Goal: Task Accomplishment & Management: Manage account settings

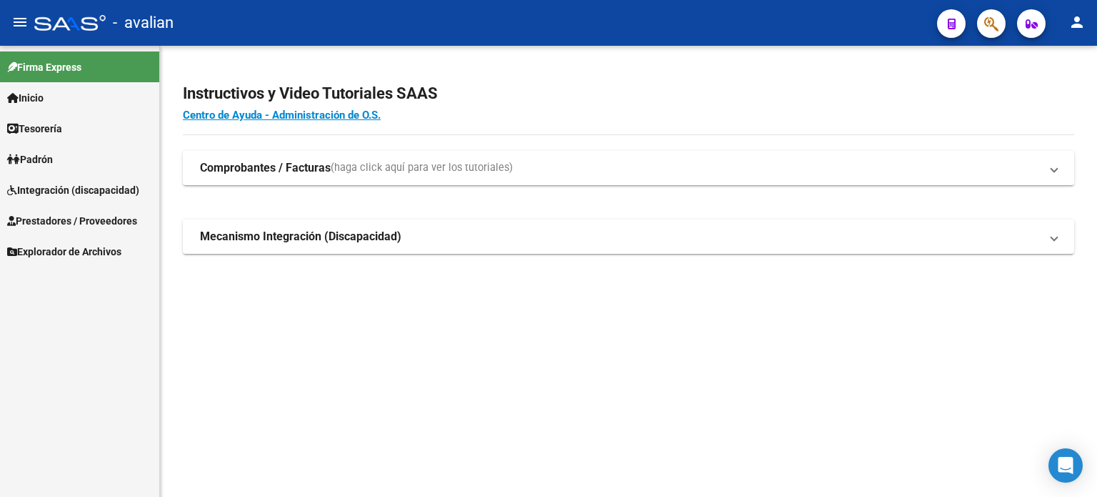
click at [65, 226] on span "Prestadores / Proveedores" at bounding box center [72, 221] width 130 height 16
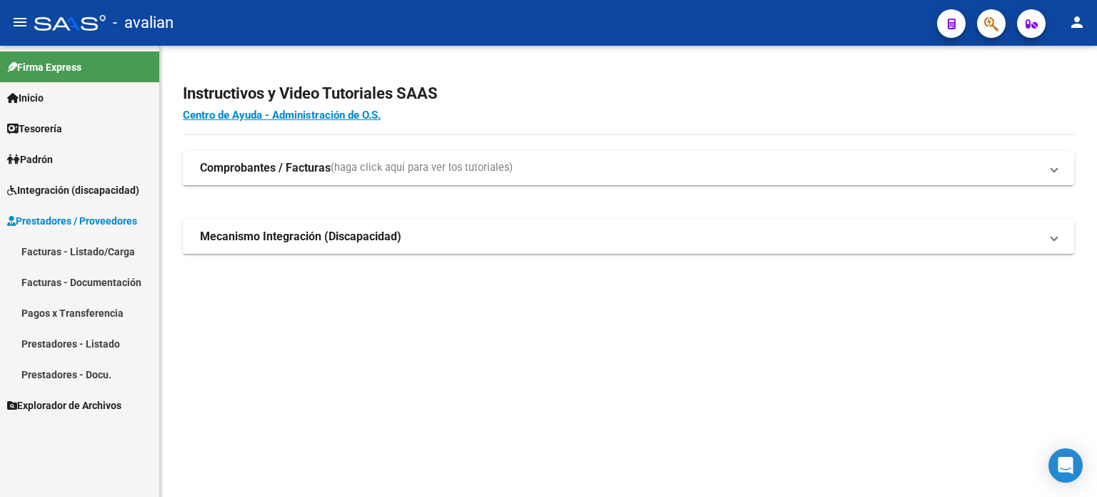
click at [71, 251] on link "Facturas - Listado/Carga" at bounding box center [79, 251] width 159 height 31
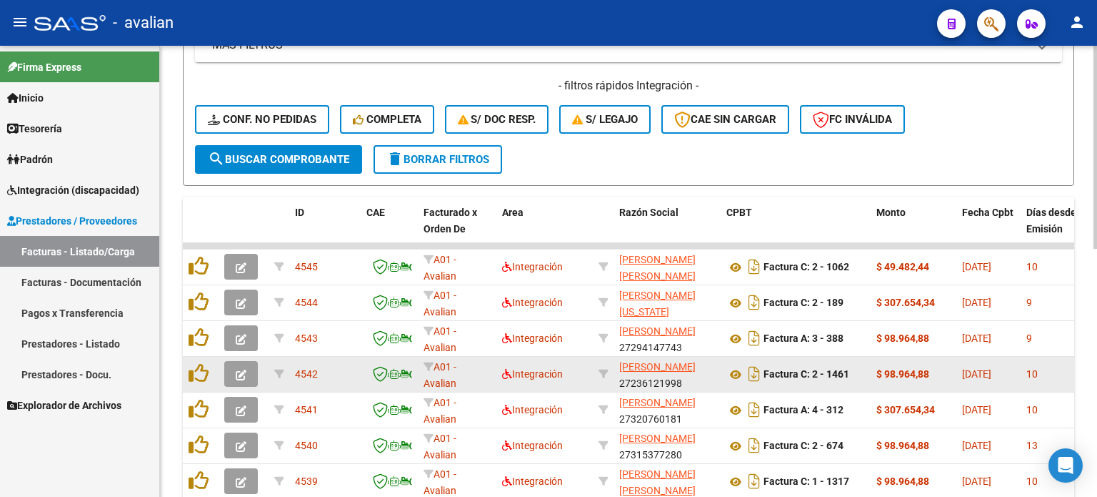
scroll to position [333, 0]
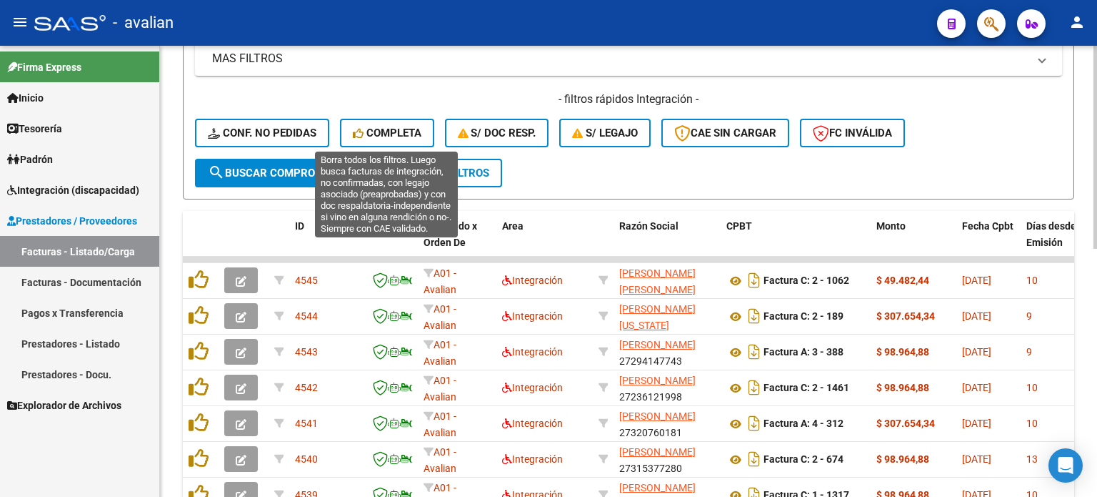
click at [404, 132] on span "Completa" at bounding box center [387, 132] width 69 height 13
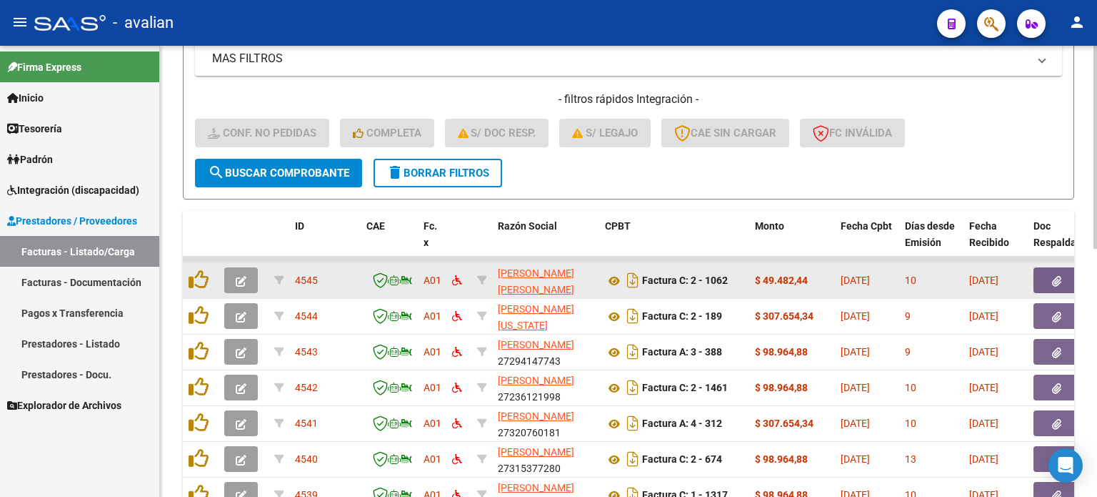
click at [244, 277] on icon "button" at bounding box center [241, 281] width 11 height 11
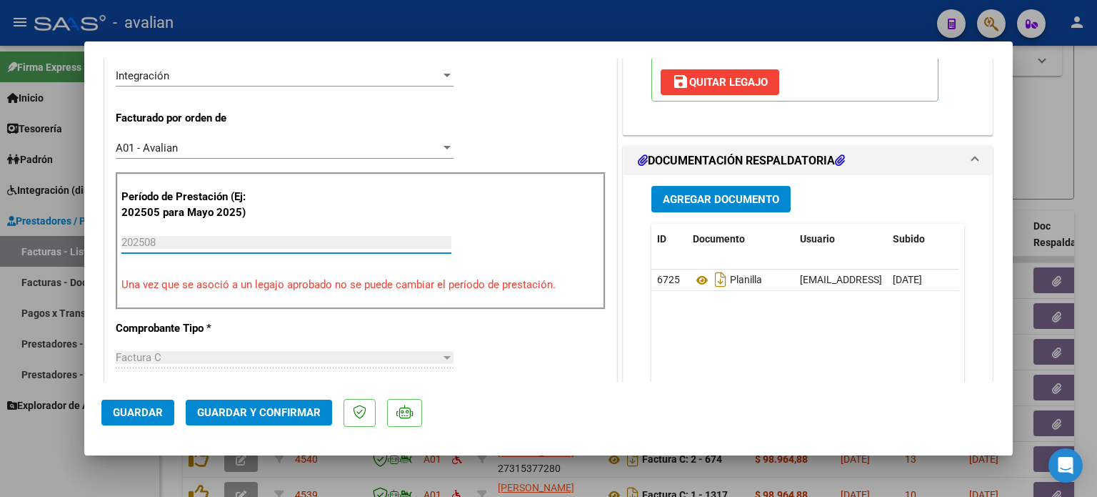
click at [279, 244] on input "202508" at bounding box center [286, 242] width 330 height 13
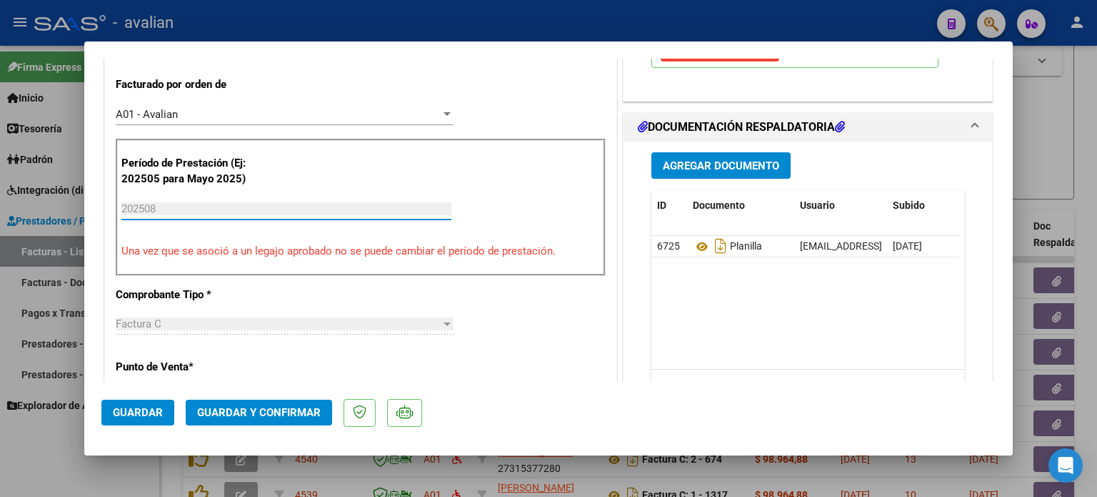
scroll to position [381, 0]
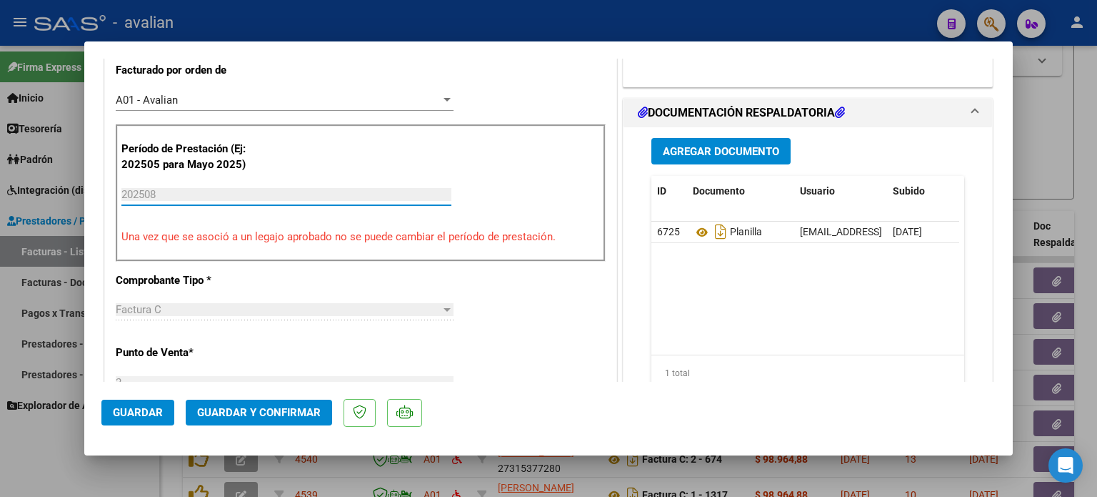
click at [180, 189] on input "202508" at bounding box center [286, 194] width 330 height 13
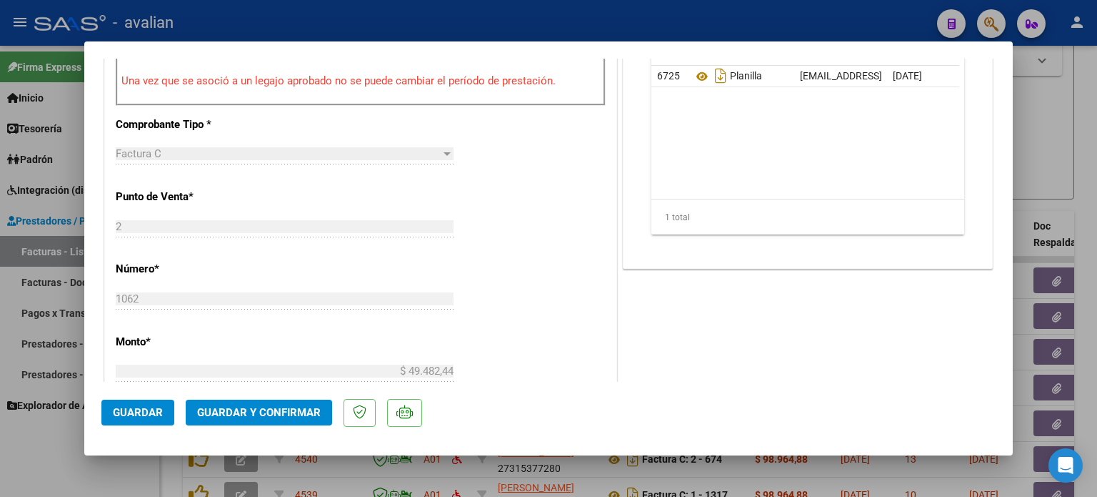
scroll to position [619, 0]
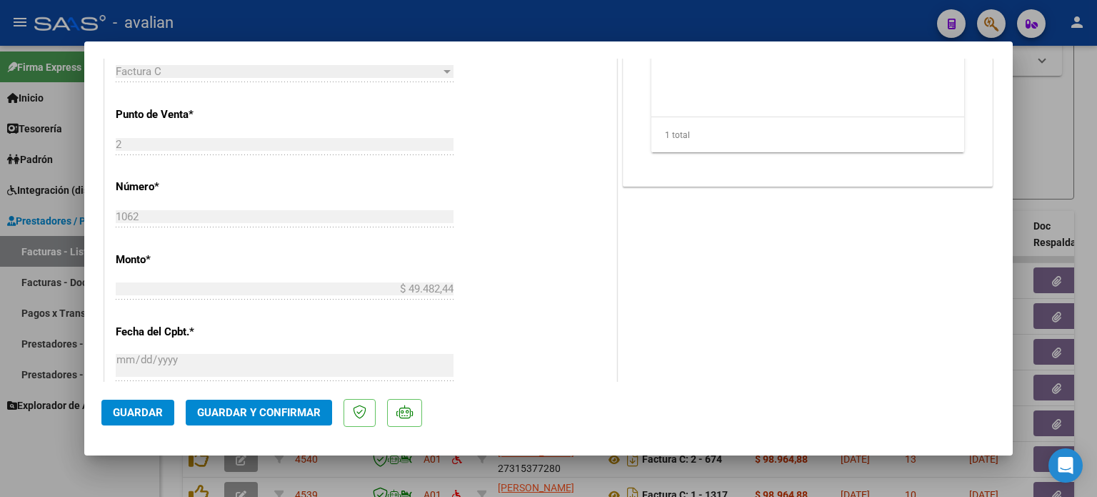
type input "$ 0,00"
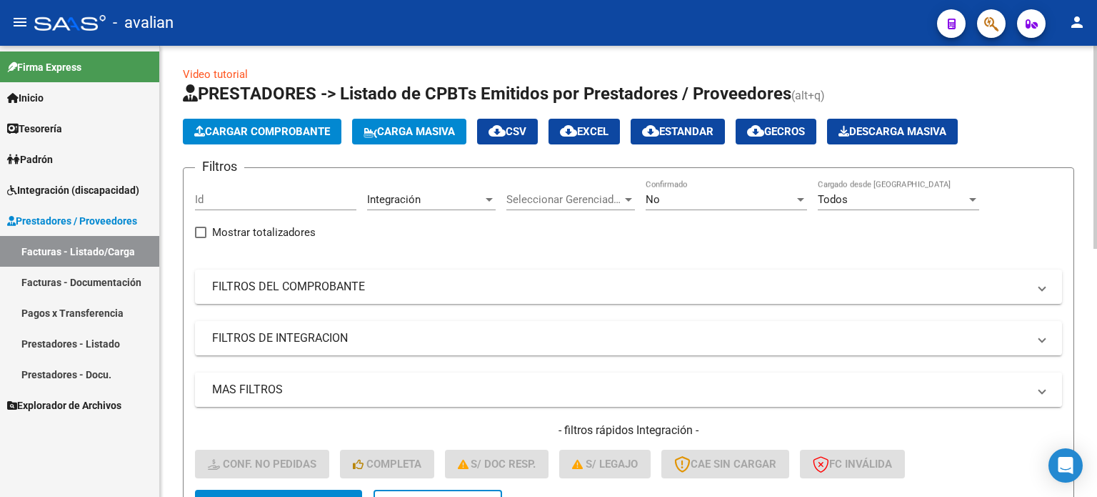
scroll to position [0, 0]
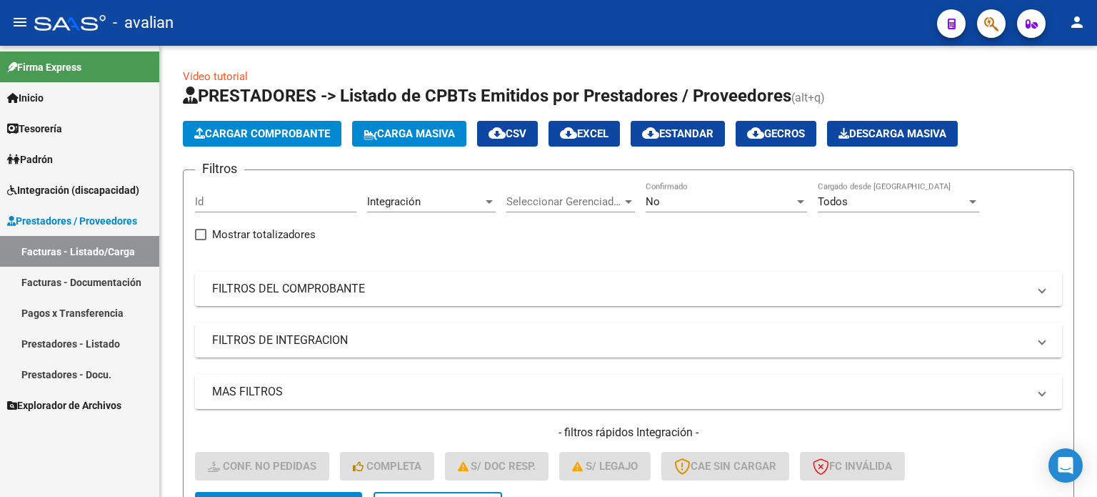
click at [84, 179] on link "Integración (discapacidad)" at bounding box center [79, 189] width 159 height 31
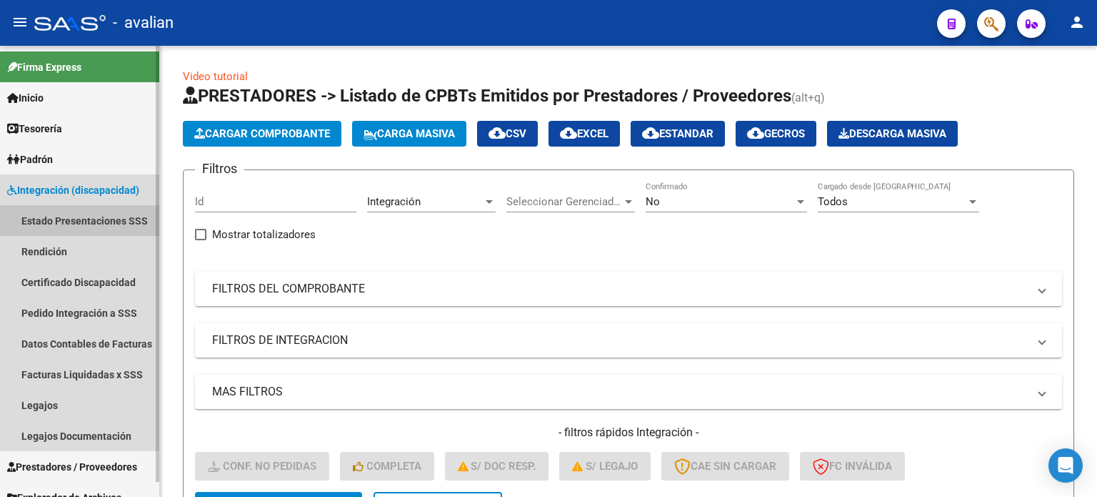
click at [84, 212] on link "Estado Presentaciones SSS" at bounding box center [79, 220] width 159 height 31
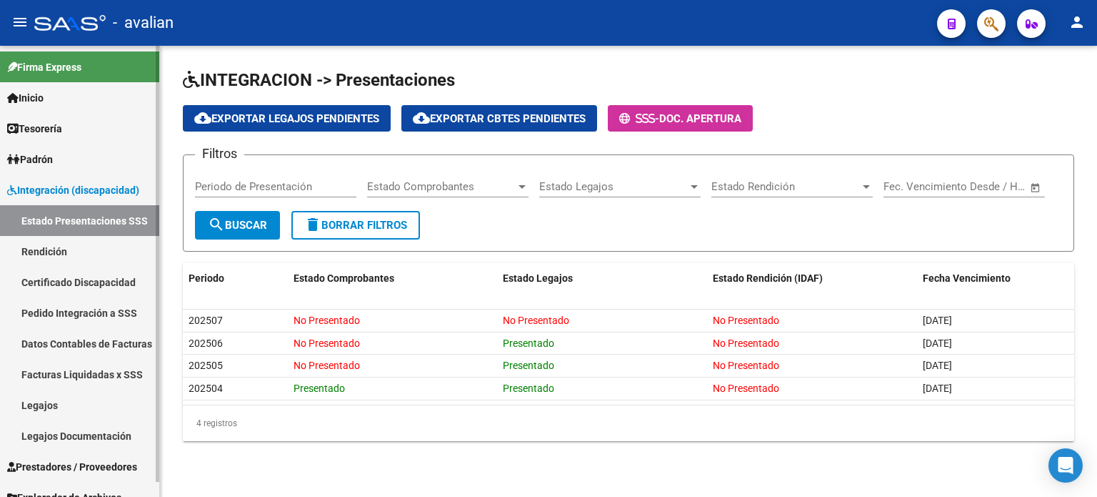
drag, startPoint x: 84, startPoint y: 313, endPoint x: 114, endPoint y: 311, distance: 29.4
click at [84, 313] on link "Pedido Integración a SSS" at bounding box center [79, 312] width 159 height 31
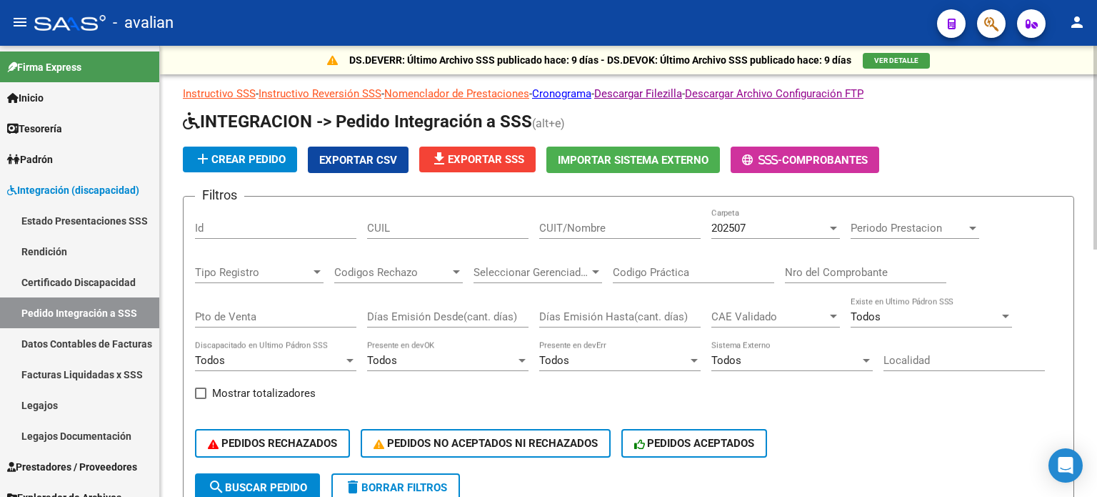
click at [751, 228] on div "202507" at bounding box center [770, 227] width 116 height 13
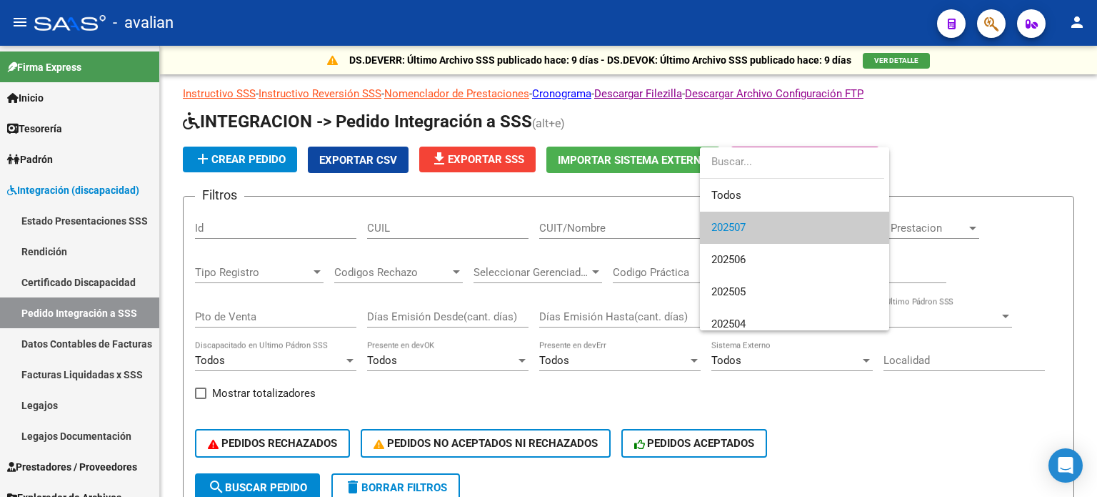
click at [990, 149] on div at bounding box center [548, 248] width 1097 height 497
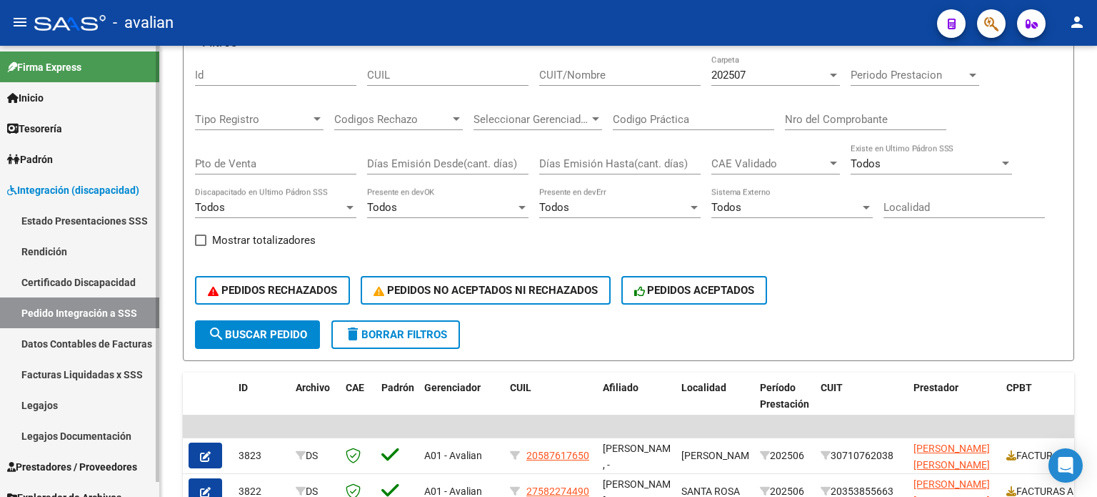
scroll to position [47, 0]
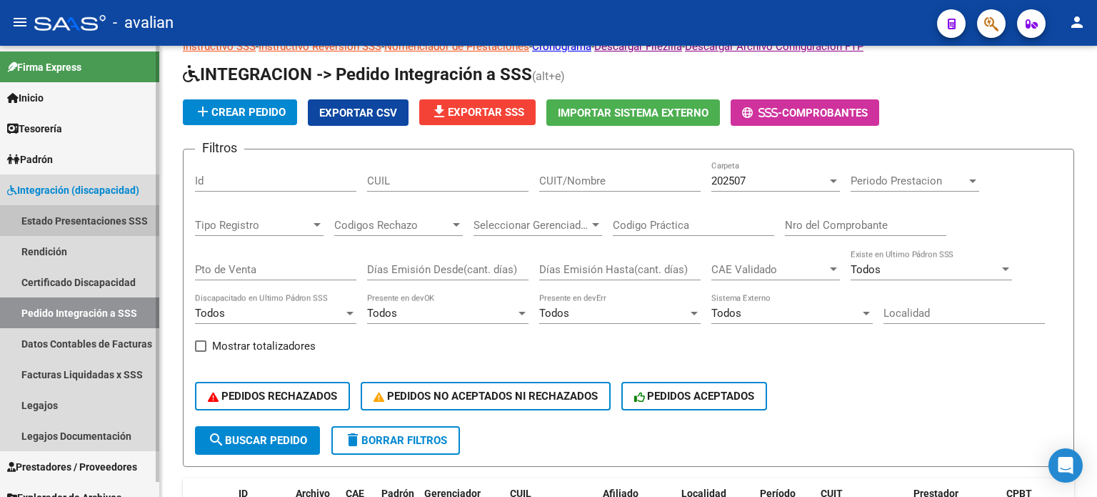
click at [65, 216] on link "Estado Presentaciones SSS" at bounding box center [79, 220] width 159 height 31
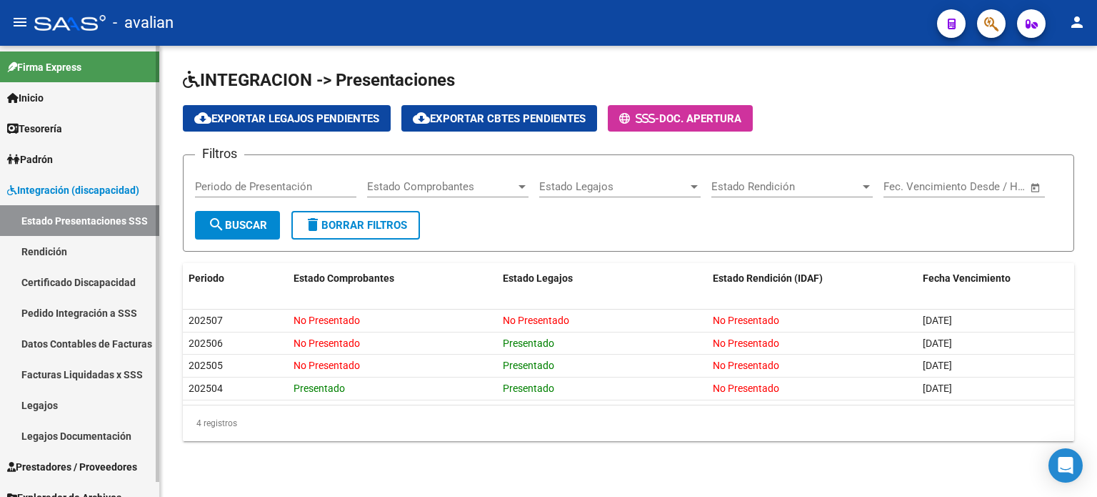
click at [42, 155] on span "Padrón" at bounding box center [30, 159] width 46 height 16
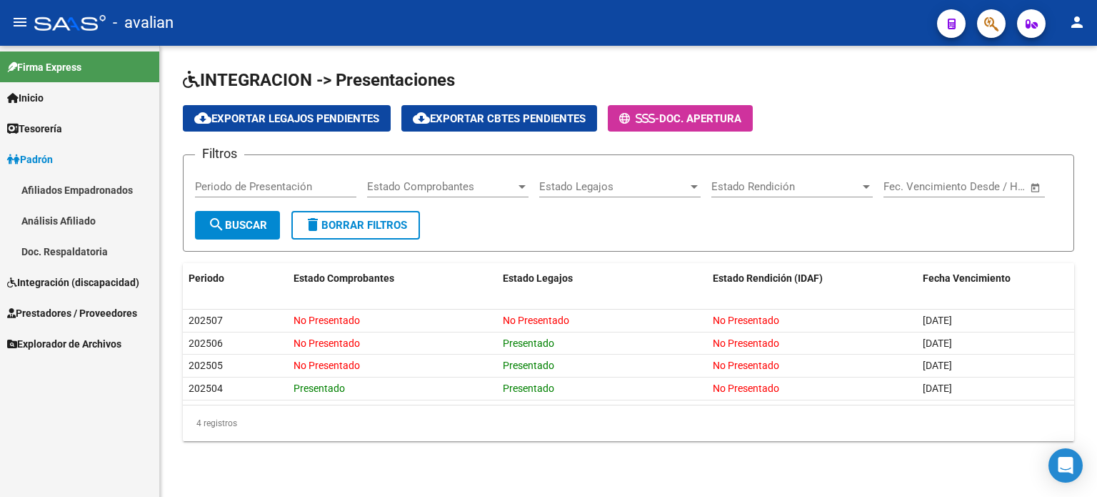
click at [69, 284] on span "Integración (discapacidad)" at bounding box center [73, 282] width 132 height 16
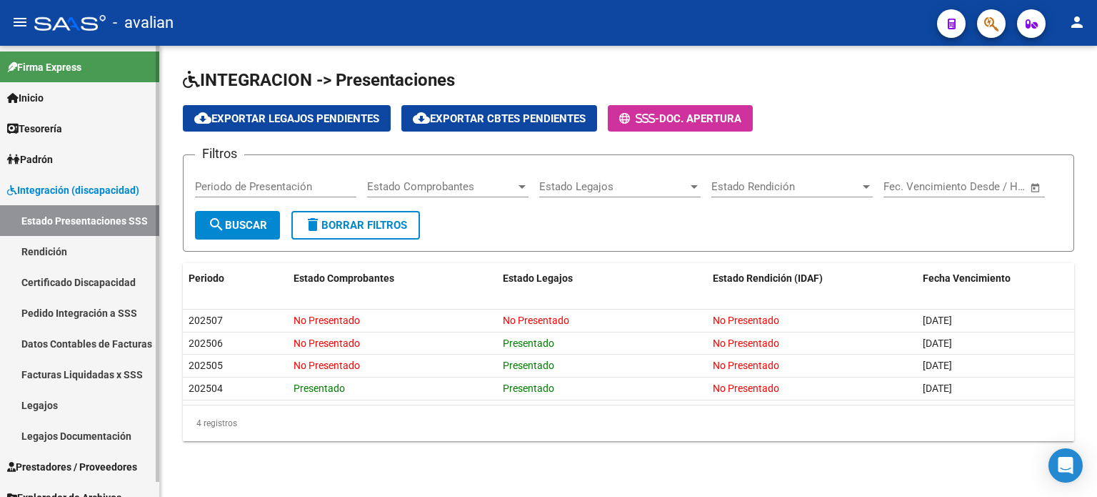
click at [59, 188] on span "Integración (discapacidad)" at bounding box center [73, 190] width 132 height 16
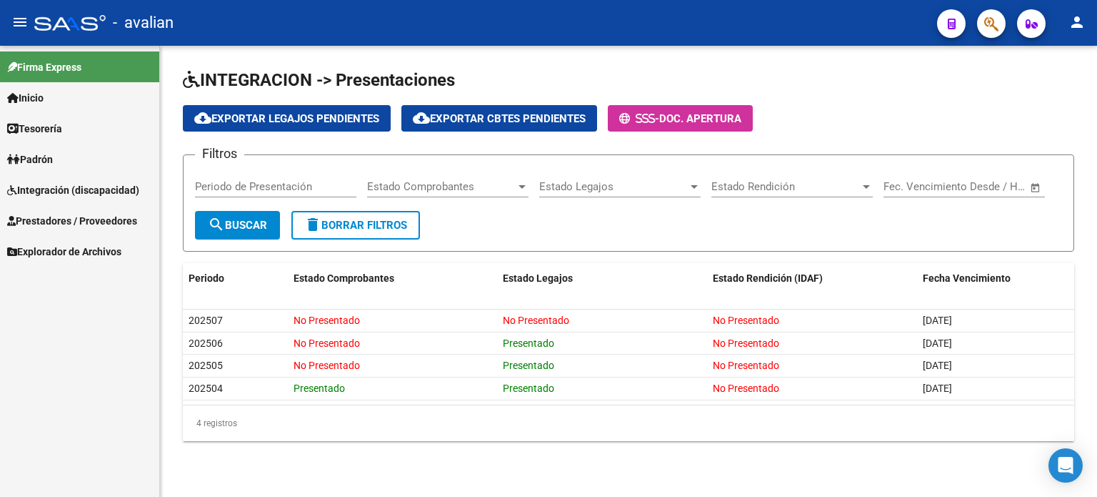
click at [72, 180] on link "Integración (discapacidad)" at bounding box center [79, 189] width 159 height 31
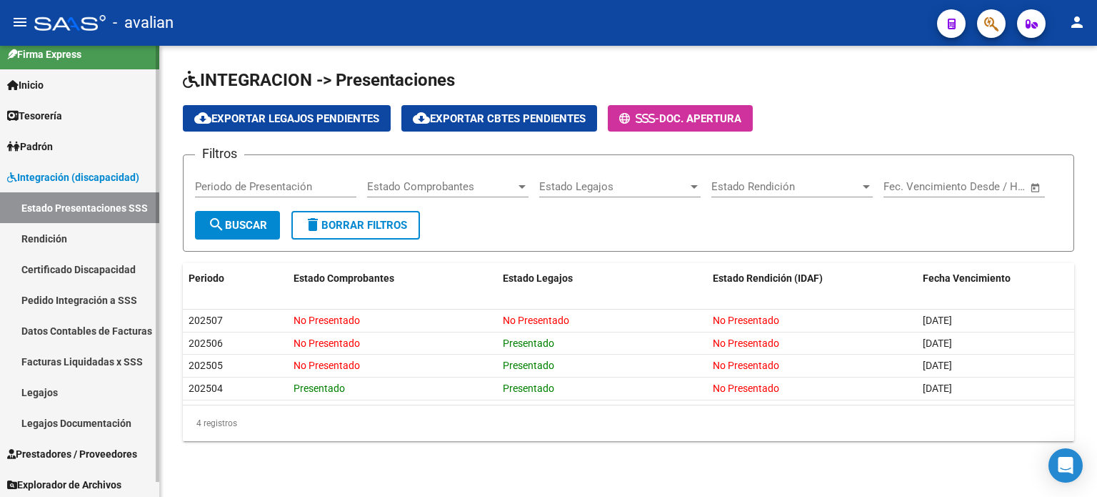
scroll to position [15, 0]
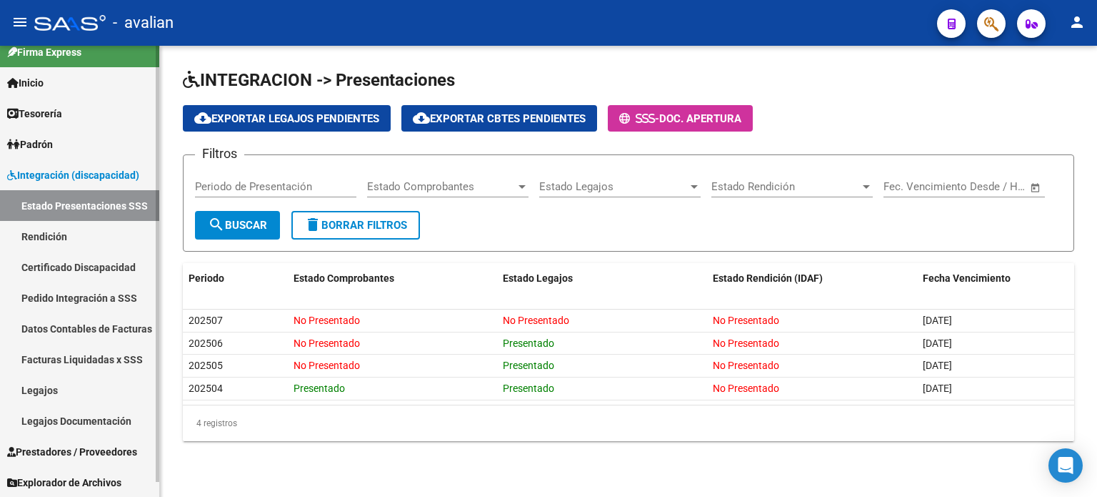
click at [62, 383] on link "Legajos" at bounding box center [79, 389] width 159 height 31
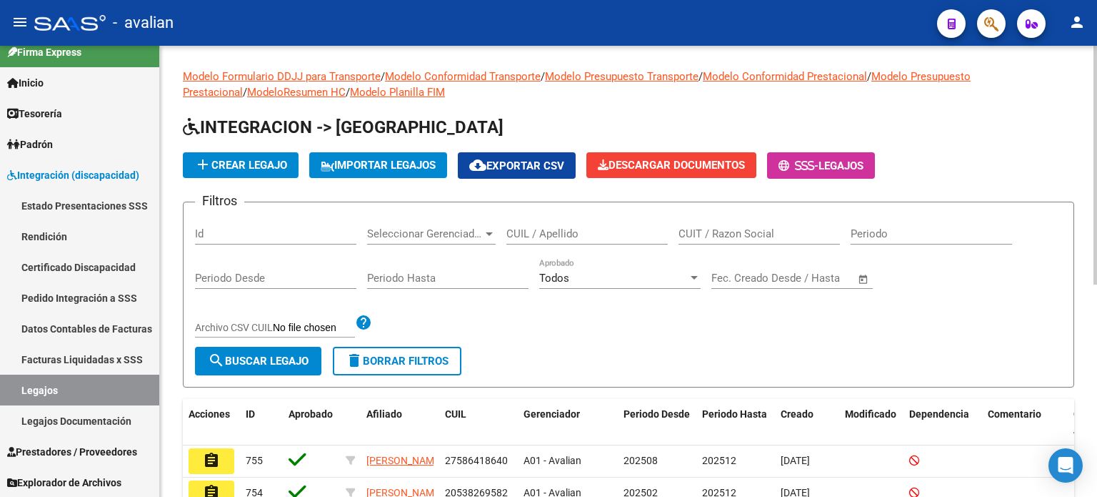
click at [545, 234] on input "CUIL / Apellido" at bounding box center [587, 233] width 161 height 13
paste input "57739516"
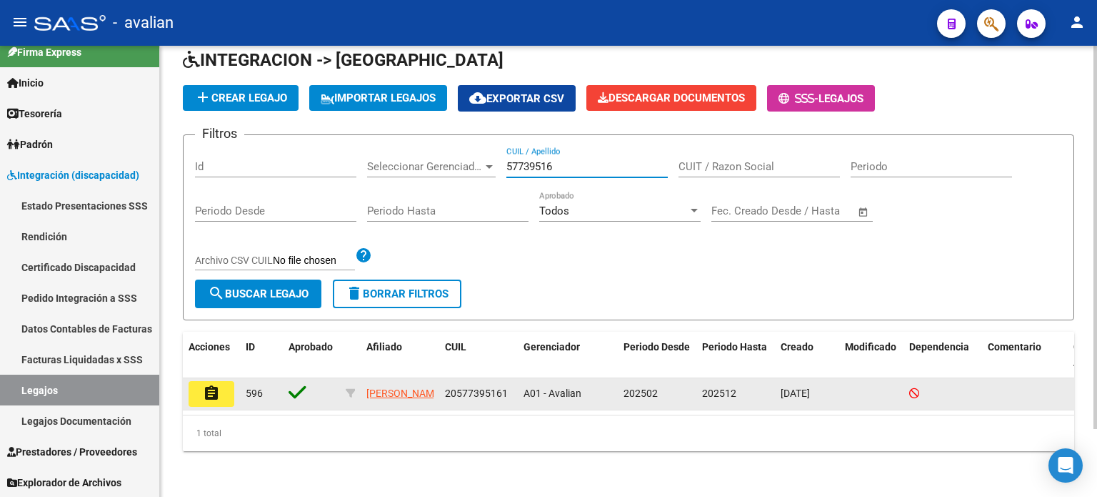
scroll to position [79, 0]
type input "57739516"
click at [225, 387] on button "assignment" at bounding box center [212, 394] width 46 height 26
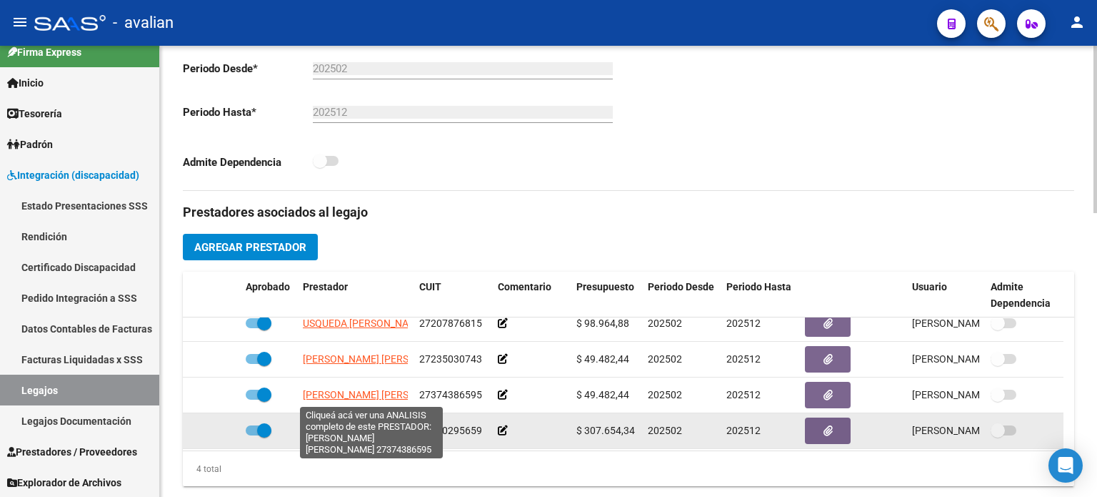
scroll to position [14, 0]
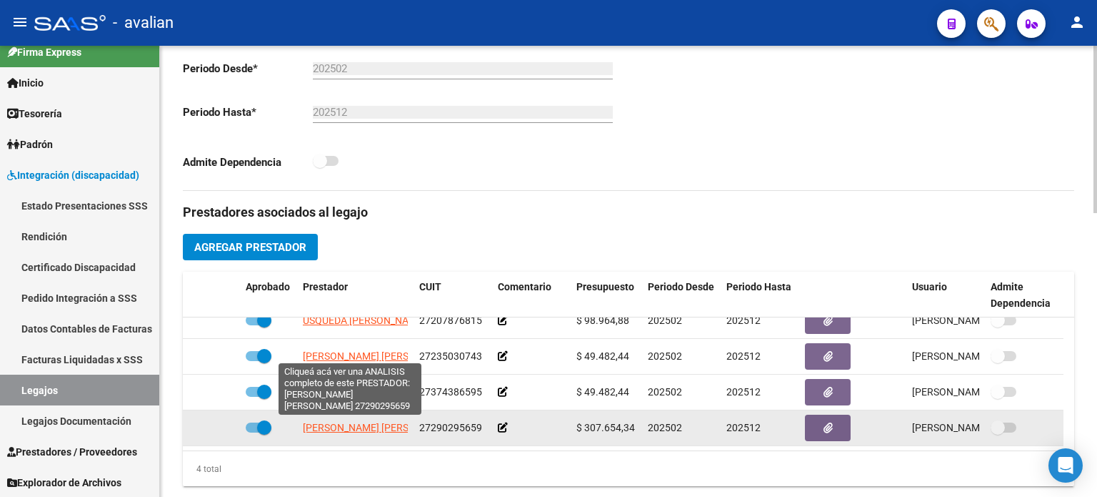
click at [355, 428] on span "[PERSON_NAME] [PERSON_NAME]" at bounding box center [380, 427] width 155 height 11
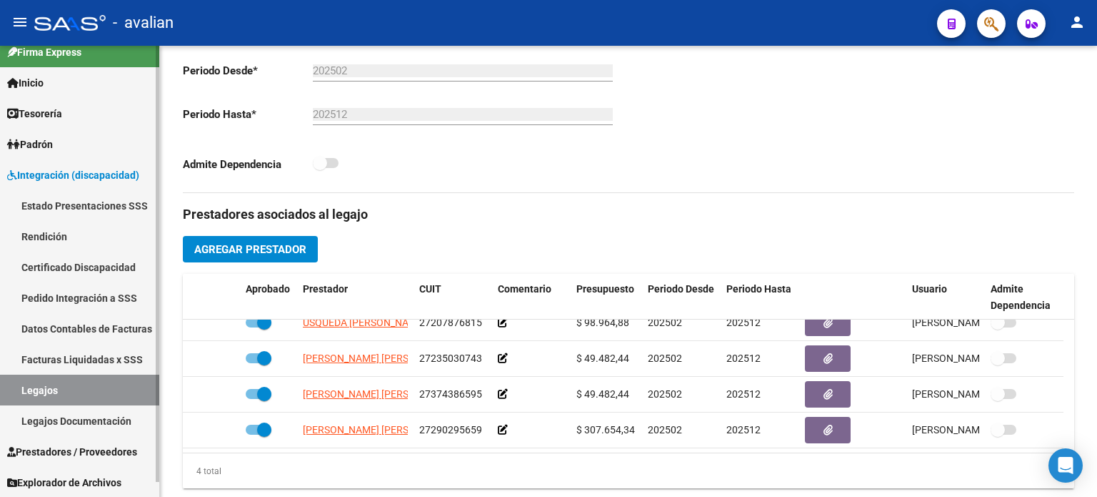
scroll to position [381, 0]
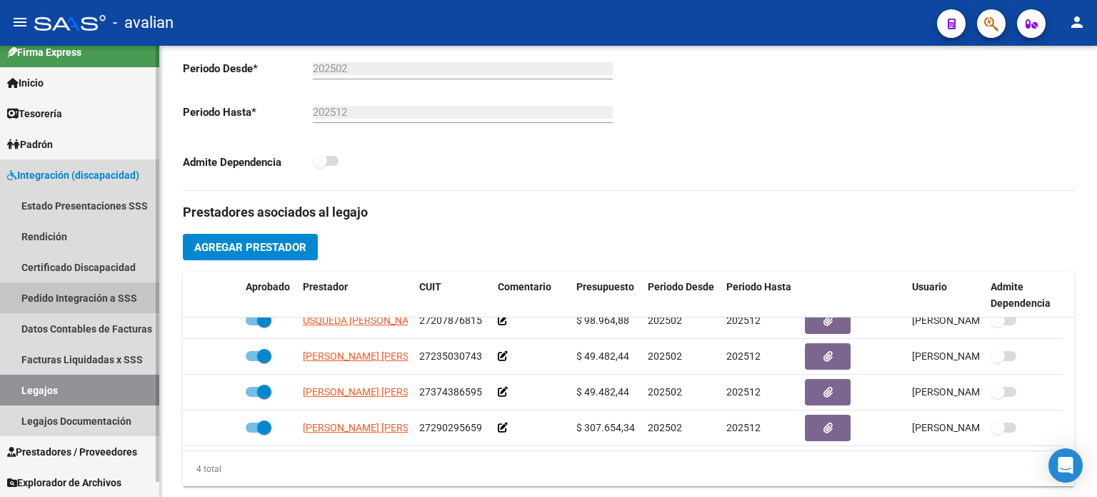
click at [76, 296] on link "Pedido Integración a SSS" at bounding box center [79, 297] width 159 height 31
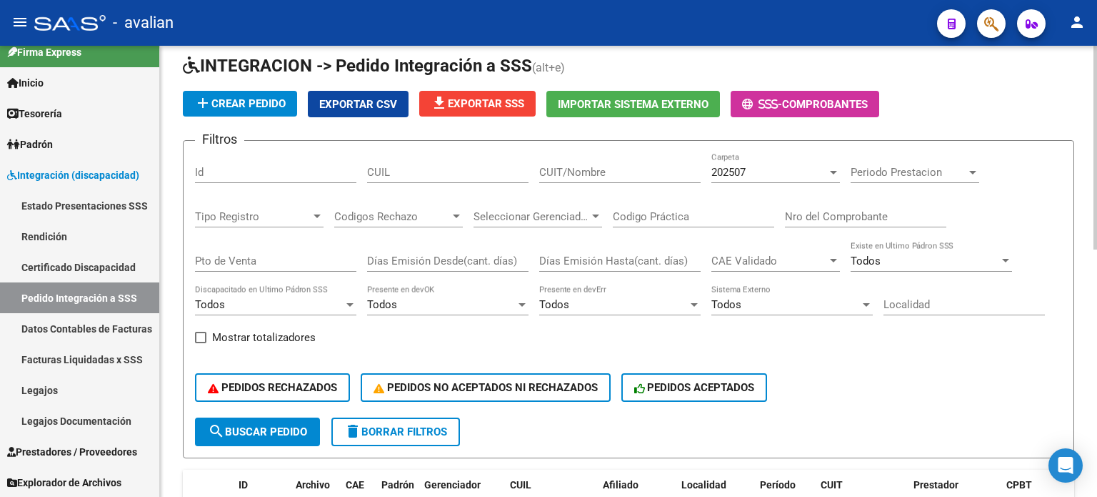
scroll to position [48, 0]
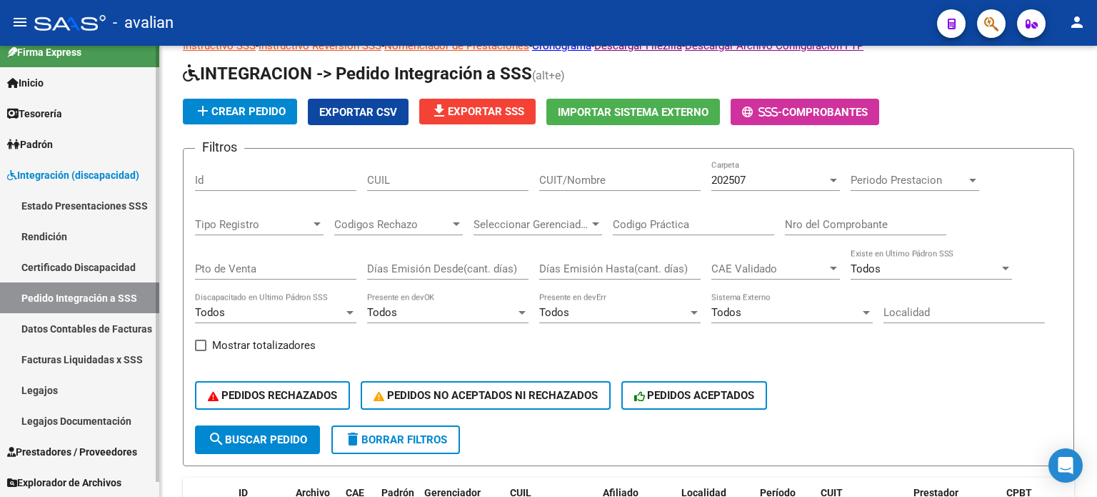
click at [64, 452] on span "Prestadores / Proveedores" at bounding box center [72, 452] width 130 height 16
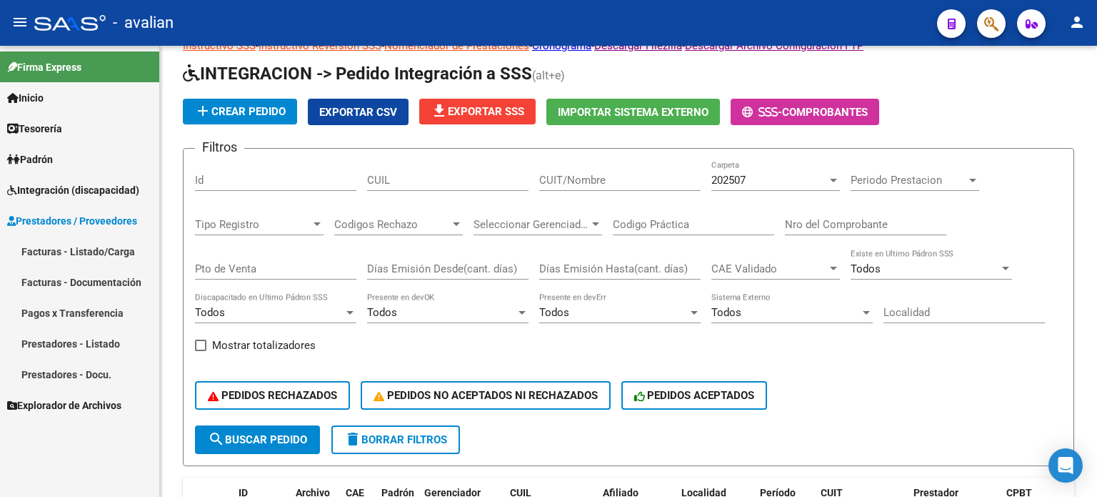
scroll to position [0, 0]
click at [56, 250] on link "Facturas - Listado/Carga" at bounding box center [79, 251] width 159 height 31
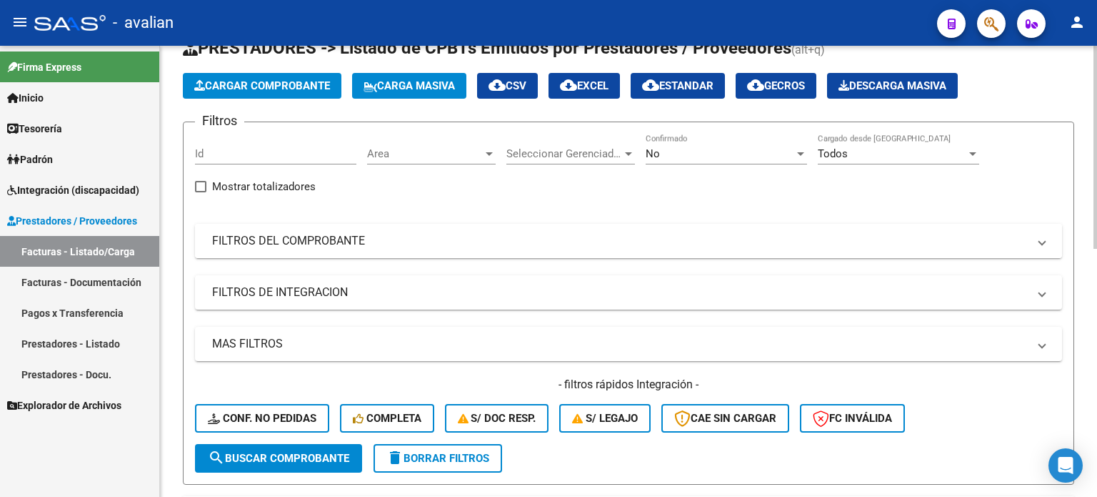
click at [282, 239] on mat-panel-title "FILTROS DEL COMPROBANTE" at bounding box center [620, 241] width 816 height 16
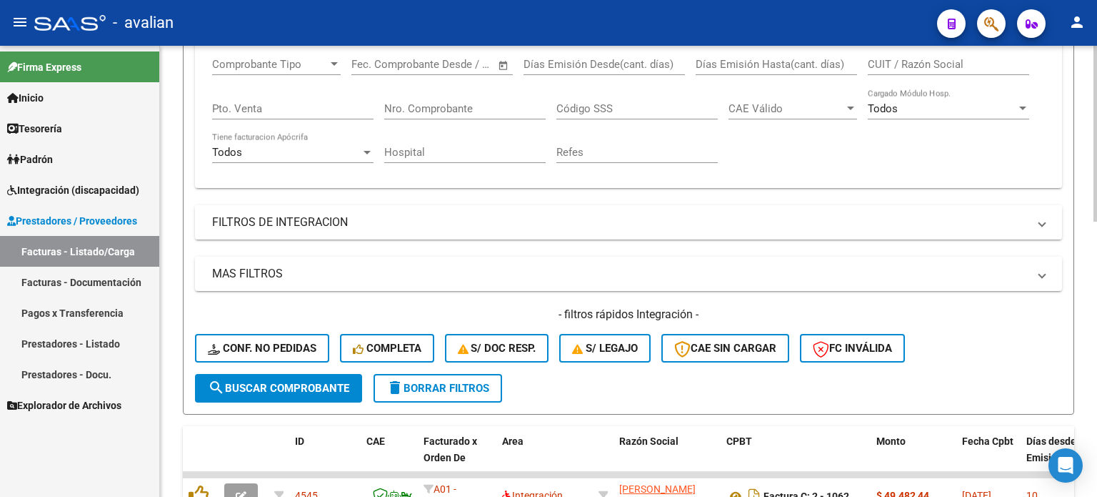
scroll to position [286, 0]
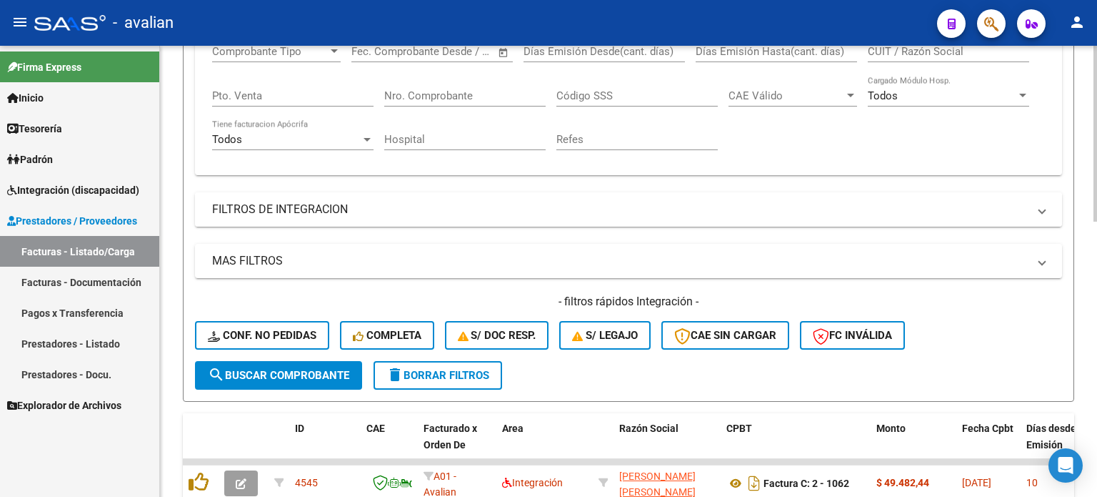
click at [355, 199] on mat-expansion-panel-header "FILTROS DE INTEGRACION" at bounding box center [628, 209] width 867 height 34
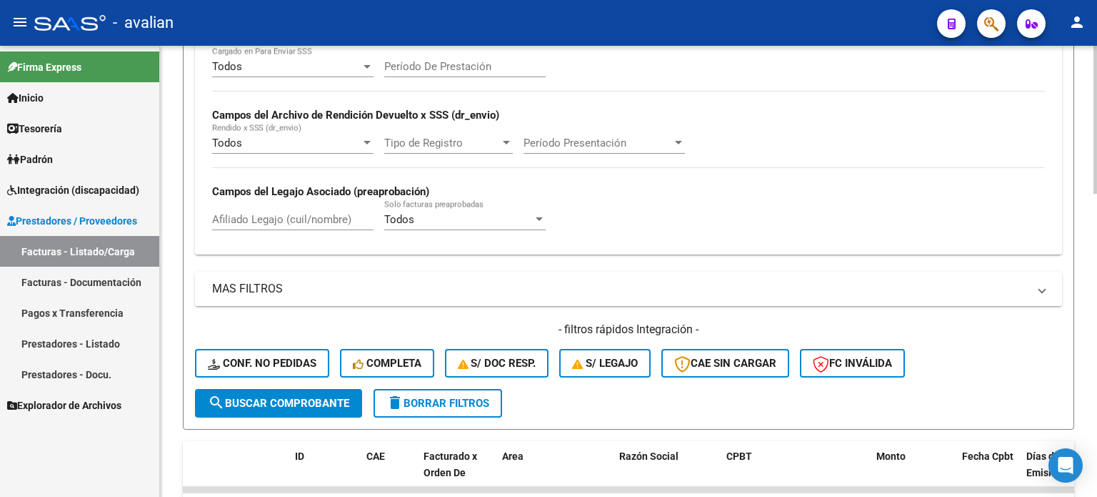
scroll to position [572, 0]
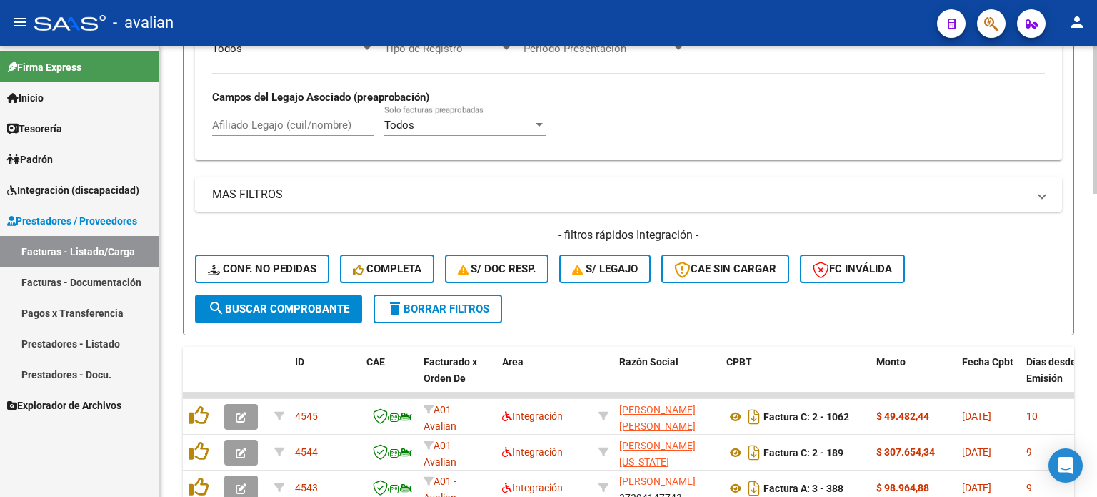
click at [269, 194] on mat-panel-title "MAS FILTROS" at bounding box center [620, 194] width 816 height 16
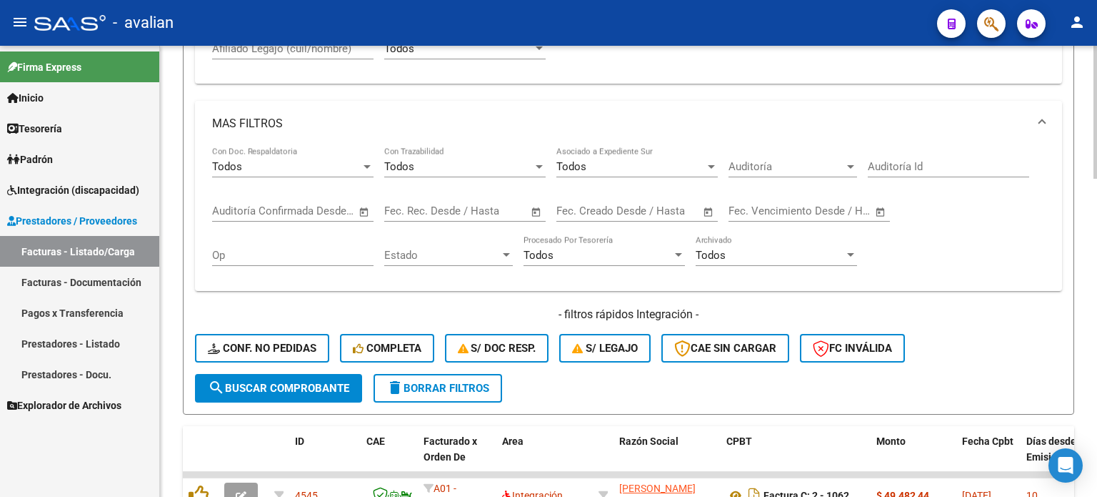
scroll to position [667, 0]
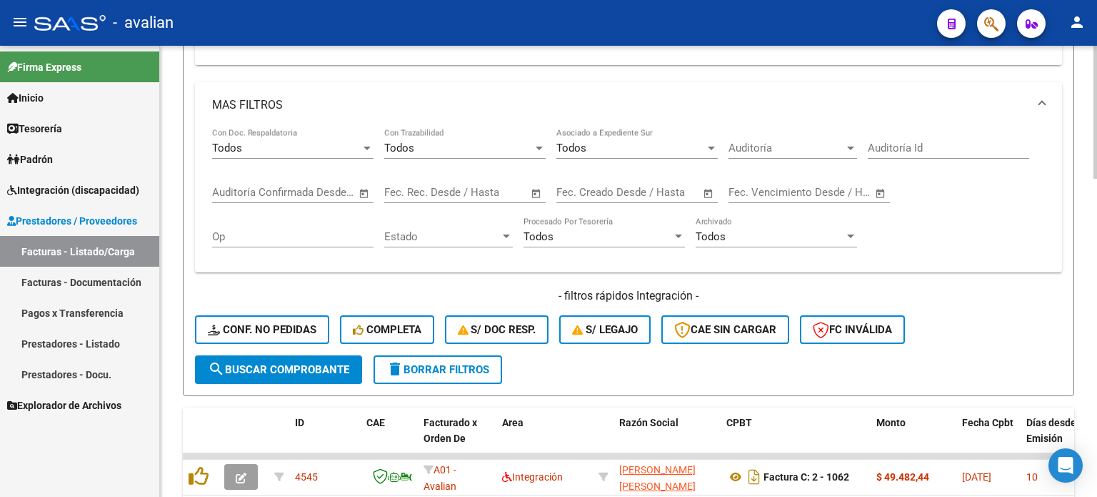
click at [463, 187] on input "text" at bounding box center [489, 192] width 69 height 13
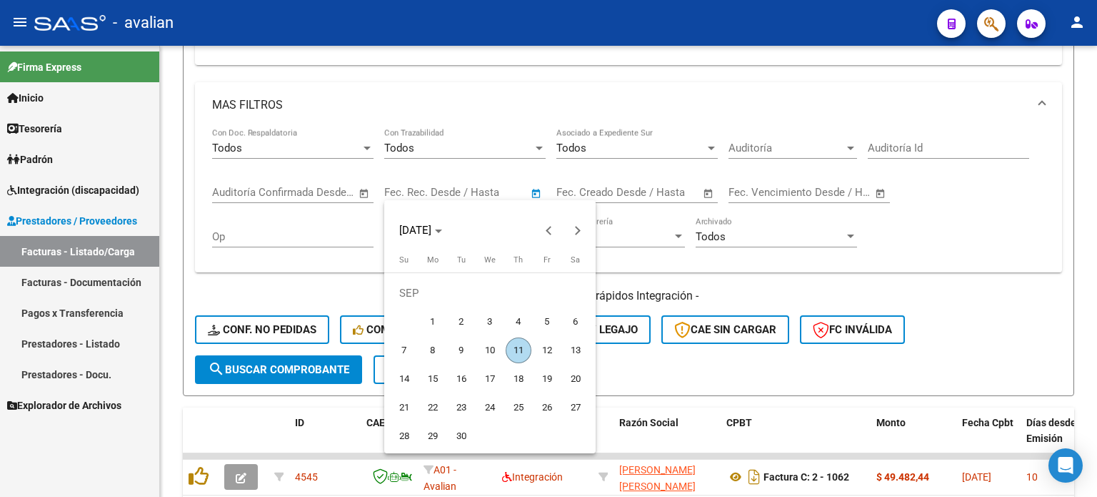
click at [609, 191] on div at bounding box center [548, 248] width 1097 height 497
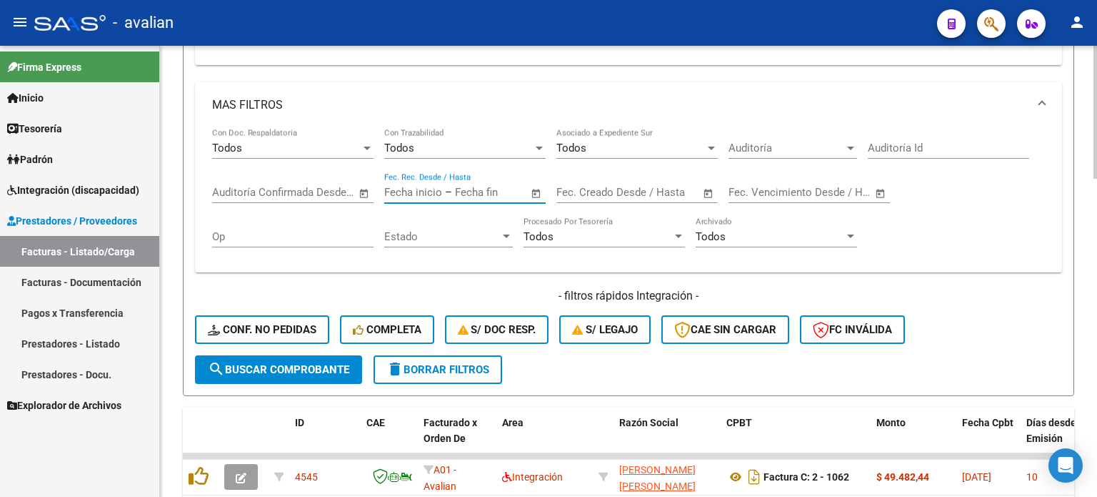
click at [672, 188] on input "text" at bounding box center [661, 192] width 69 height 13
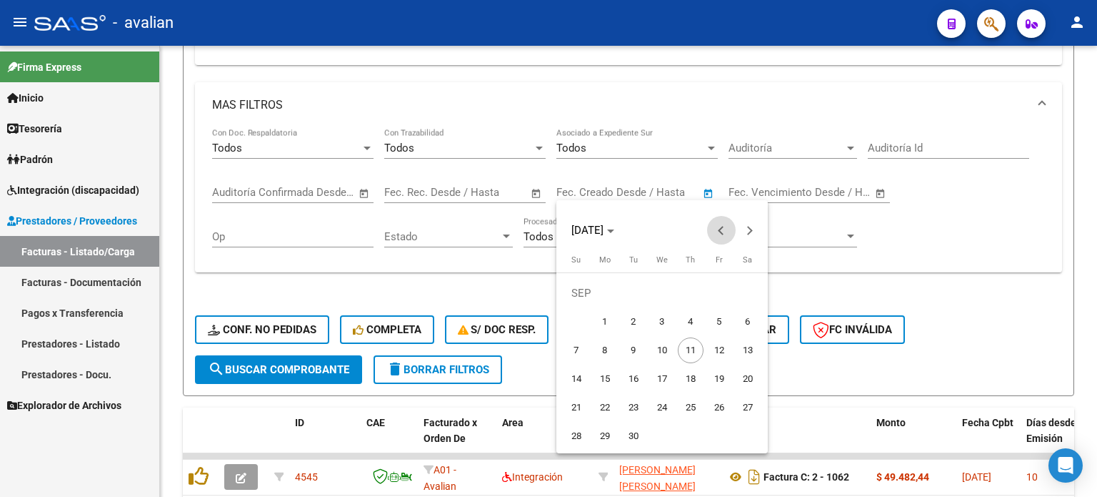
click at [723, 230] on button "Previous month" at bounding box center [721, 230] width 29 height 29
click at [692, 382] on span "21" at bounding box center [691, 379] width 26 height 26
type input "[DATE]"
click at [690, 379] on span "21" at bounding box center [691, 379] width 26 height 26
type input "[DATE]"
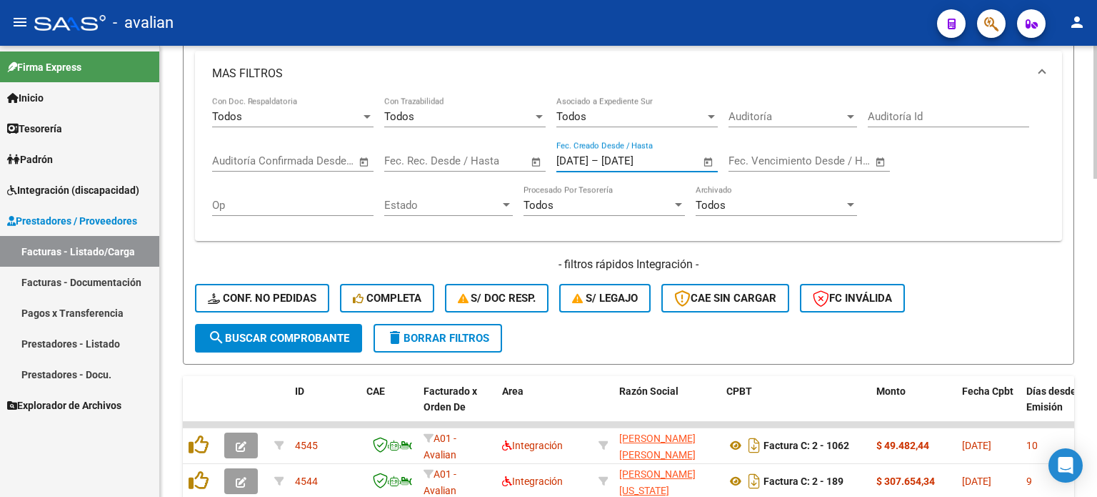
scroll to position [714, 0]
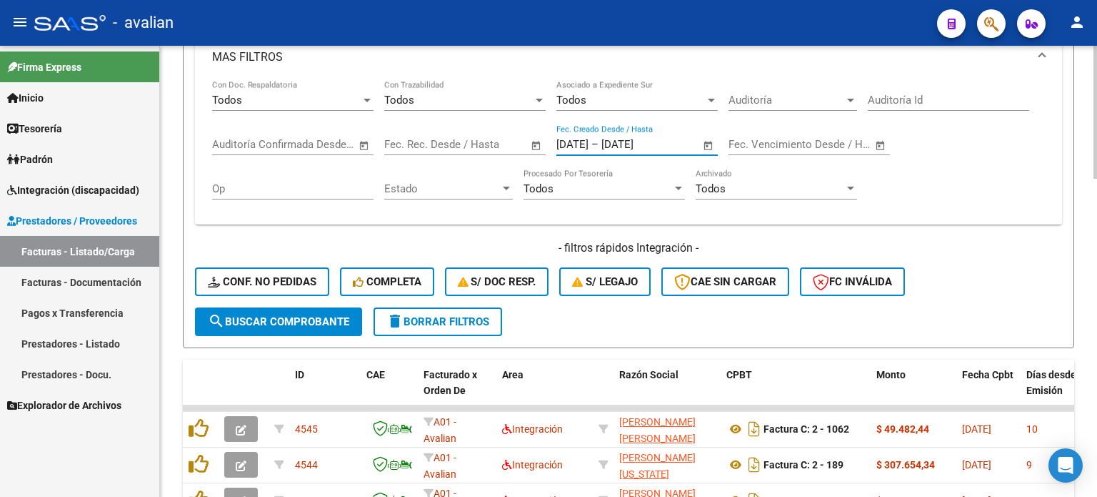
click at [294, 319] on span "search Buscar Comprobante" at bounding box center [278, 321] width 141 height 13
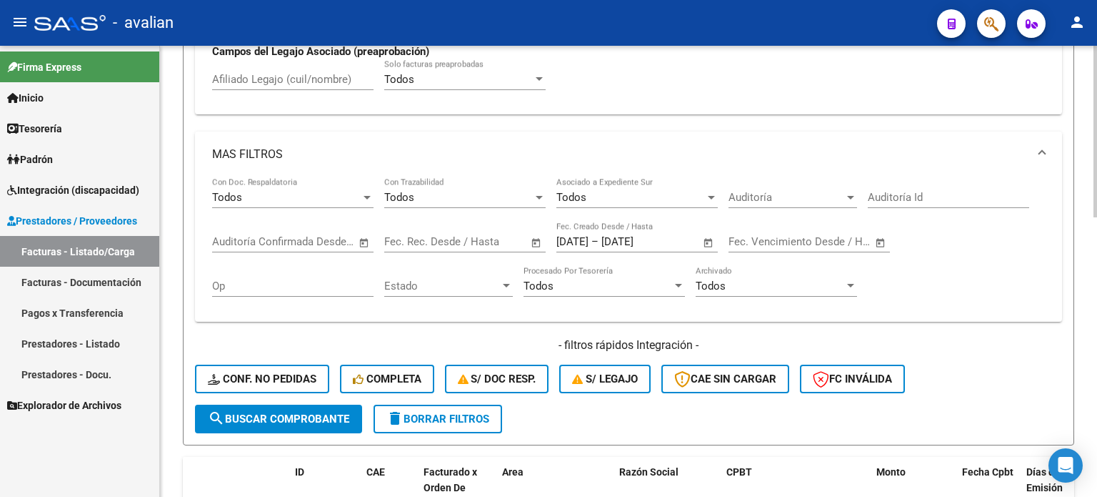
scroll to position [619, 0]
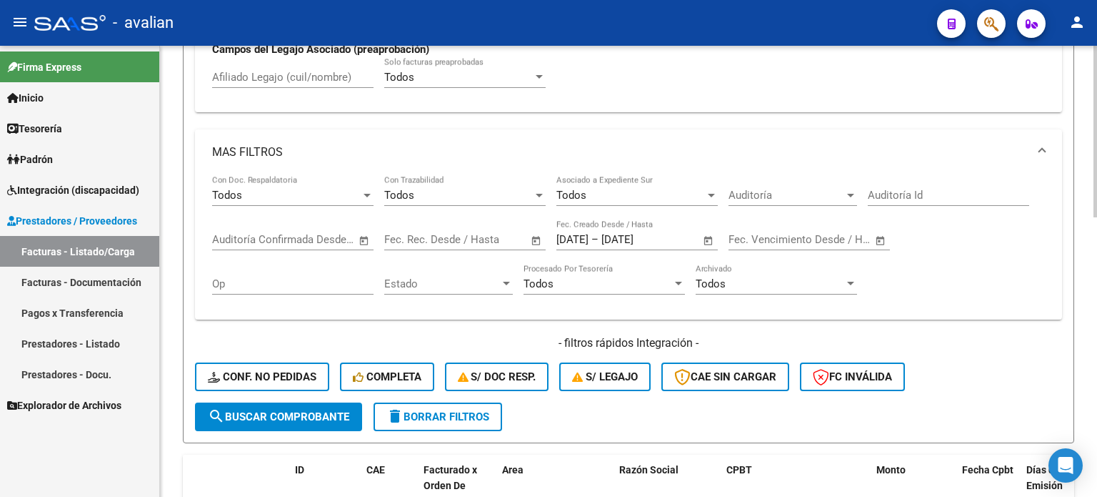
click at [589, 238] on input "[DATE]" at bounding box center [573, 239] width 32 height 13
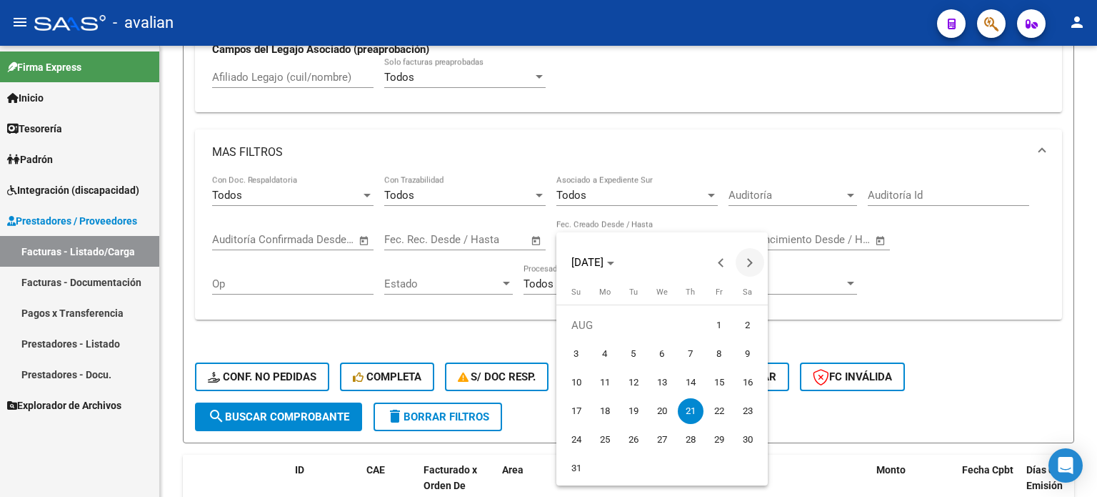
click at [755, 261] on span "Next month" at bounding box center [750, 262] width 29 height 29
click at [694, 354] on span "4" at bounding box center [691, 354] width 26 height 26
type input "[DATE]"
click at [693, 349] on span "4" at bounding box center [691, 354] width 26 height 26
type input "[DATE]"
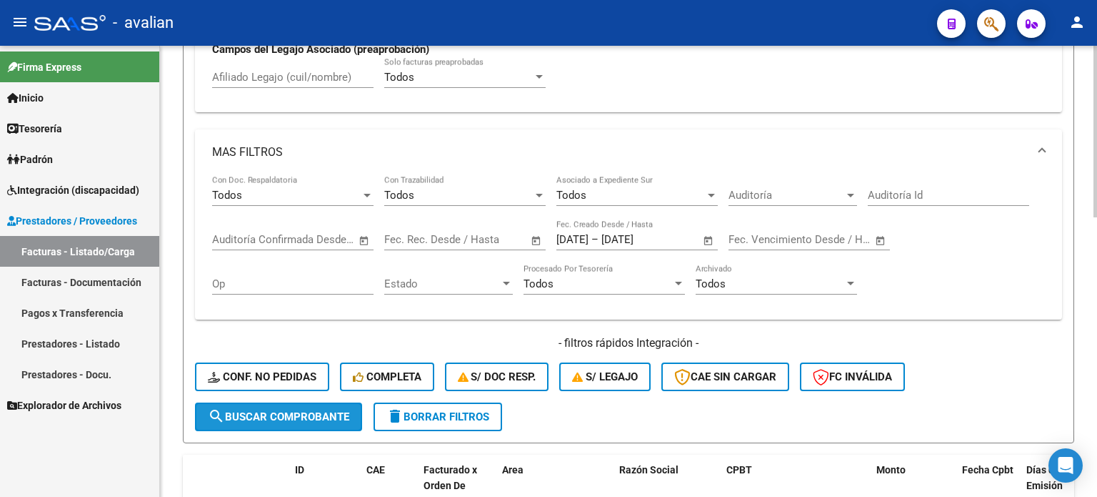
click at [270, 411] on span "search Buscar Comprobante" at bounding box center [278, 416] width 141 height 13
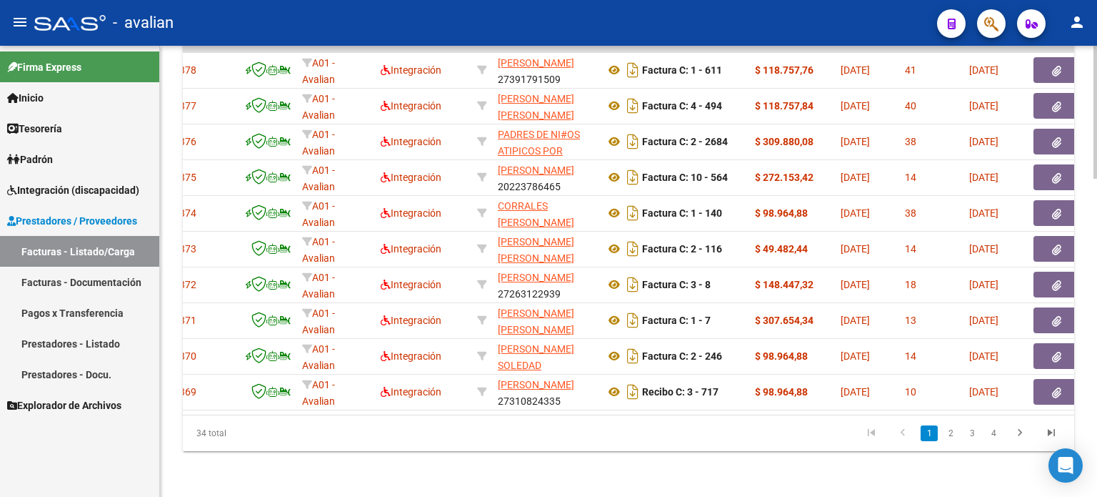
scroll to position [1032, 0]
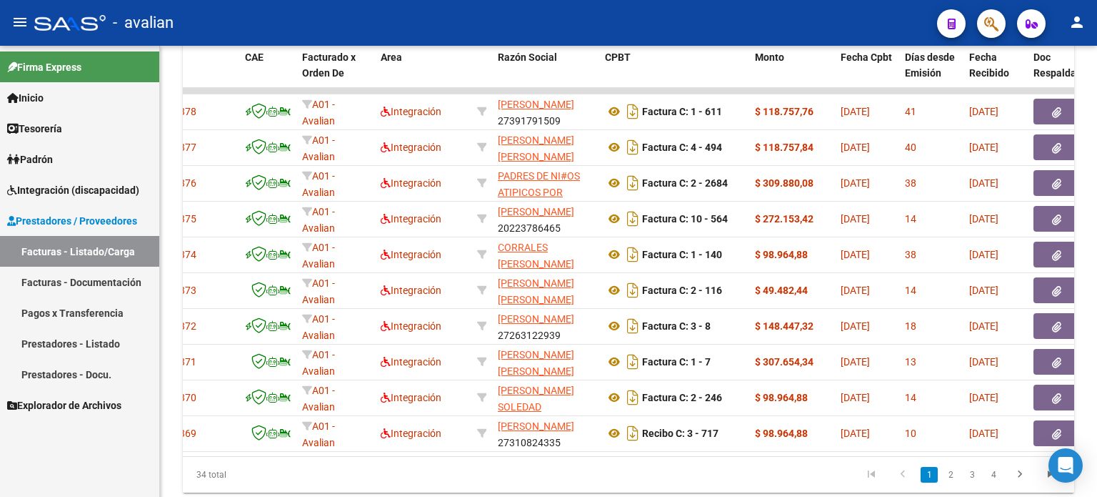
click at [66, 254] on link "Facturas - Listado/Carga" at bounding box center [79, 251] width 159 height 31
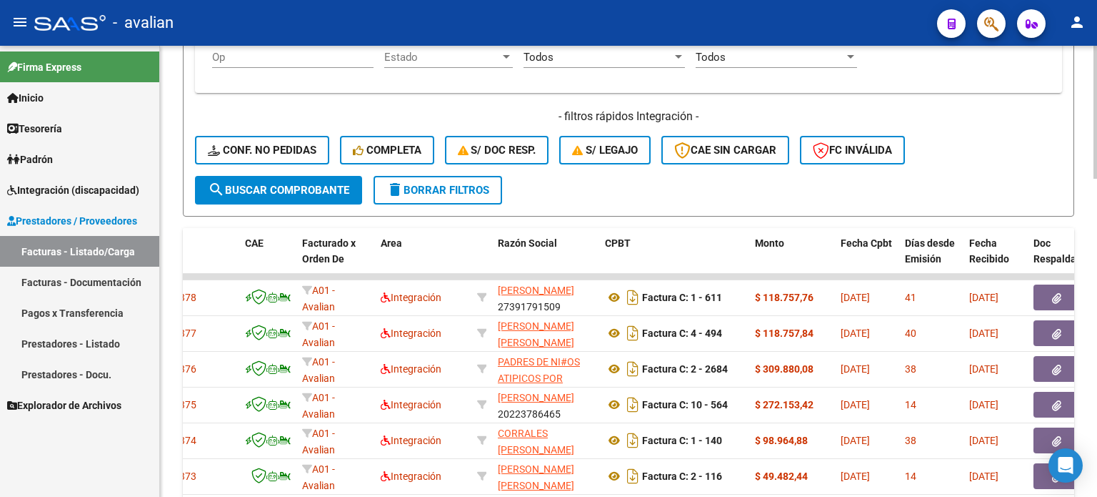
scroll to position [841, 0]
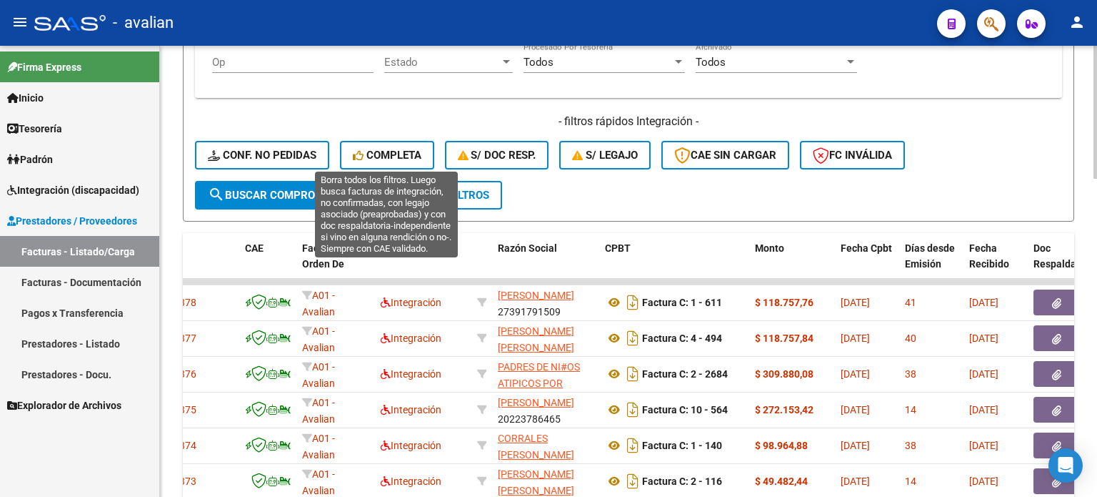
click at [410, 141] on button "Completa" at bounding box center [387, 155] width 94 height 29
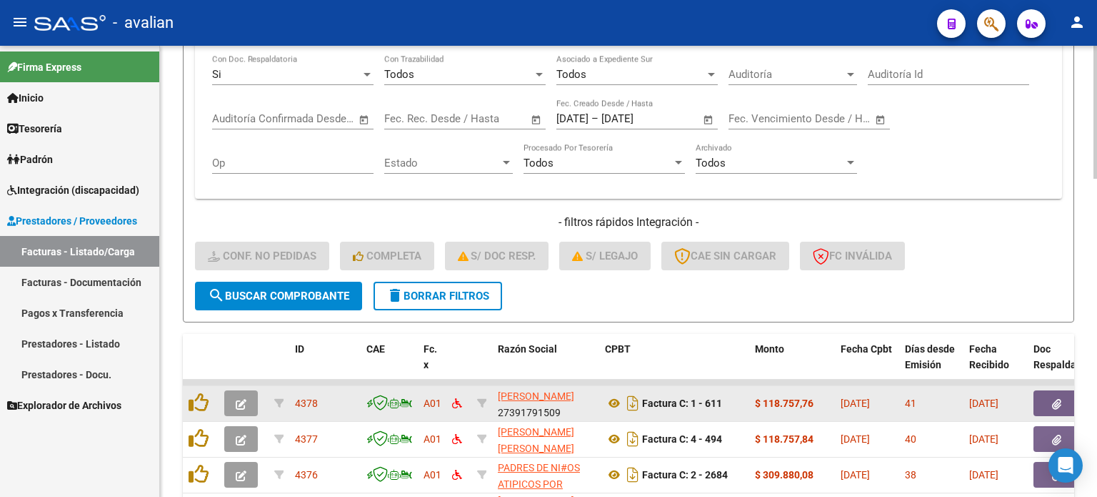
scroll to position [746, 0]
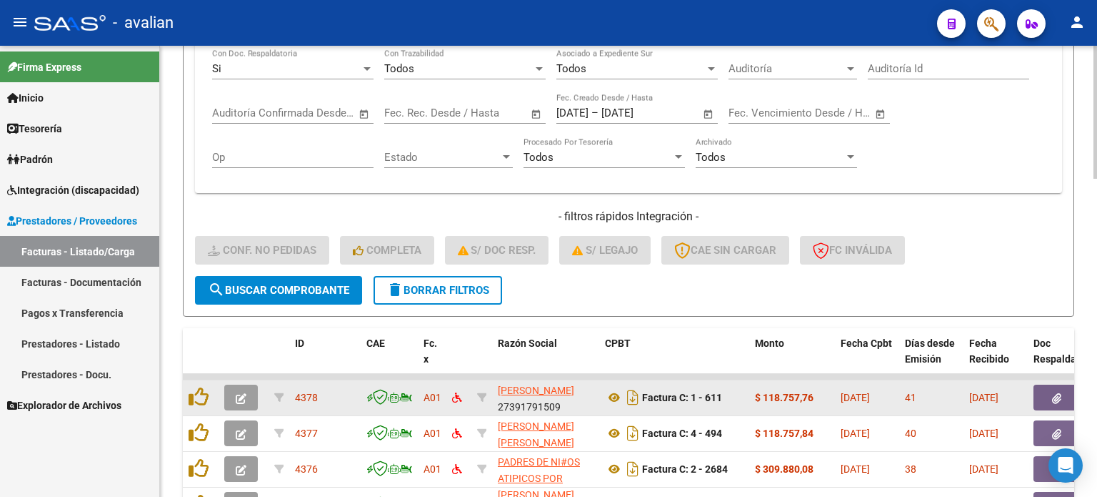
click at [253, 389] on button "button" at bounding box center [241, 397] width 34 height 26
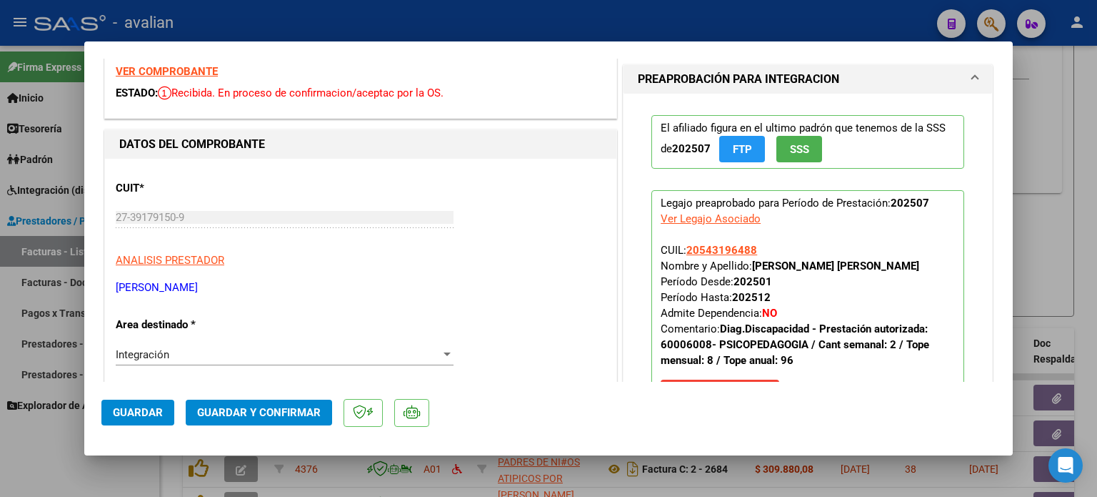
scroll to position [47, 0]
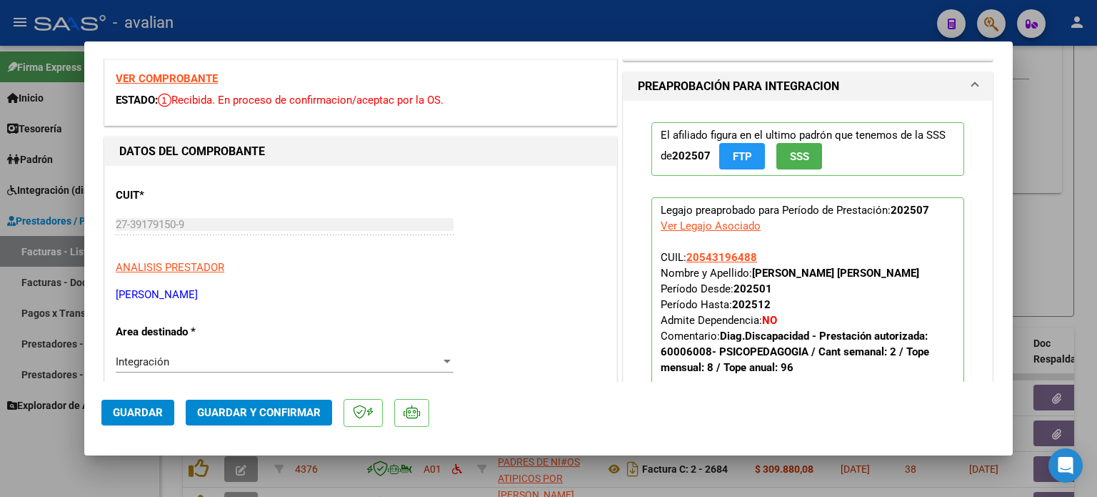
type input "$ 0,00"
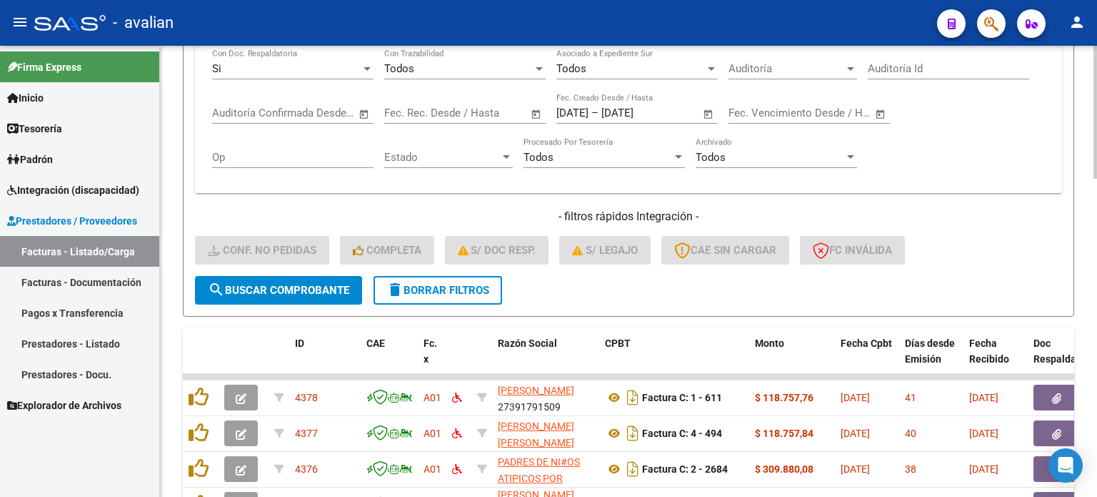
click at [403, 288] on mat-icon "delete" at bounding box center [395, 289] width 17 height 17
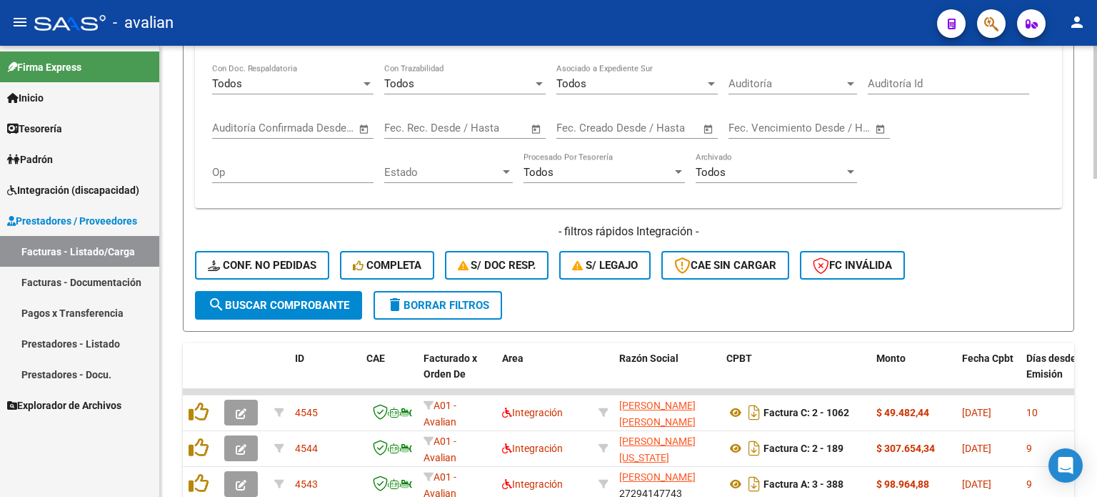
scroll to position [746, 0]
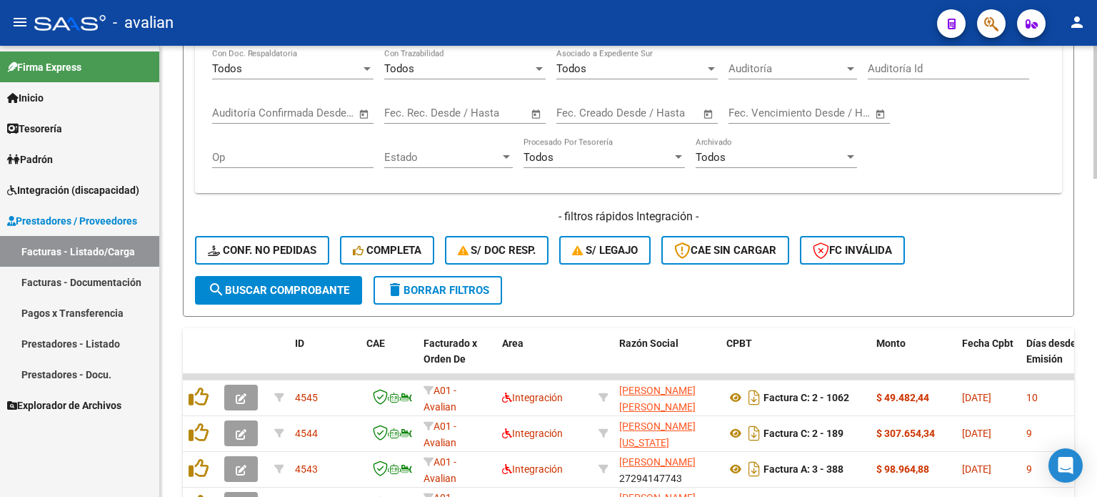
click at [297, 254] on button "Conf. no pedidas" at bounding box center [262, 250] width 134 height 29
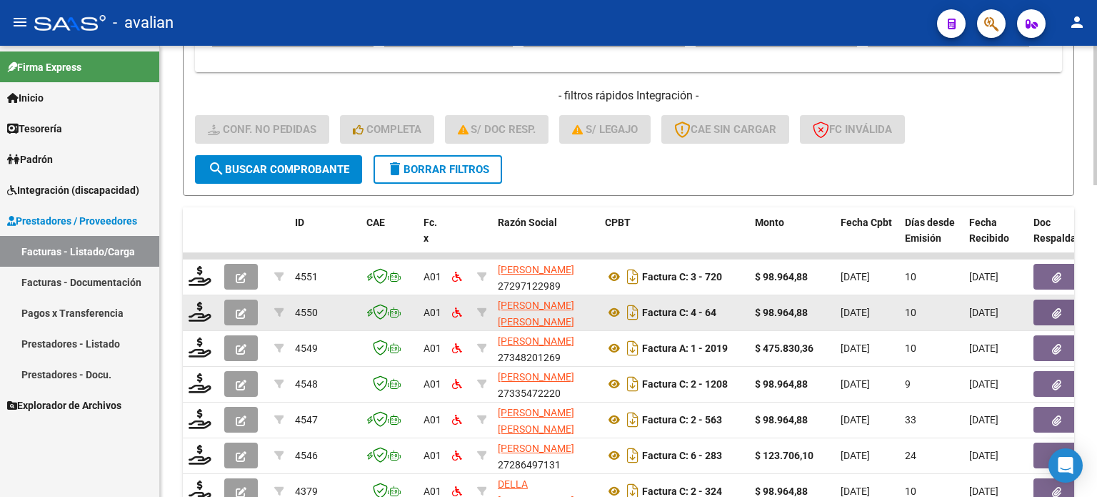
scroll to position [937, 0]
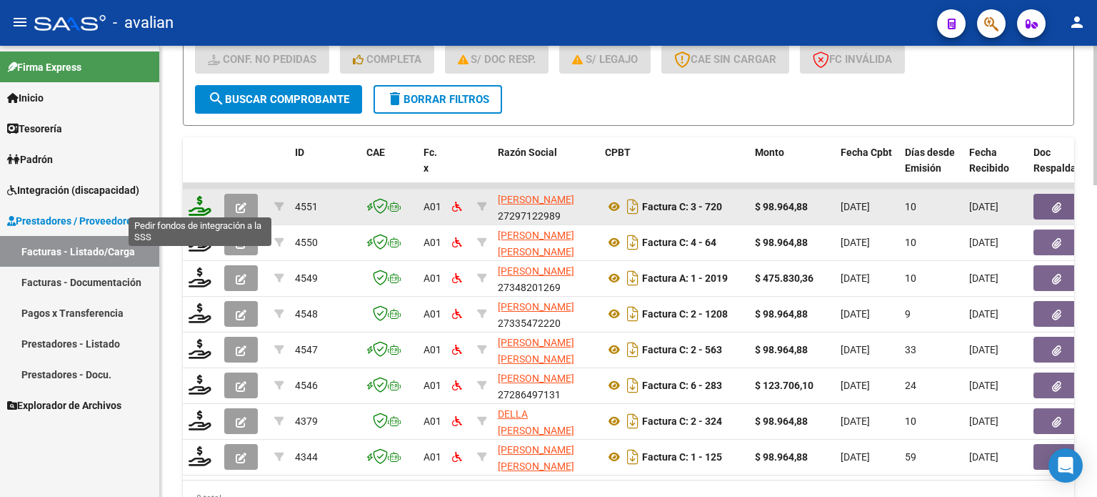
click at [194, 207] on icon at bounding box center [200, 206] width 23 height 20
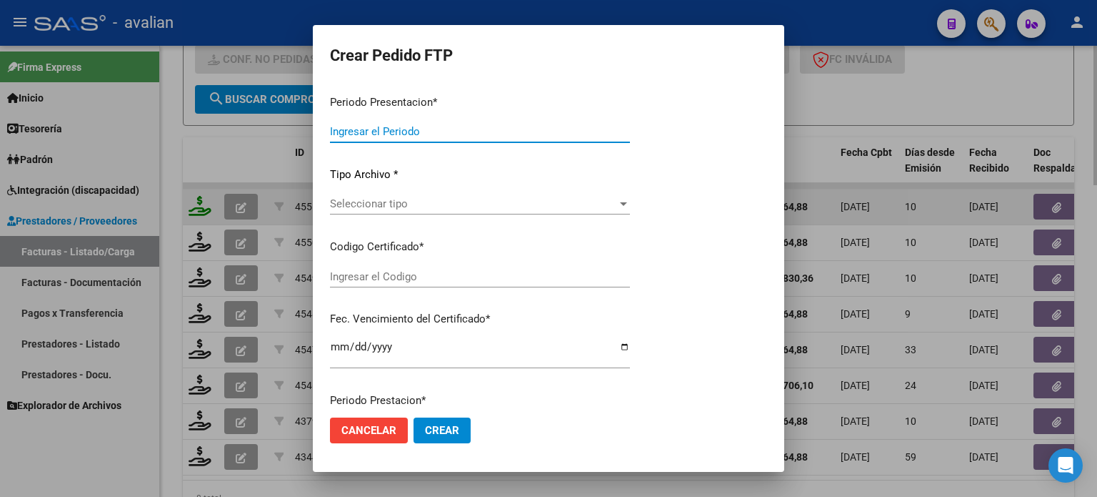
type input "202508"
type input "$ 98.964,88"
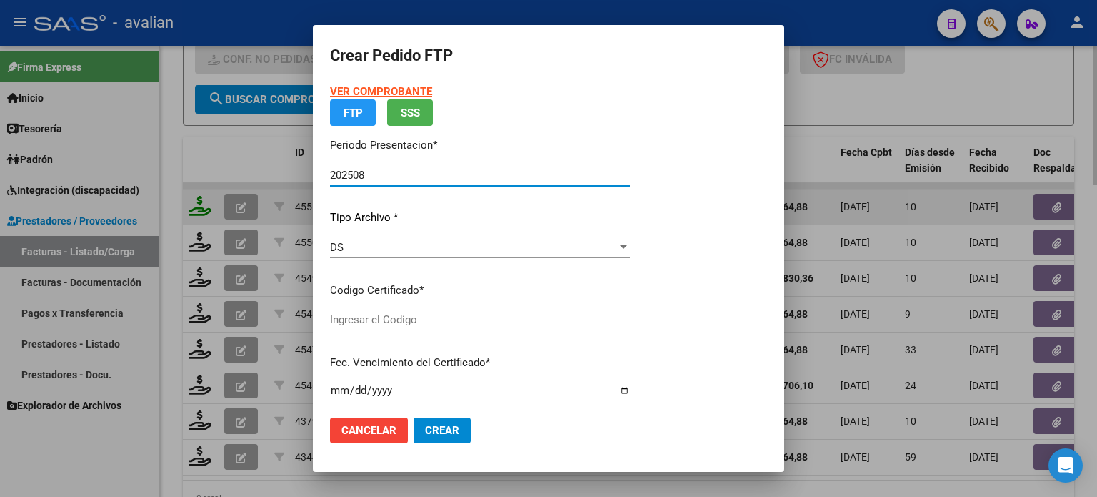
type input "ARG02000581642482024041220290412COR233"
type input "[DATE]"
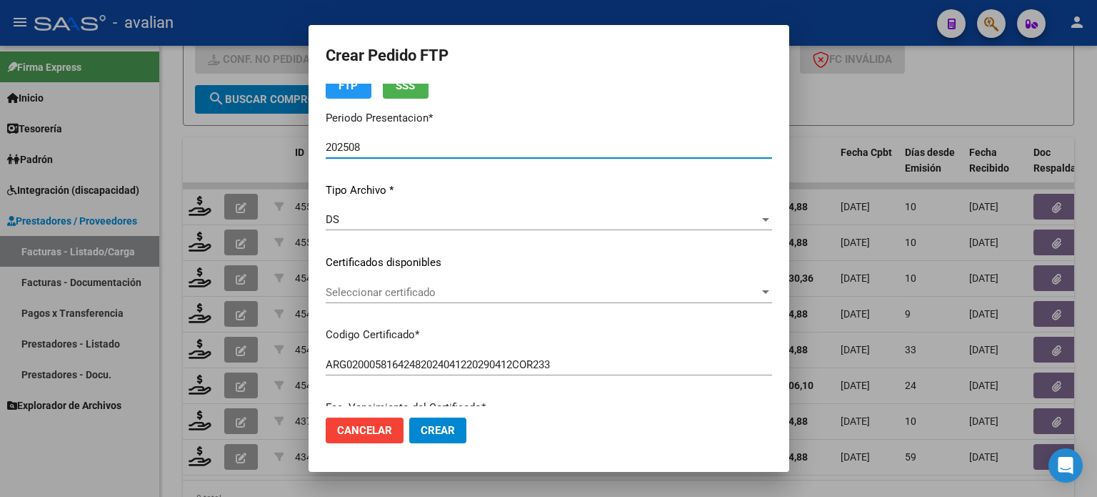
scroll to position [95, 0]
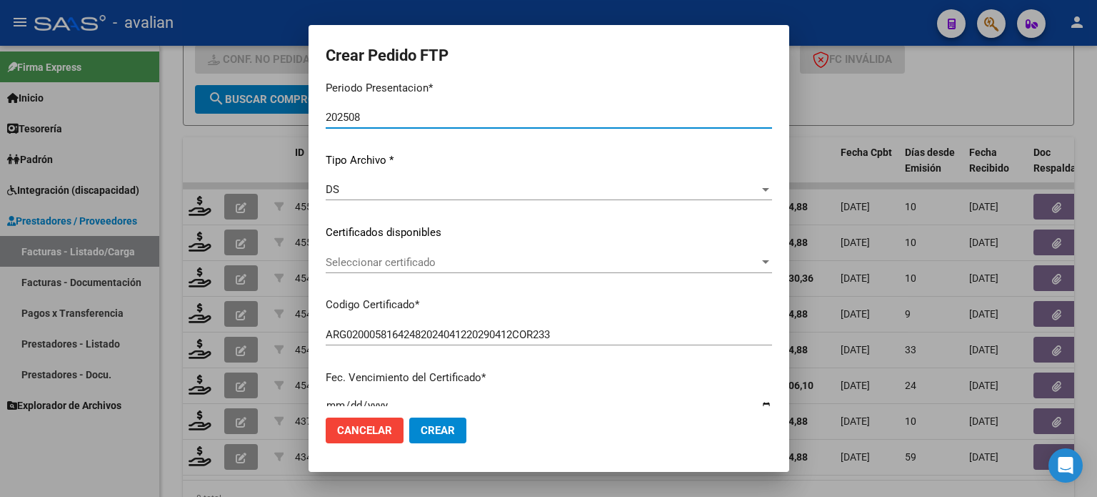
click at [382, 258] on span "Seleccionar certificado" at bounding box center [543, 262] width 434 height 13
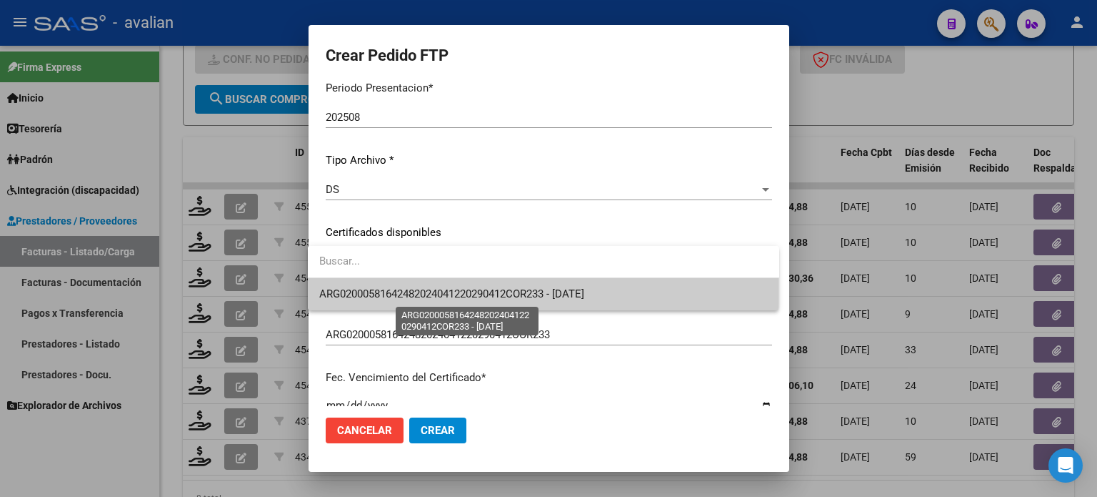
click at [374, 297] on span "ARG02000581642482024041220290412COR233 - [DATE]" at bounding box center [451, 293] width 265 height 13
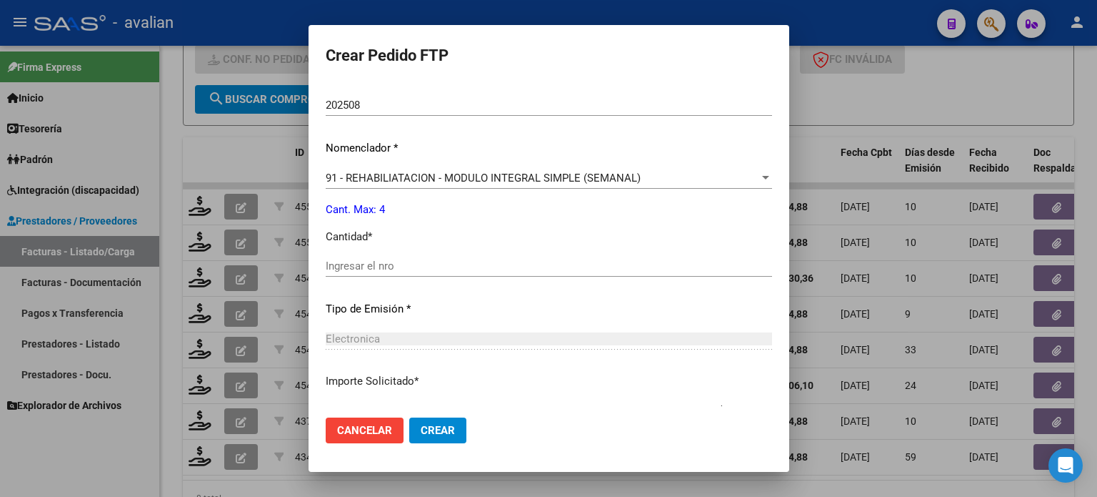
scroll to position [524, 0]
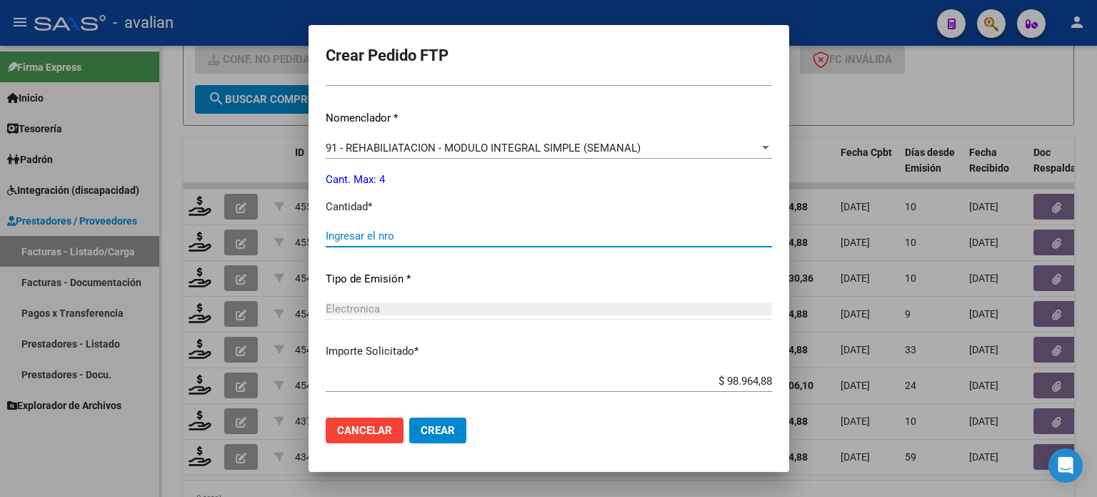
click at [374, 239] on input "Ingresar el nro" at bounding box center [549, 235] width 447 height 13
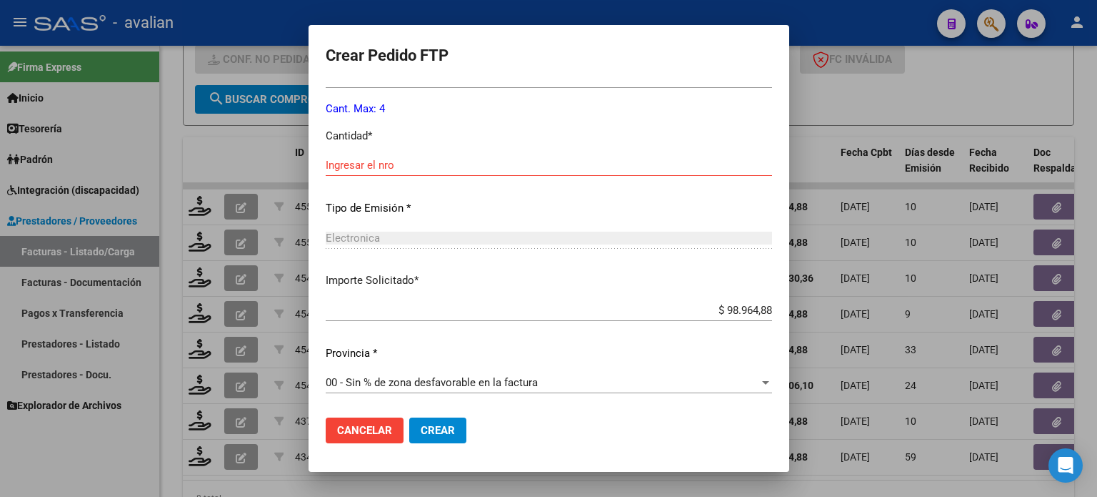
click at [772, 46] on h2 "Crear Pedido FTP" at bounding box center [549, 55] width 447 height 27
click at [449, 431] on button "Crear" at bounding box center [437, 430] width 57 height 26
click at [337, 436] on span "Cancelar" at bounding box center [364, 430] width 55 height 13
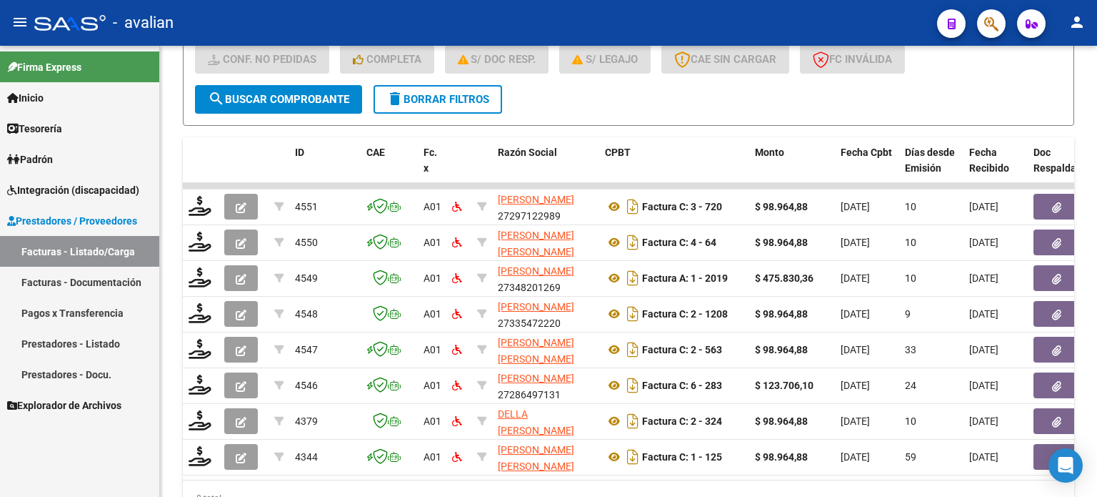
click at [59, 186] on span "Integración (discapacidad)" at bounding box center [73, 190] width 132 height 16
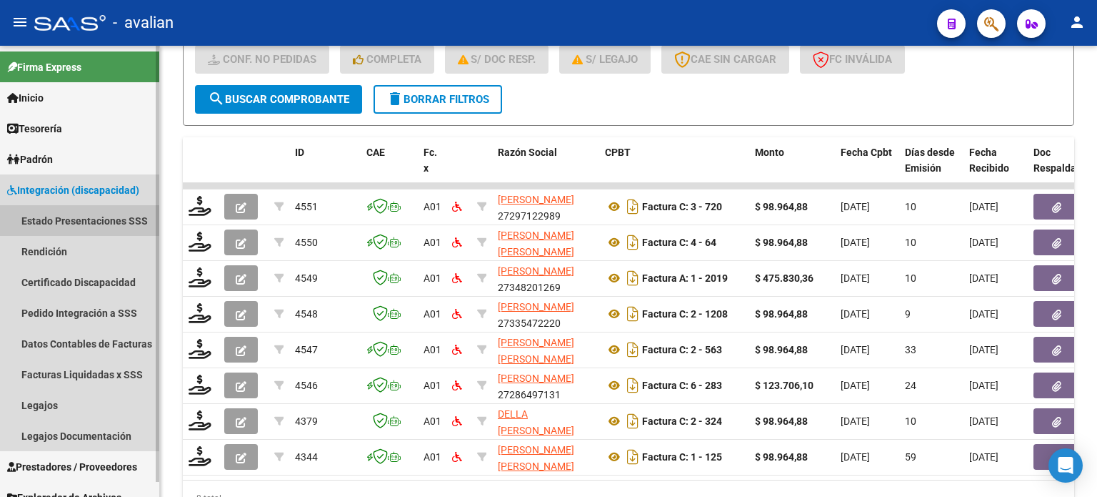
click at [74, 221] on link "Estado Presentaciones SSS" at bounding box center [79, 220] width 159 height 31
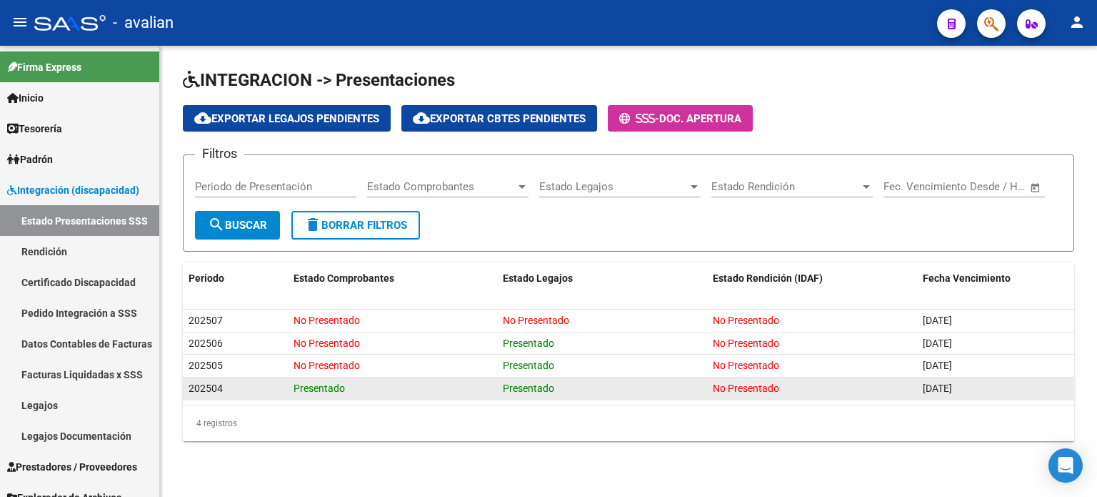
drag, startPoint x: 926, startPoint y: 389, endPoint x: 960, endPoint y: 394, distance: 34.0
click at [960, 394] on div "[DATE]" at bounding box center [996, 388] width 146 height 16
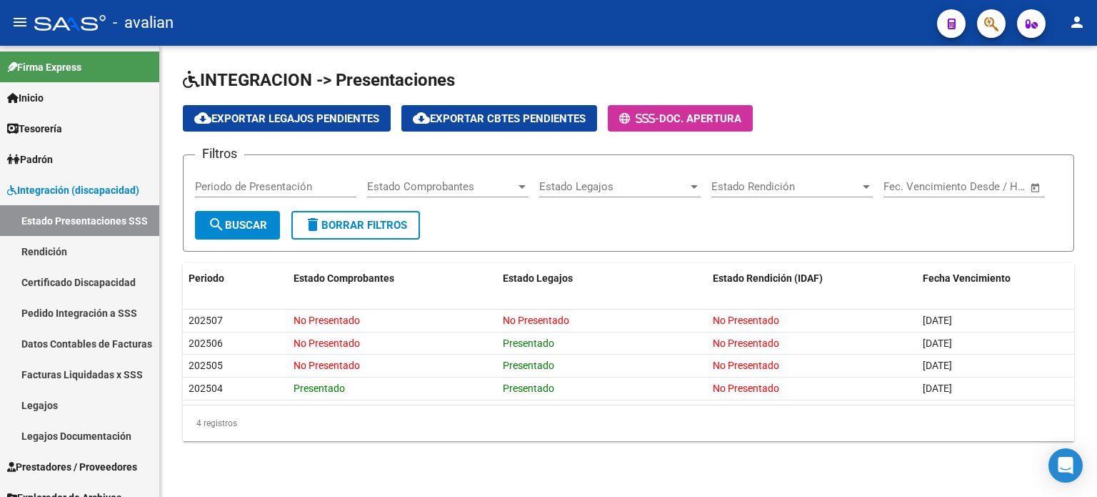
click at [866, 54] on div "INTEGRACION -> Presentaciones cloud_download Exportar Legajos Pendientes cloud_…" at bounding box center [628, 266] width 937 height 441
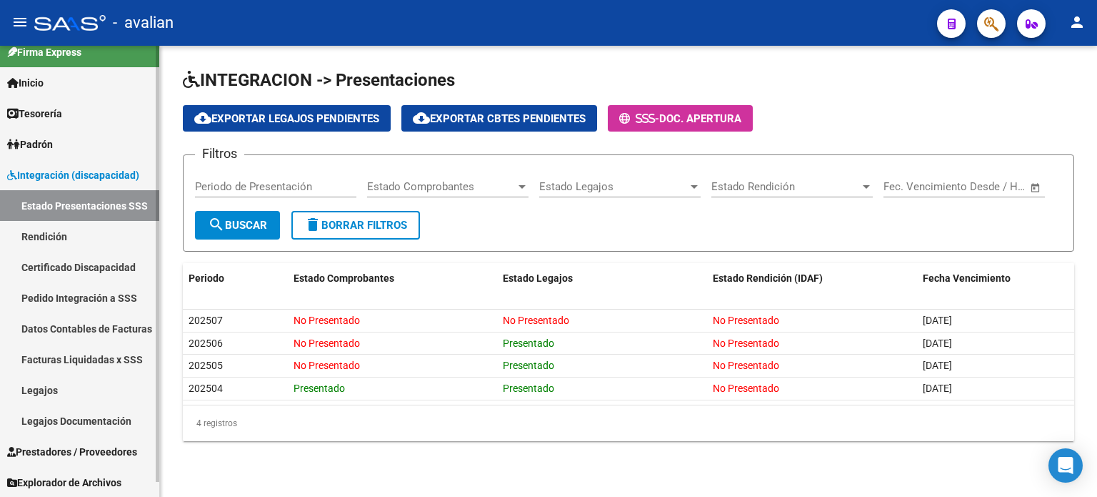
click at [55, 452] on span "Prestadores / Proveedores" at bounding box center [72, 452] width 130 height 16
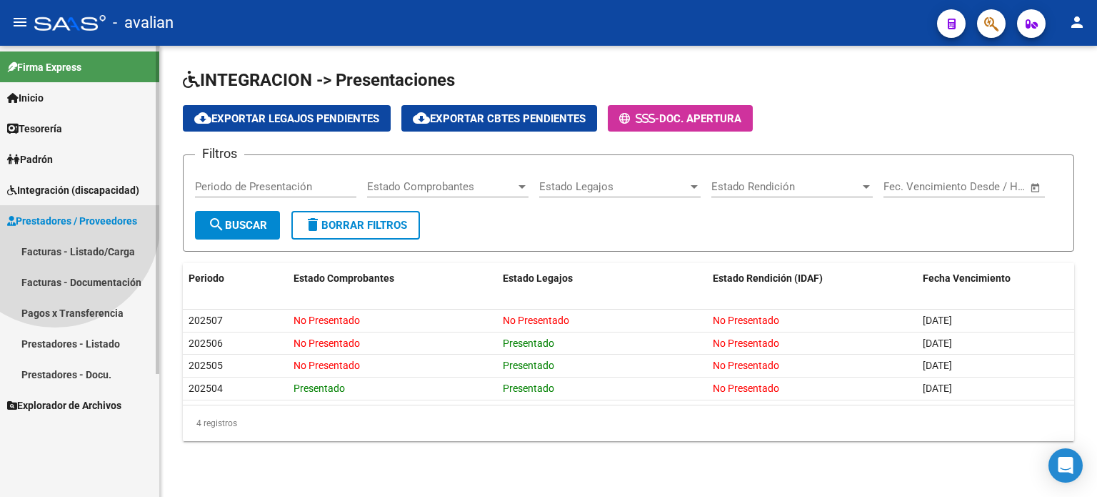
scroll to position [0, 0]
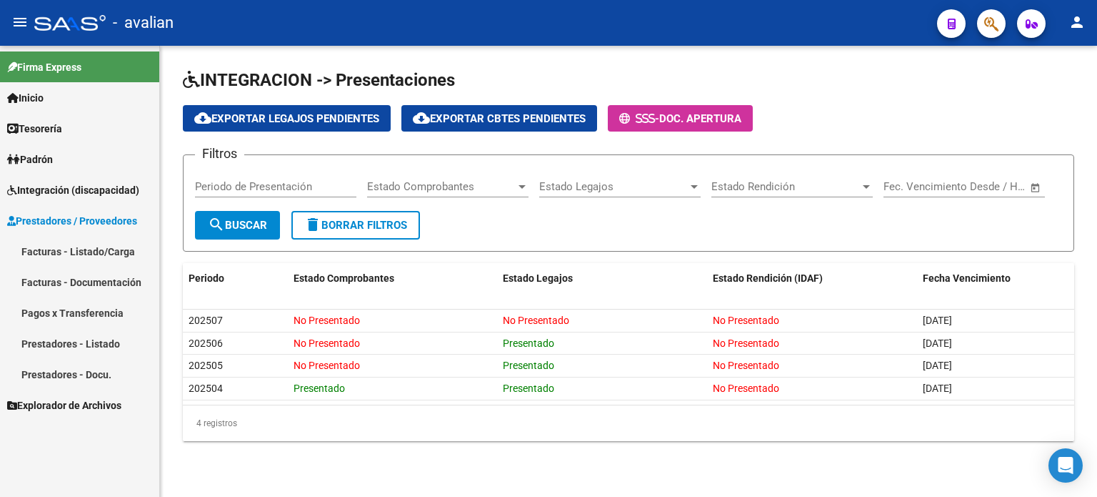
click at [50, 245] on link "Facturas - Listado/Carga" at bounding box center [79, 251] width 159 height 31
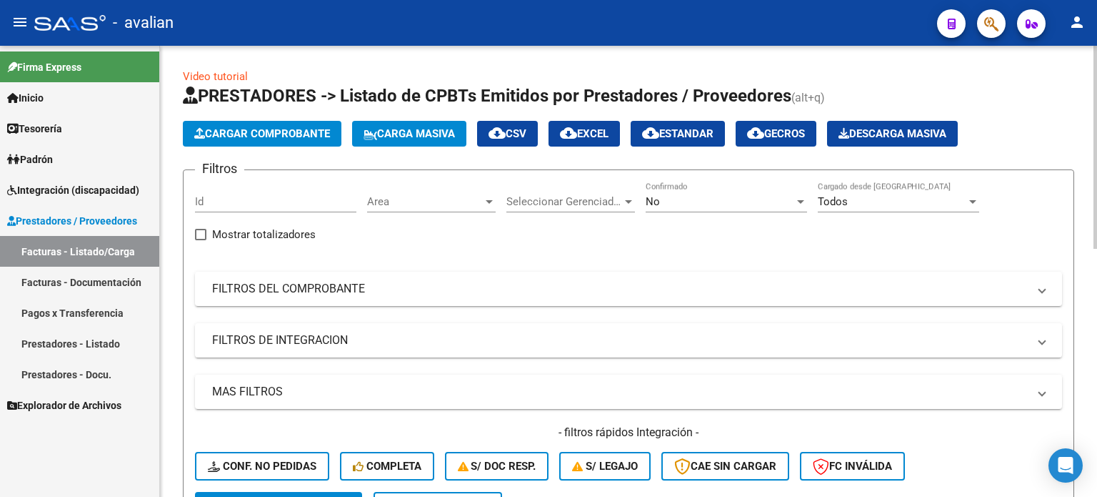
scroll to position [143, 0]
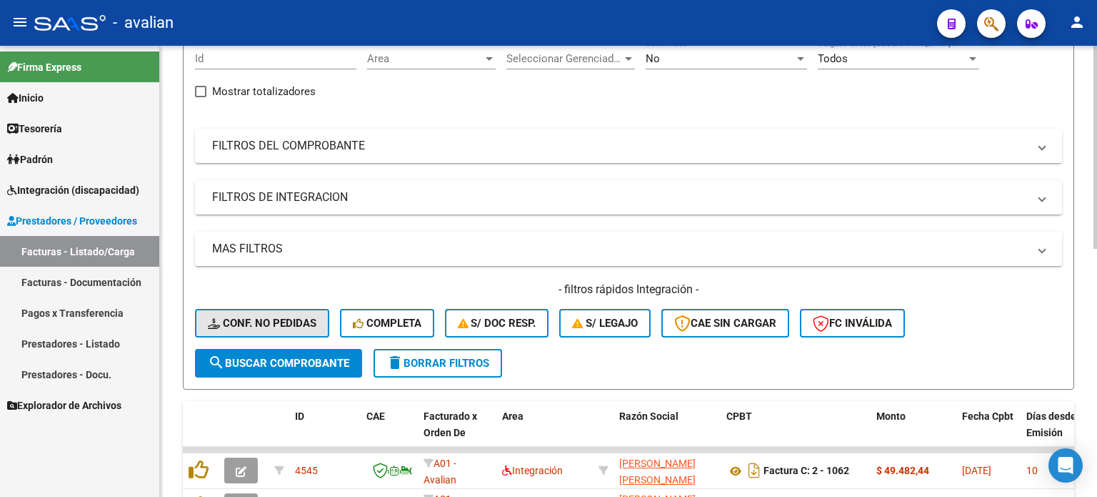
click at [309, 329] on button "Conf. no pedidas" at bounding box center [262, 323] width 134 height 29
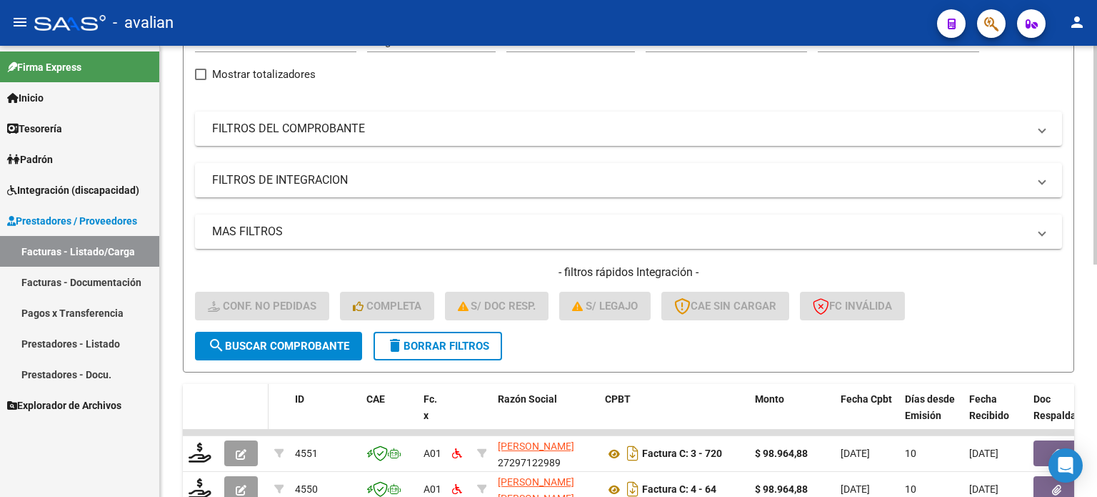
scroll to position [190, 0]
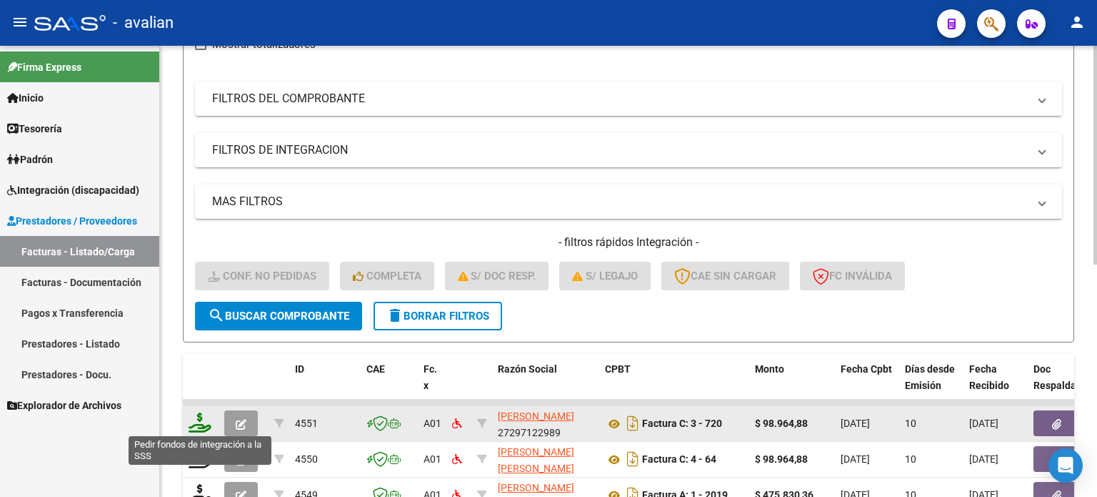
click at [199, 417] on icon at bounding box center [200, 422] width 23 height 20
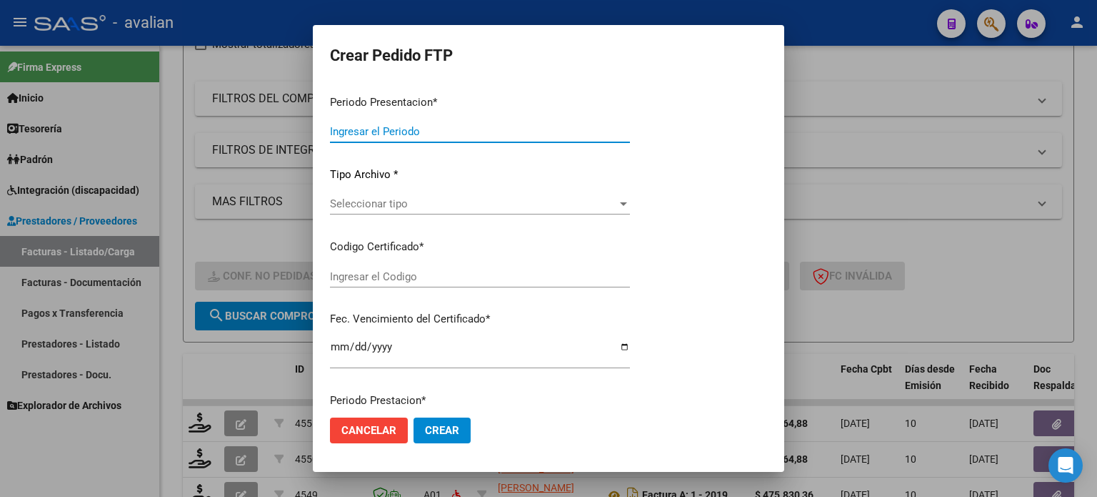
type input "202508"
type input "$ 98.964,88"
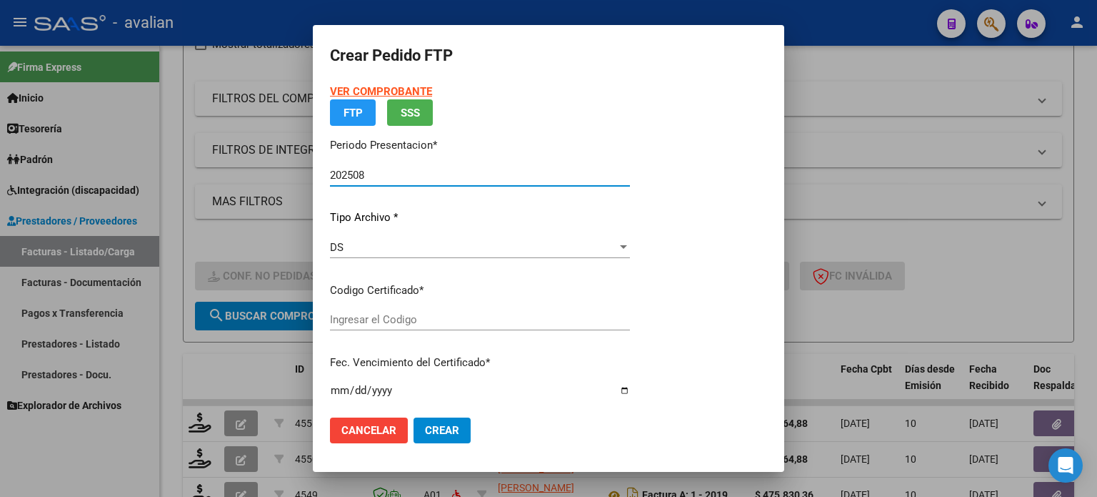
type input "ARG02000581642482024041220290412COR233"
type input "[DATE]"
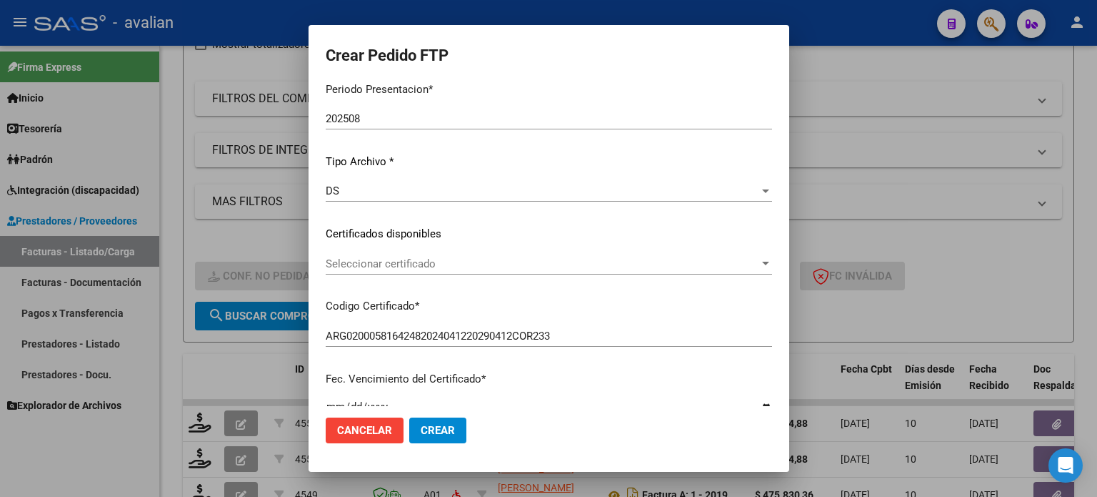
scroll to position [95, 0]
click at [484, 263] on span "Seleccionar certificado" at bounding box center [543, 262] width 434 height 13
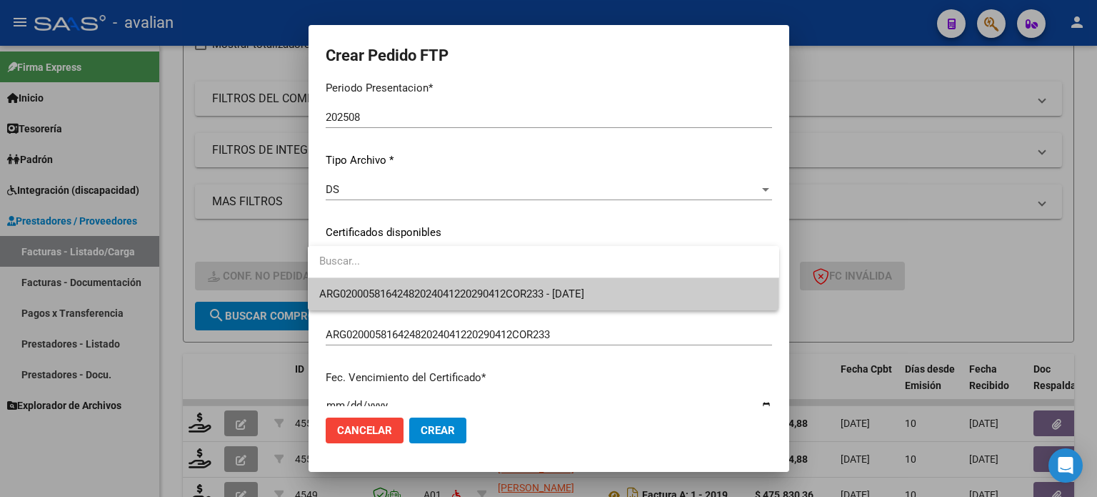
click at [407, 300] on span "ARG02000581642482024041220290412COR233 - [DATE]" at bounding box center [543, 294] width 449 height 32
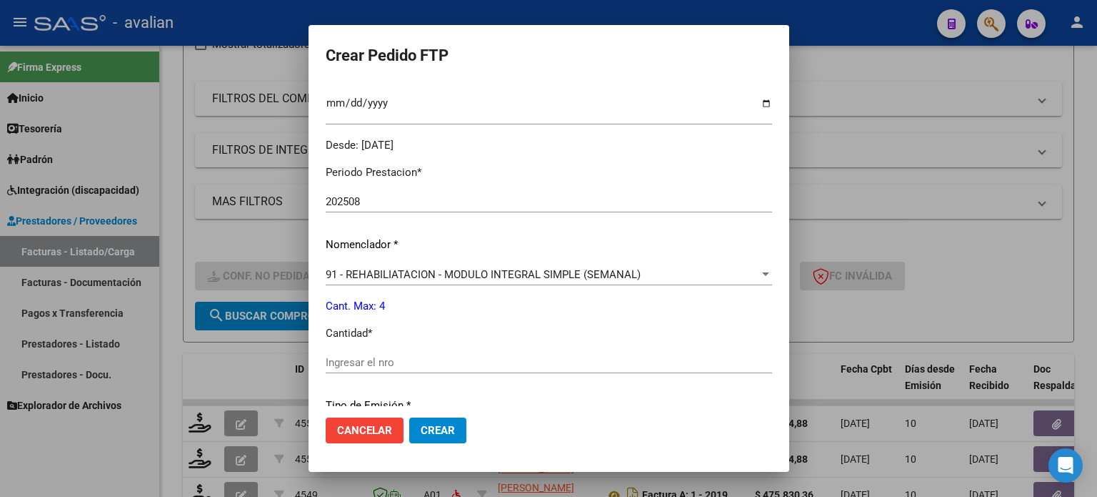
scroll to position [429, 0]
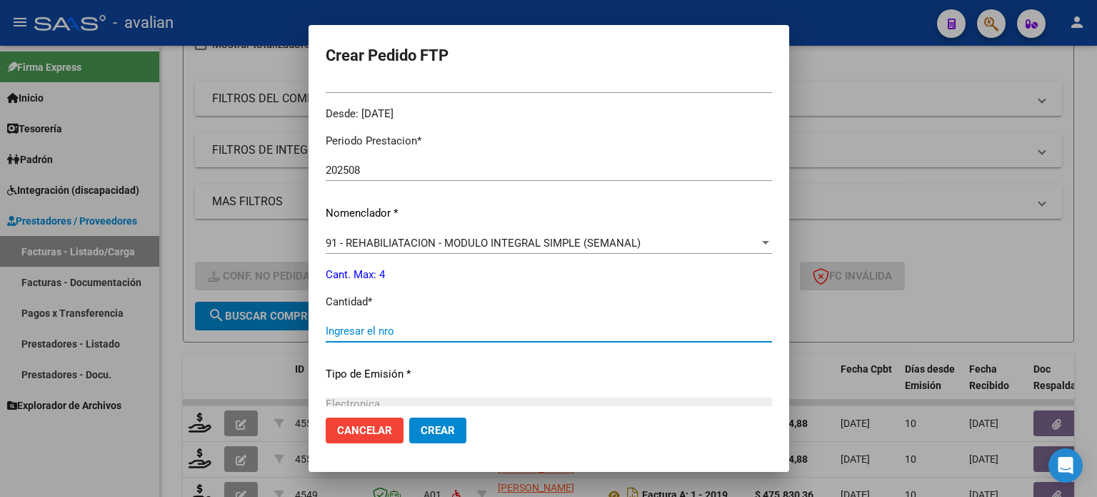
click at [354, 329] on input "Ingresar el nro" at bounding box center [549, 330] width 447 height 13
type input "4"
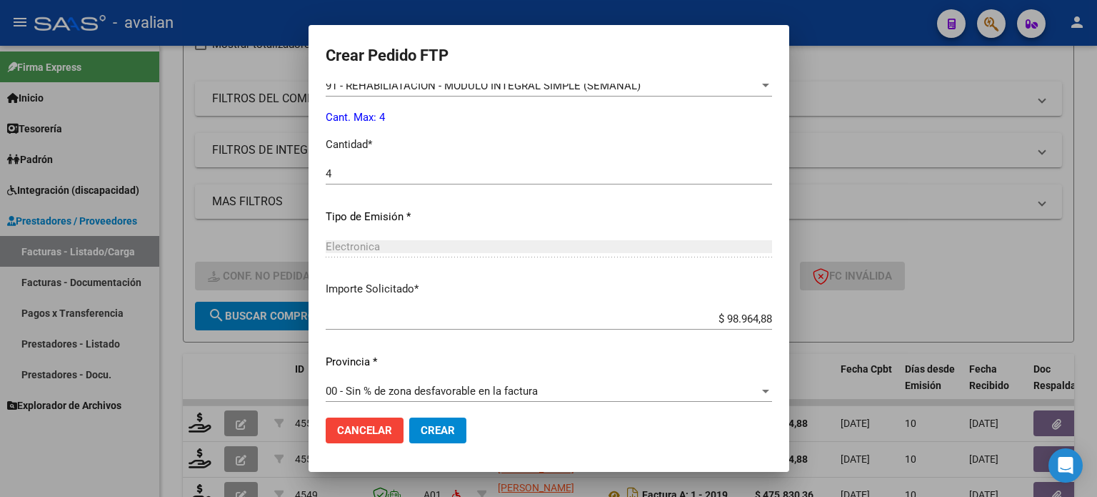
scroll to position [594, 0]
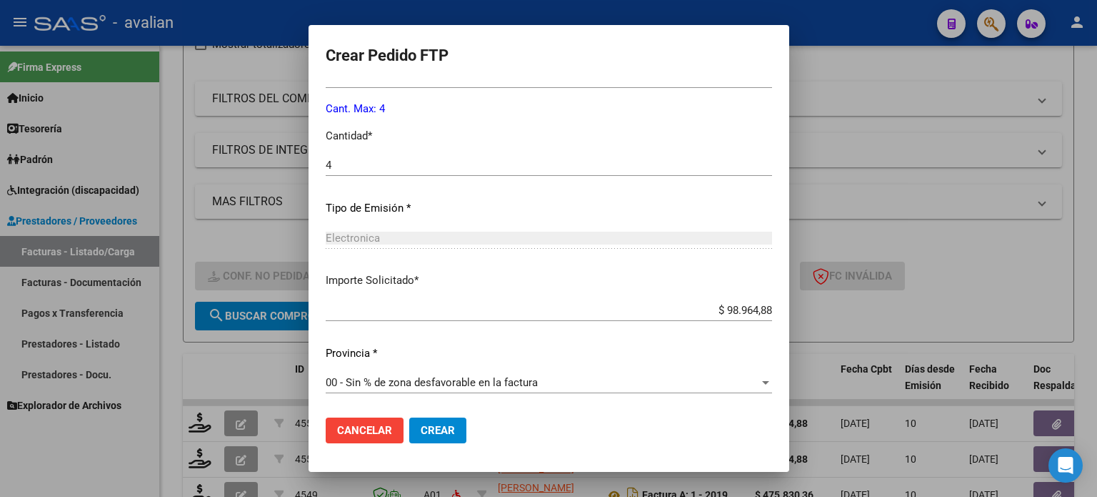
click at [442, 429] on span "Crear" at bounding box center [438, 430] width 34 height 13
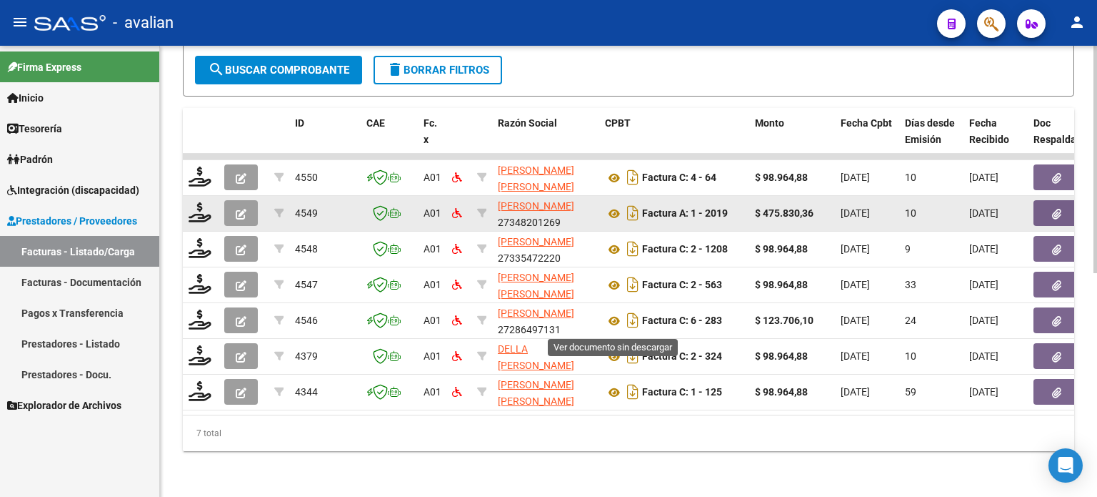
scroll to position [254, 0]
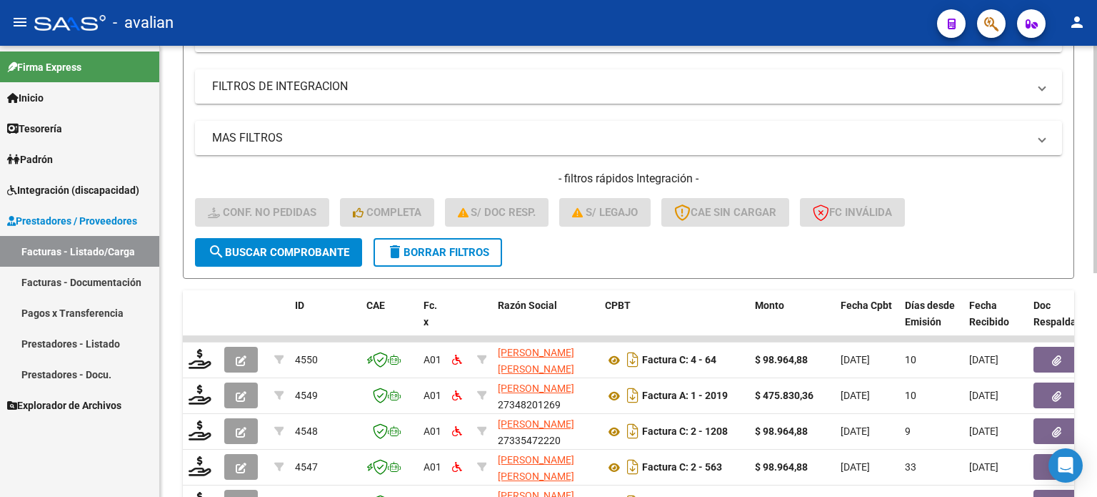
click at [467, 247] on span "delete Borrar Filtros" at bounding box center [438, 252] width 103 height 13
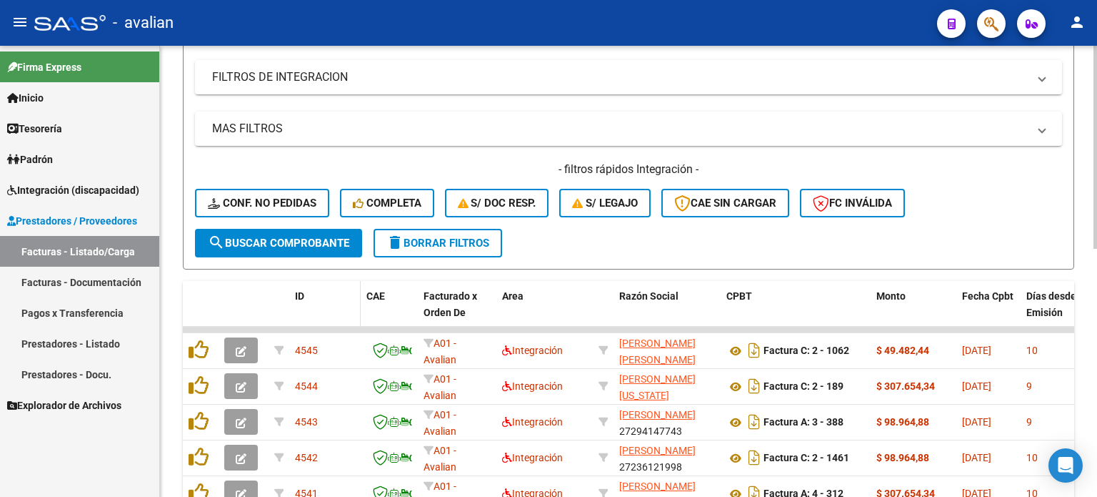
scroll to position [206, 0]
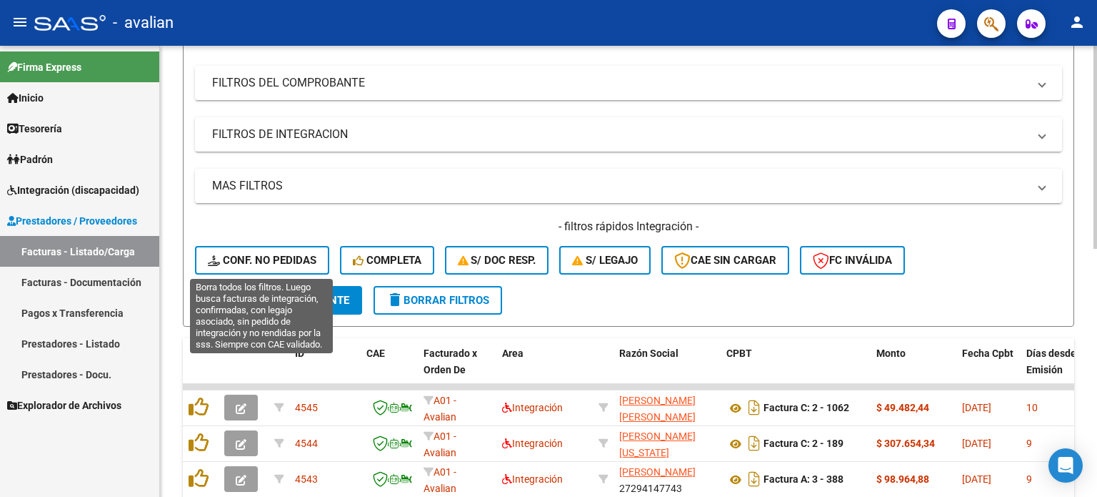
click at [291, 265] on button "Conf. no pedidas" at bounding box center [262, 260] width 134 height 29
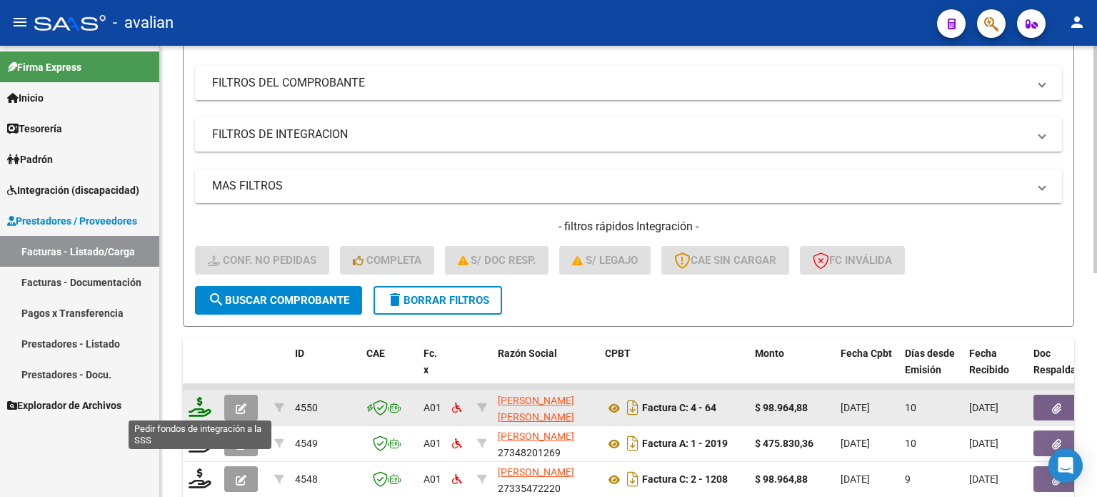
click at [202, 404] on icon at bounding box center [200, 407] width 23 height 20
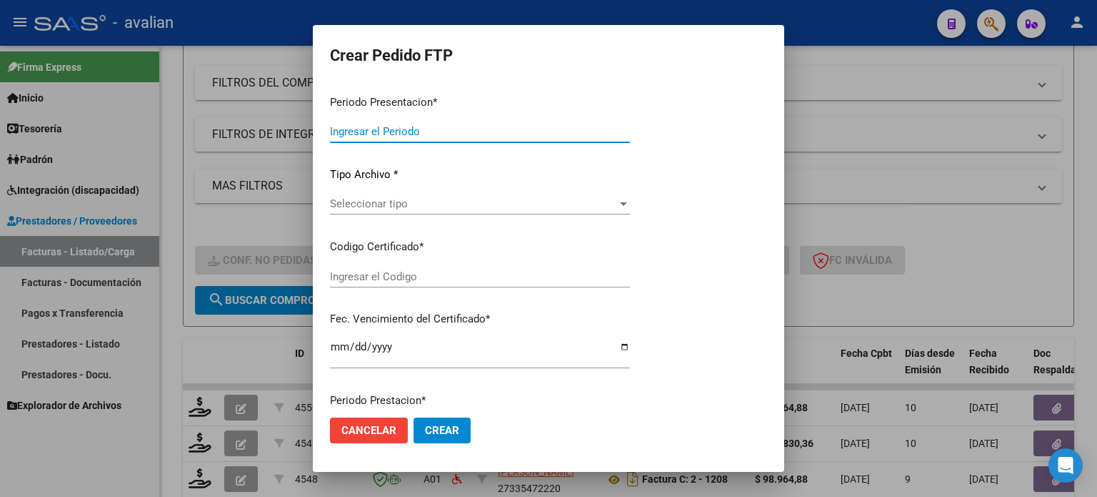
type input "202508"
type input "$ 98.964,88"
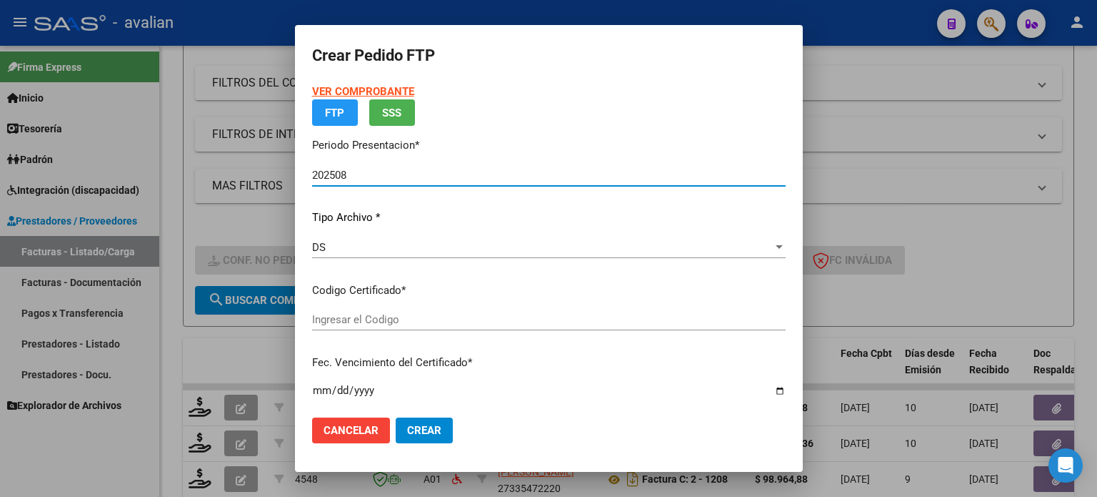
type input "ARG02000558391102020120420251204COR540"
type input "[DATE]"
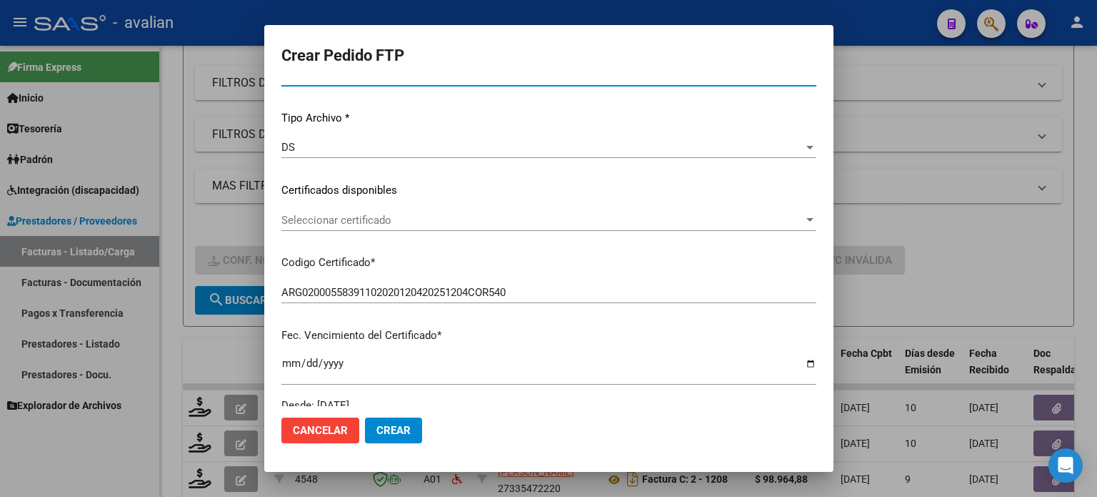
scroll to position [143, 0]
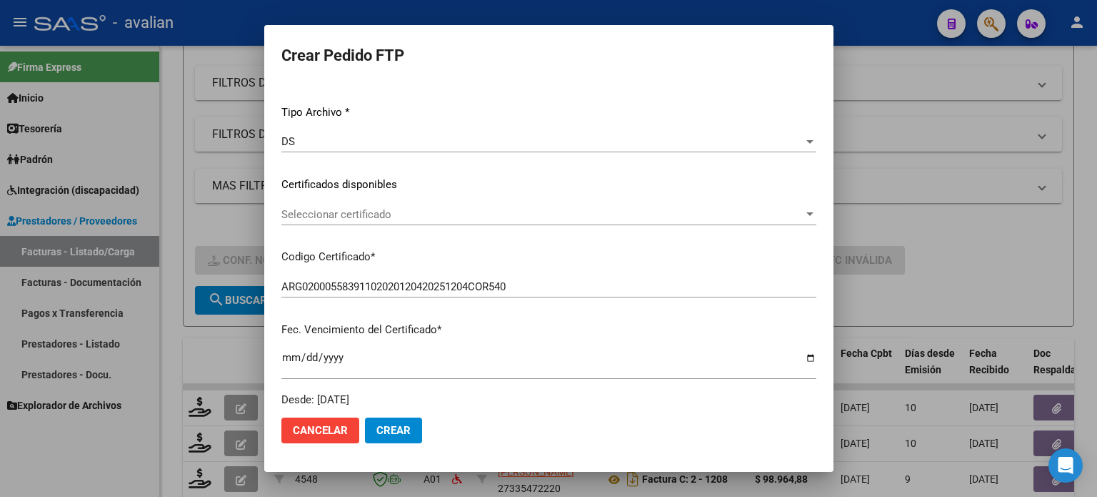
click at [394, 216] on span "Seleccionar certificado" at bounding box center [543, 214] width 522 height 13
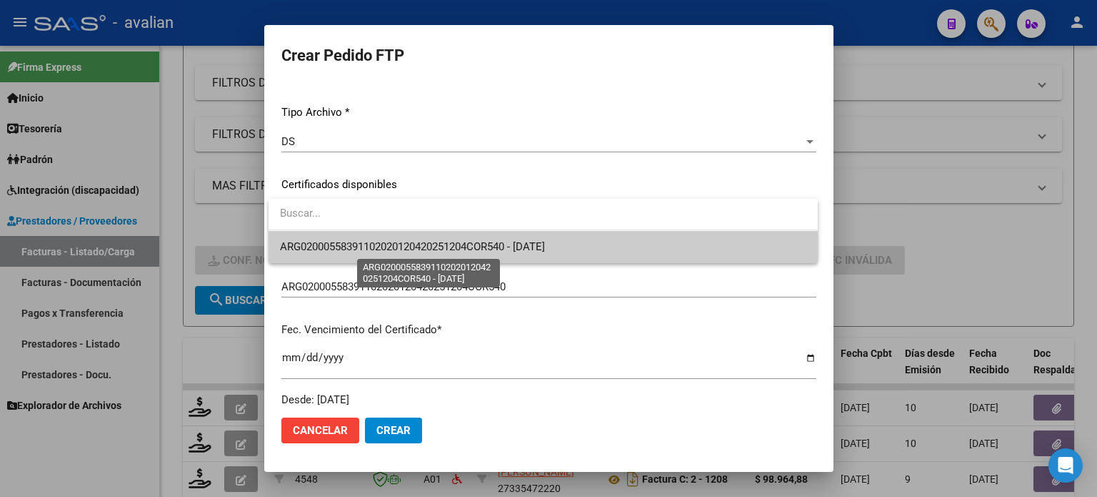
click at [372, 244] on span "ARG02000558391102020120420251204COR540 - [DATE]" at bounding box center [412, 246] width 265 height 13
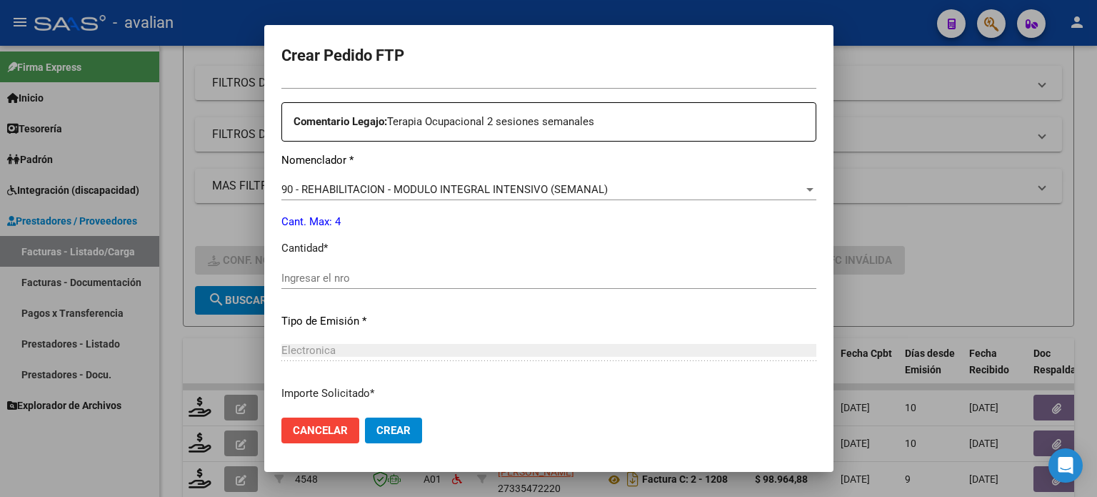
scroll to position [524, 0]
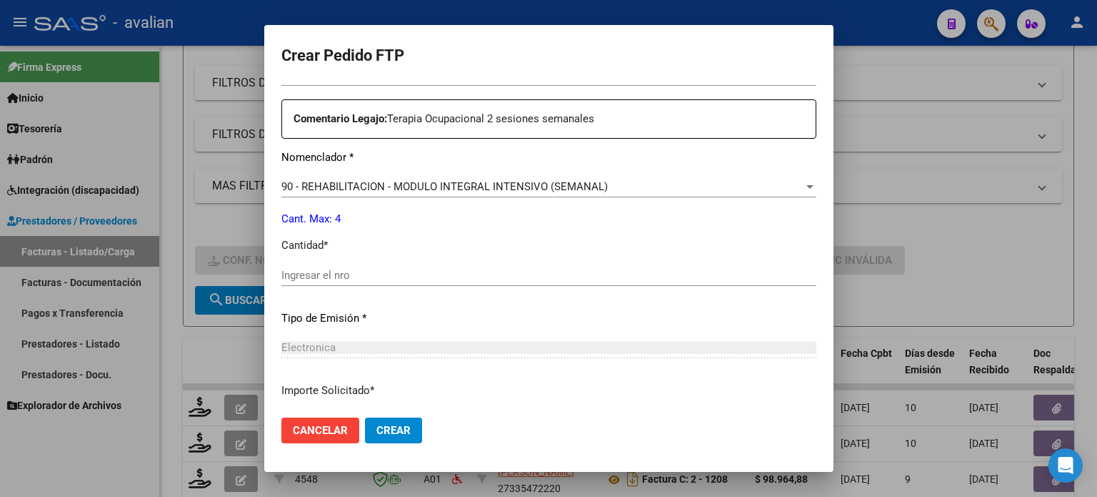
click at [322, 279] on input "Ingresar el nro" at bounding box center [549, 275] width 535 height 13
type input "4"
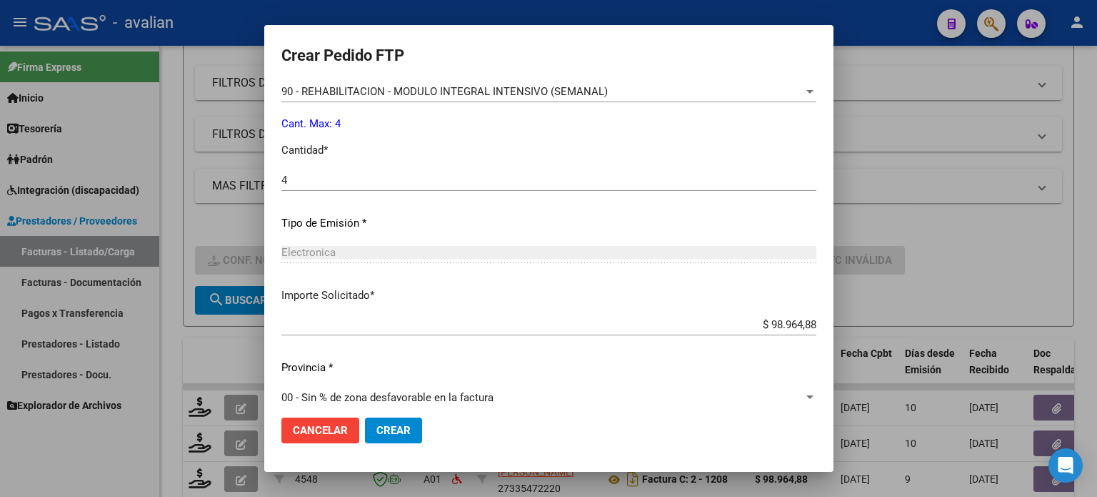
scroll to position [633, 0]
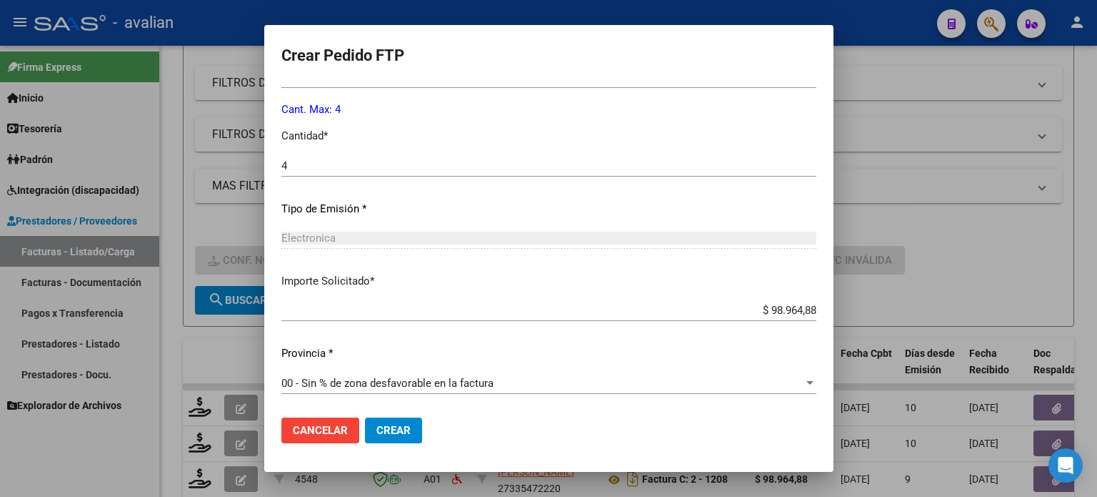
click at [383, 430] on span "Crear" at bounding box center [394, 430] width 34 height 13
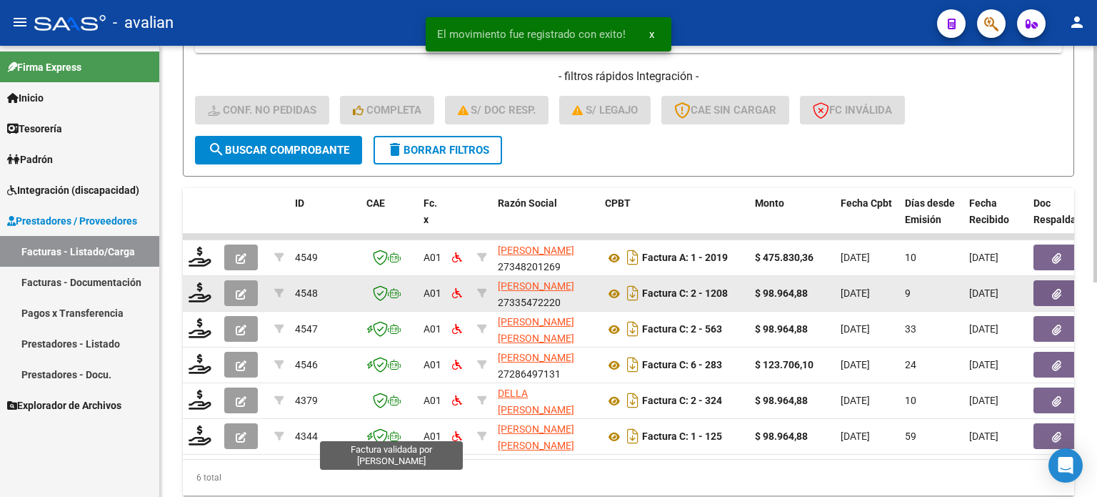
scroll to position [408, 0]
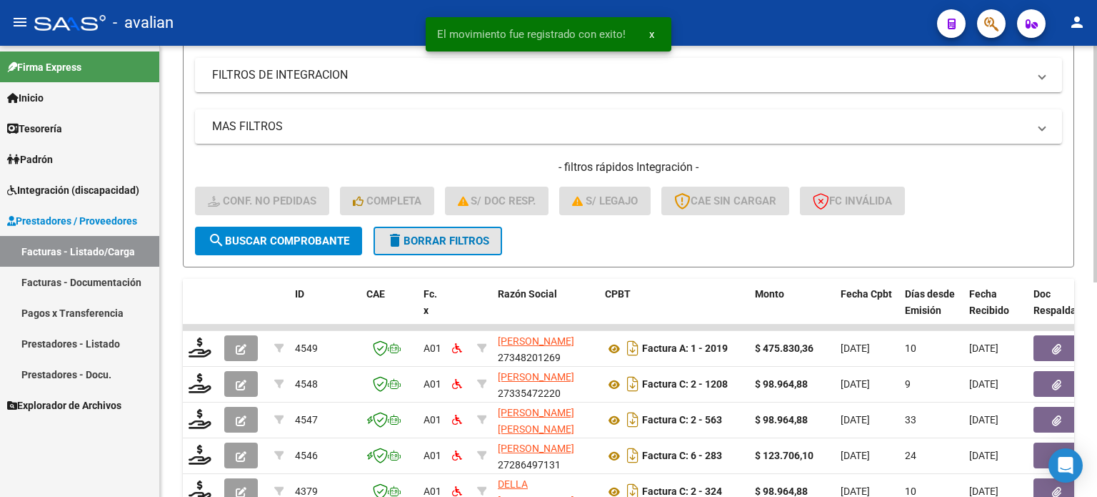
click at [444, 235] on span "delete Borrar Filtros" at bounding box center [438, 240] width 103 height 13
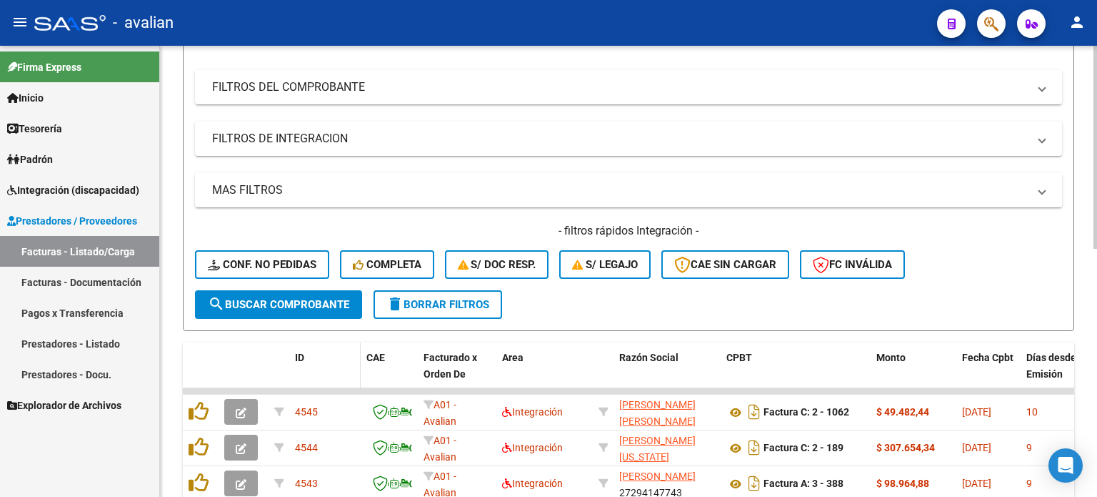
scroll to position [169, 0]
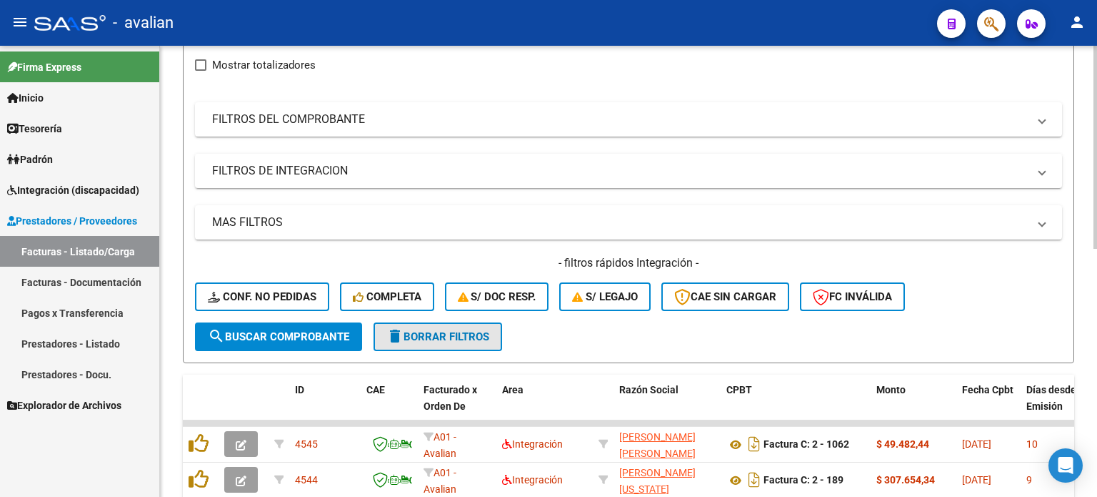
click at [457, 330] on span "delete Borrar Filtros" at bounding box center [438, 336] width 103 height 13
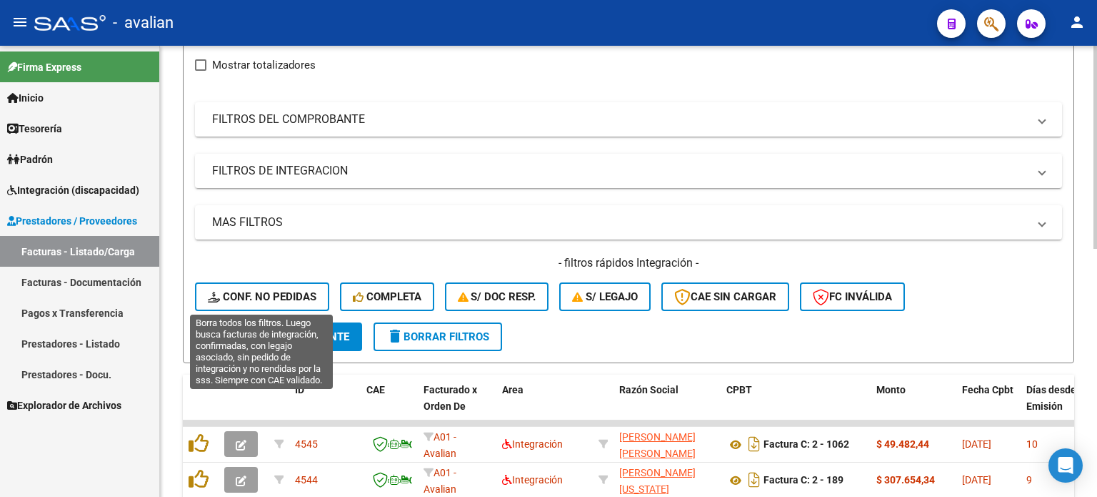
click at [317, 296] on button "Conf. no pedidas" at bounding box center [262, 296] width 134 height 29
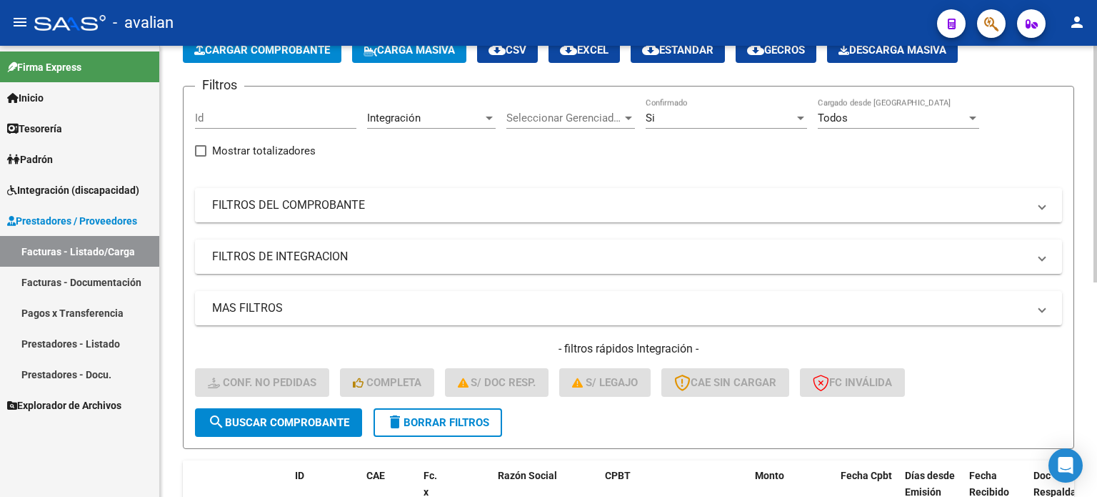
scroll to position [74, 0]
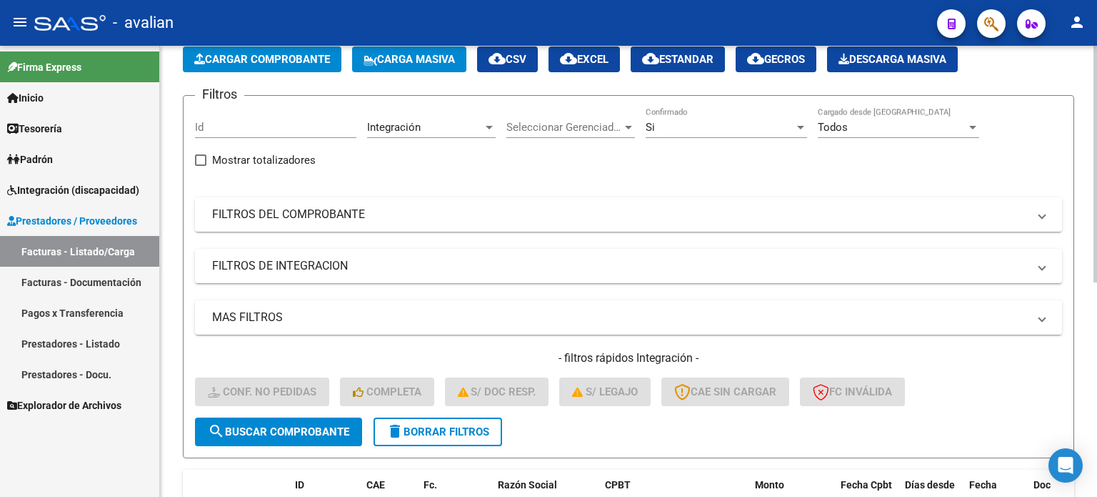
drag, startPoint x: 303, startPoint y: 319, endPoint x: 468, endPoint y: 365, distance: 171.3
click at [301, 319] on mat-panel-title "MAS FILTROS" at bounding box center [620, 317] width 816 height 16
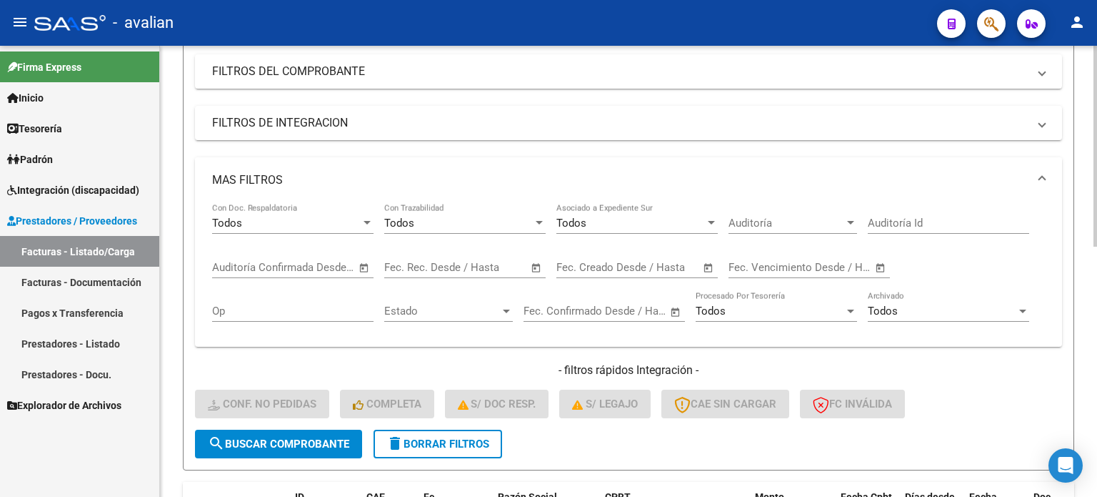
scroll to position [217, 0]
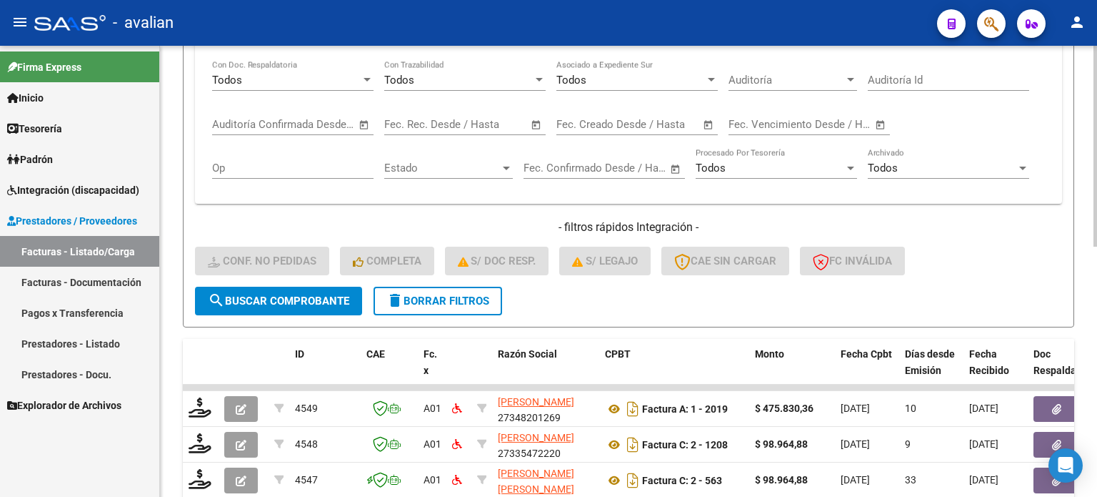
click at [467, 295] on span "delete Borrar Filtros" at bounding box center [438, 300] width 103 height 13
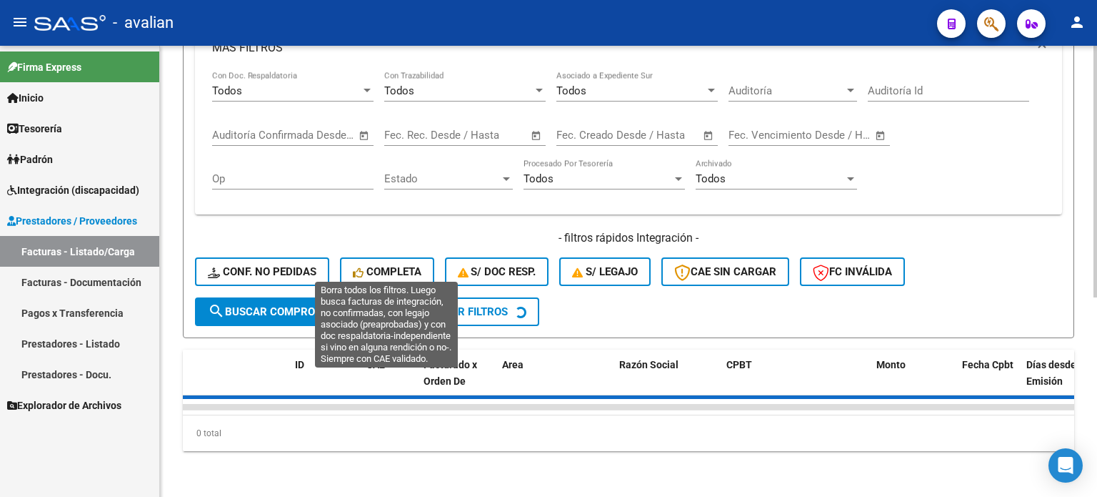
scroll to position [360, 0]
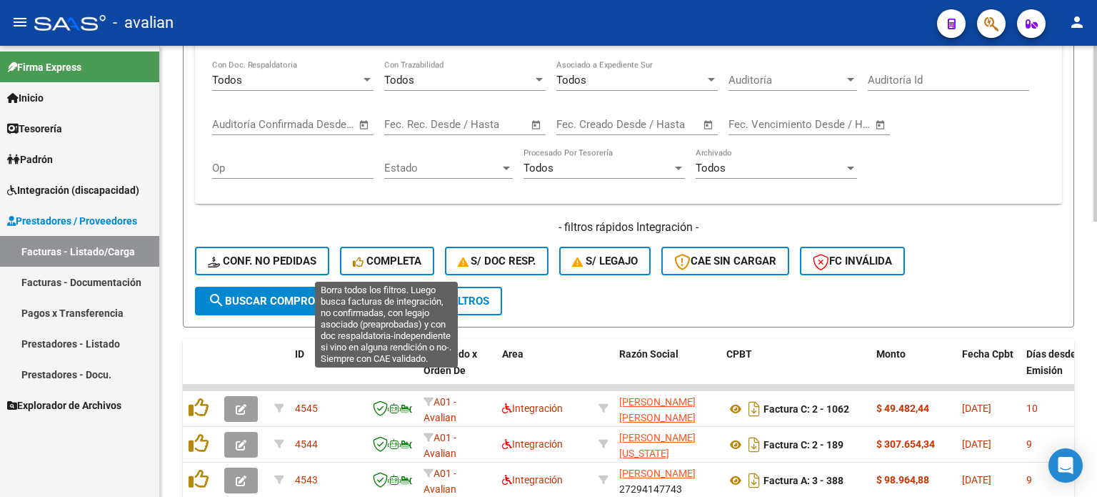
click at [422, 259] on button "Completa" at bounding box center [387, 261] width 94 height 29
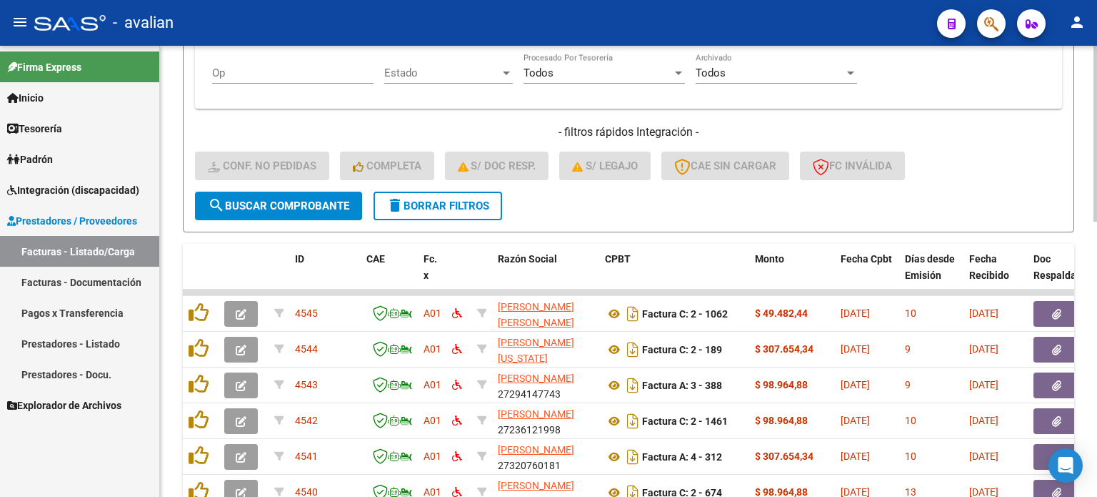
click at [486, 205] on span "delete Borrar Filtros" at bounding box center [438, 205] width 103 height 13
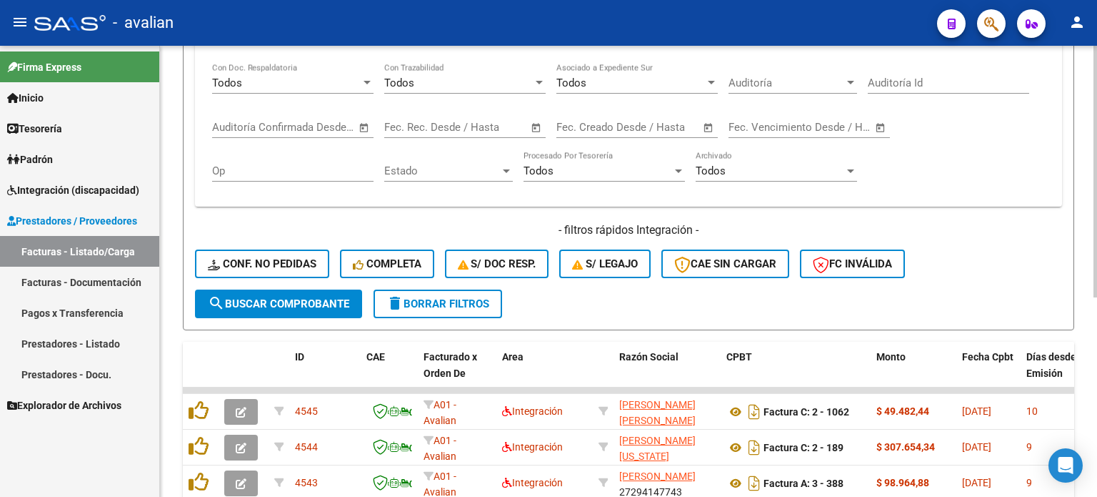
scroll to position [455, 0]
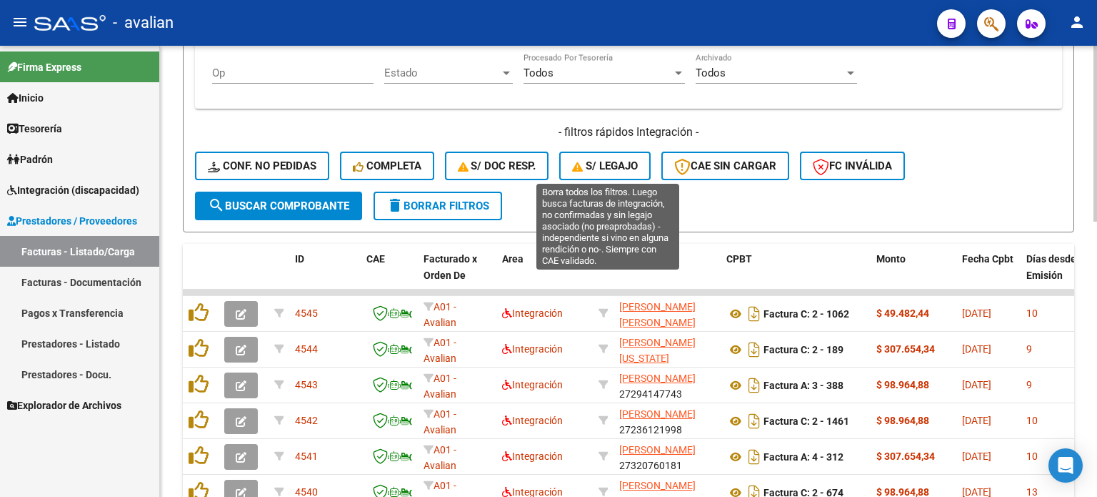
click at [605, 159] on span "S/ legajo" at bounding box center [605, 165] width 66 height 13
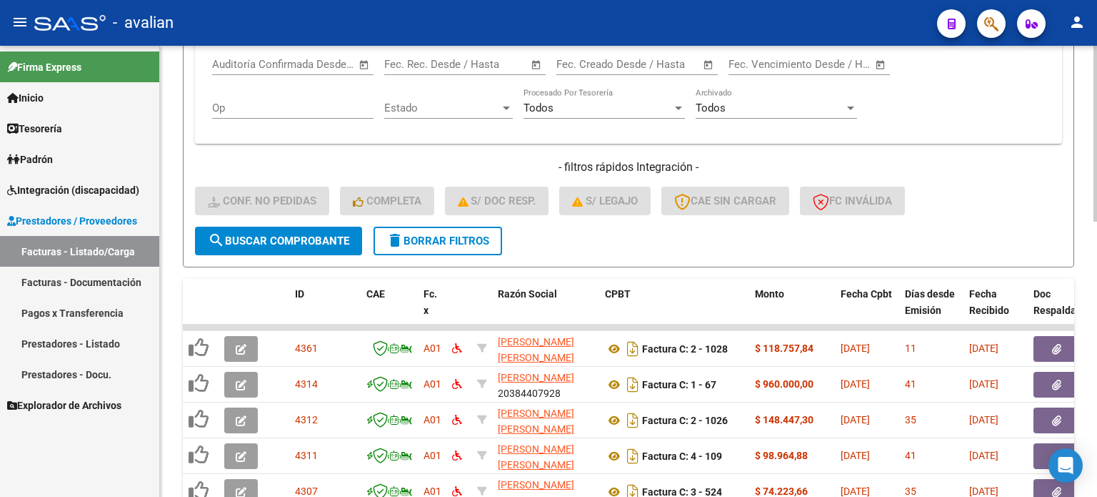
drag, startPoint x: 456, startPoint y: 233, endPoint x: 440, endPoint y: 231, distance: 15.9
click at [455, 234] on span "delete Borrar Filtros" at bounding box center [438, 240] width 103 height 13
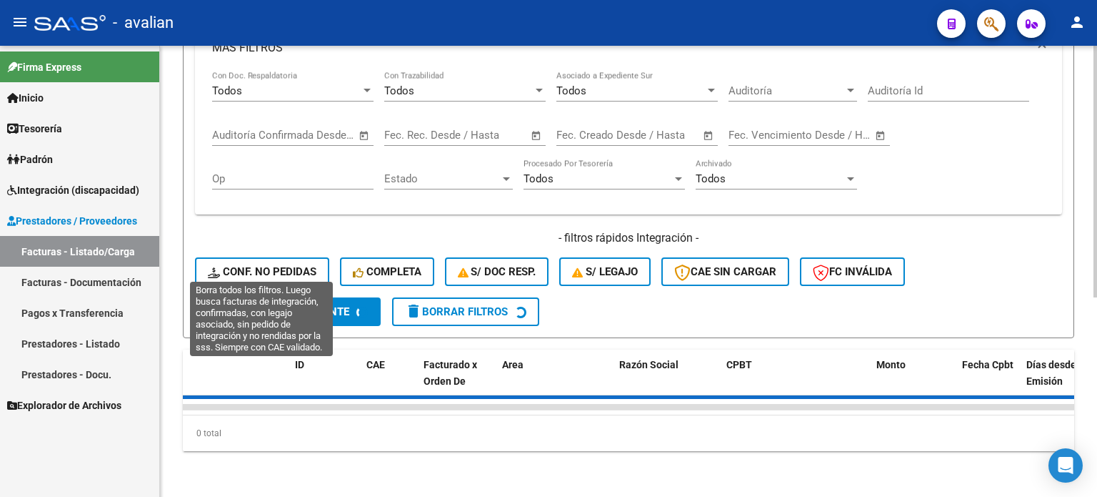
scroll to position [420, 0]
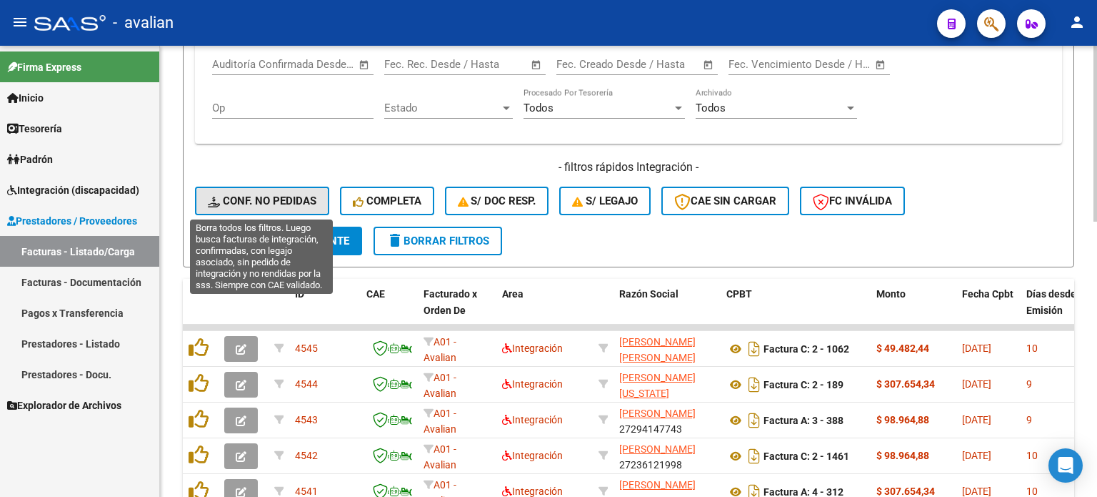
click at [317, 207] on button "Conf. no pedidas" at bounding box center [262, 200] width 134 height 29
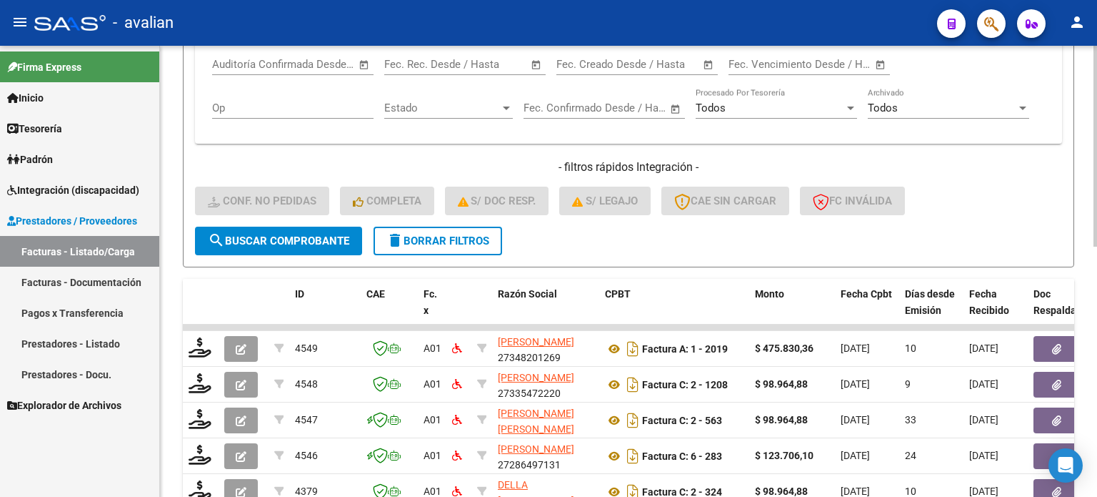
click at [447, 239] on span "delete Borrar Filtros" at bounding box center [438, 240] width 103 height 13
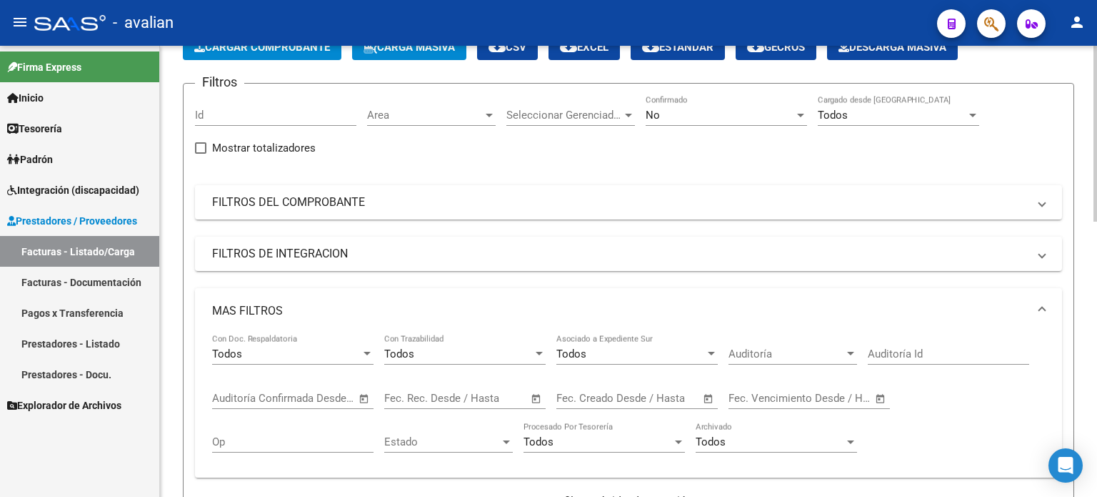
scroll to position [0, 0]
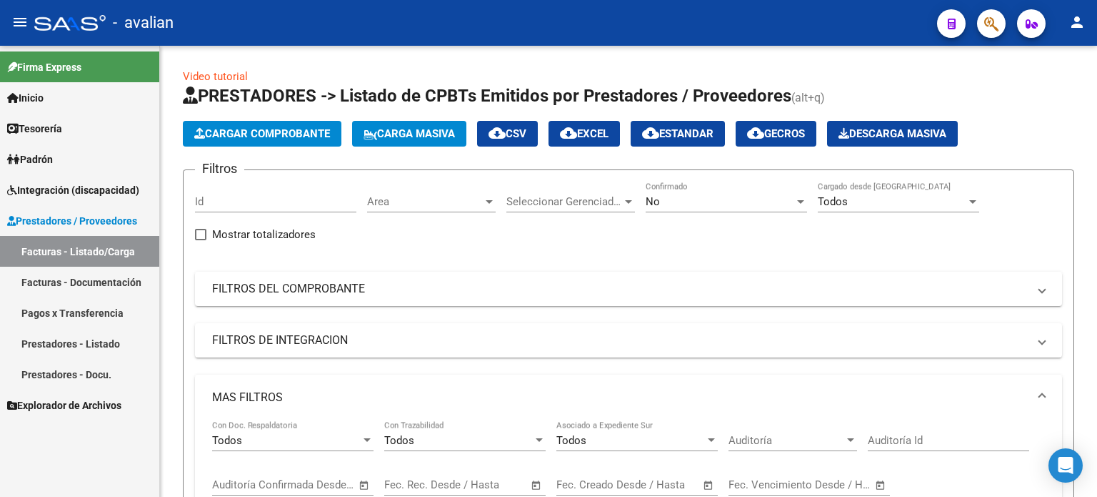
click at [51, 189] on span "Integración (discapacidad)" at bounding box center [73, 190] width 132 height 16
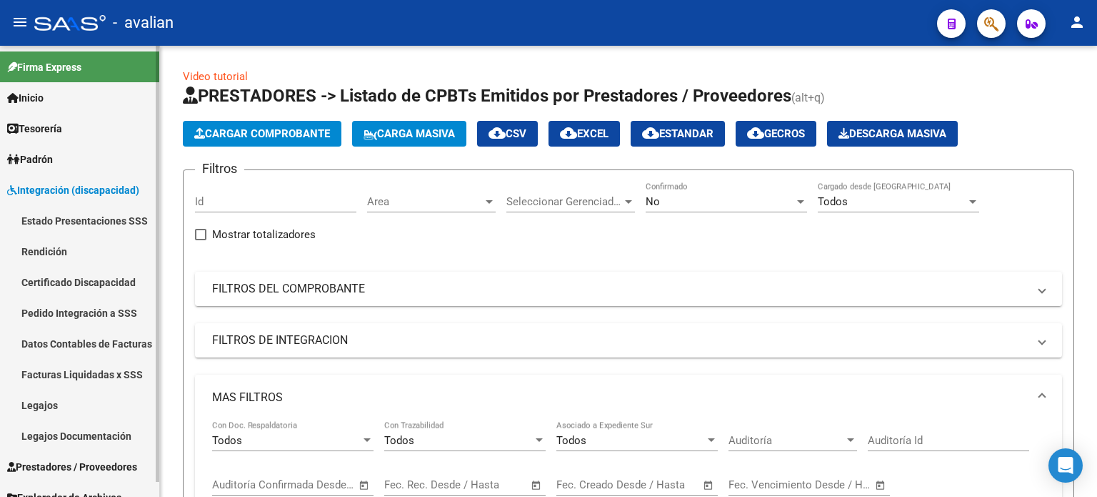
click at [69, 320] on link "Pedido Integración a SSS" at bounding box center [79, 312] width 159 height 31
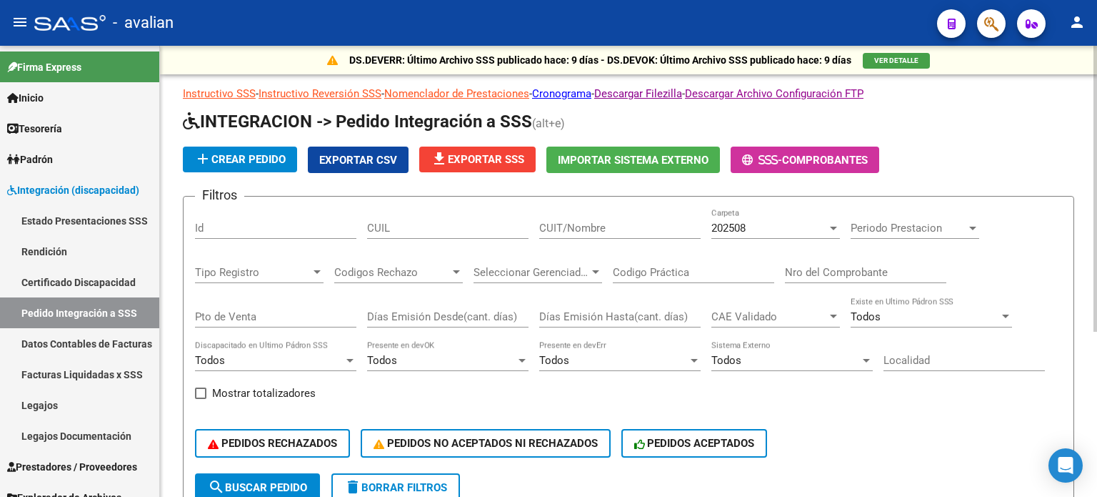
click at [770, 224] on div "202508" at bounding box center [770, 227] width 116 height 13
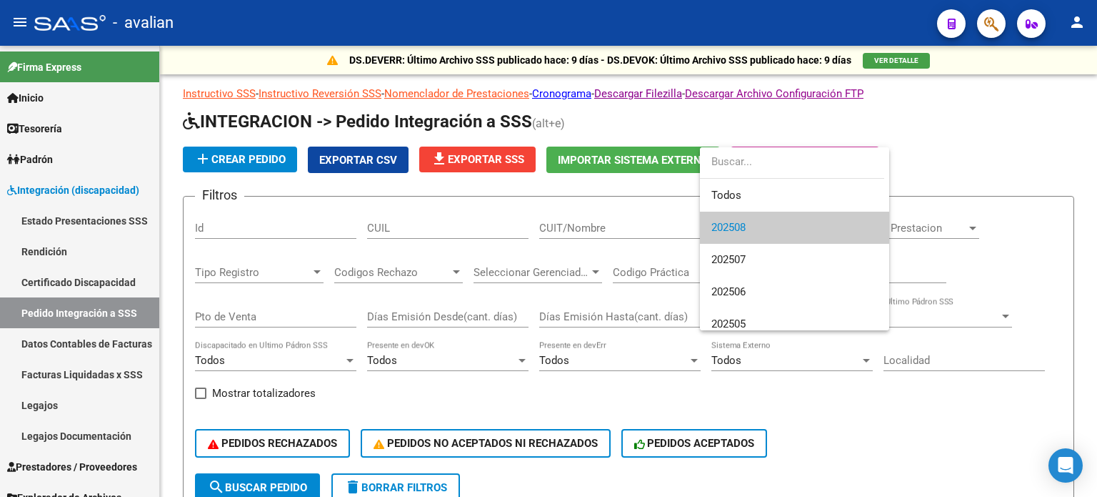
click at [979, 174] on div at bounding box center [548, 248] width 1097 height 497
